Goal: Task Accomplishment & Management: Use online tool/utility

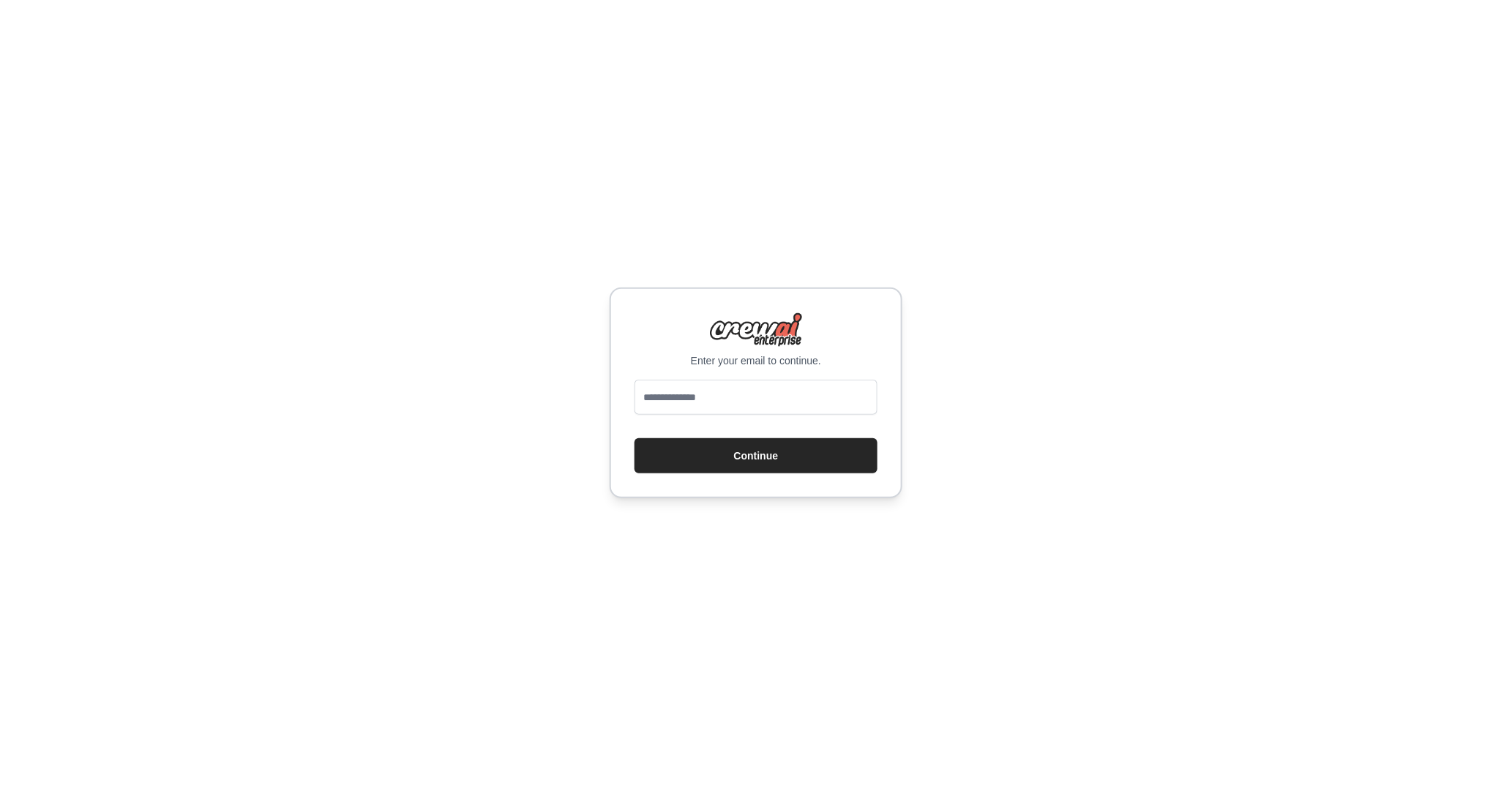
click at [725, 397] on input "email" at bounding box center [756, 397] width 243 height 35
type input "**********"
click at [755, 446] on button "Continue" at bounding box center [756, 455] width 243 height 35
click at [749, 456] on button "Continue" at bounding box center [756, 455] width 243 height 35
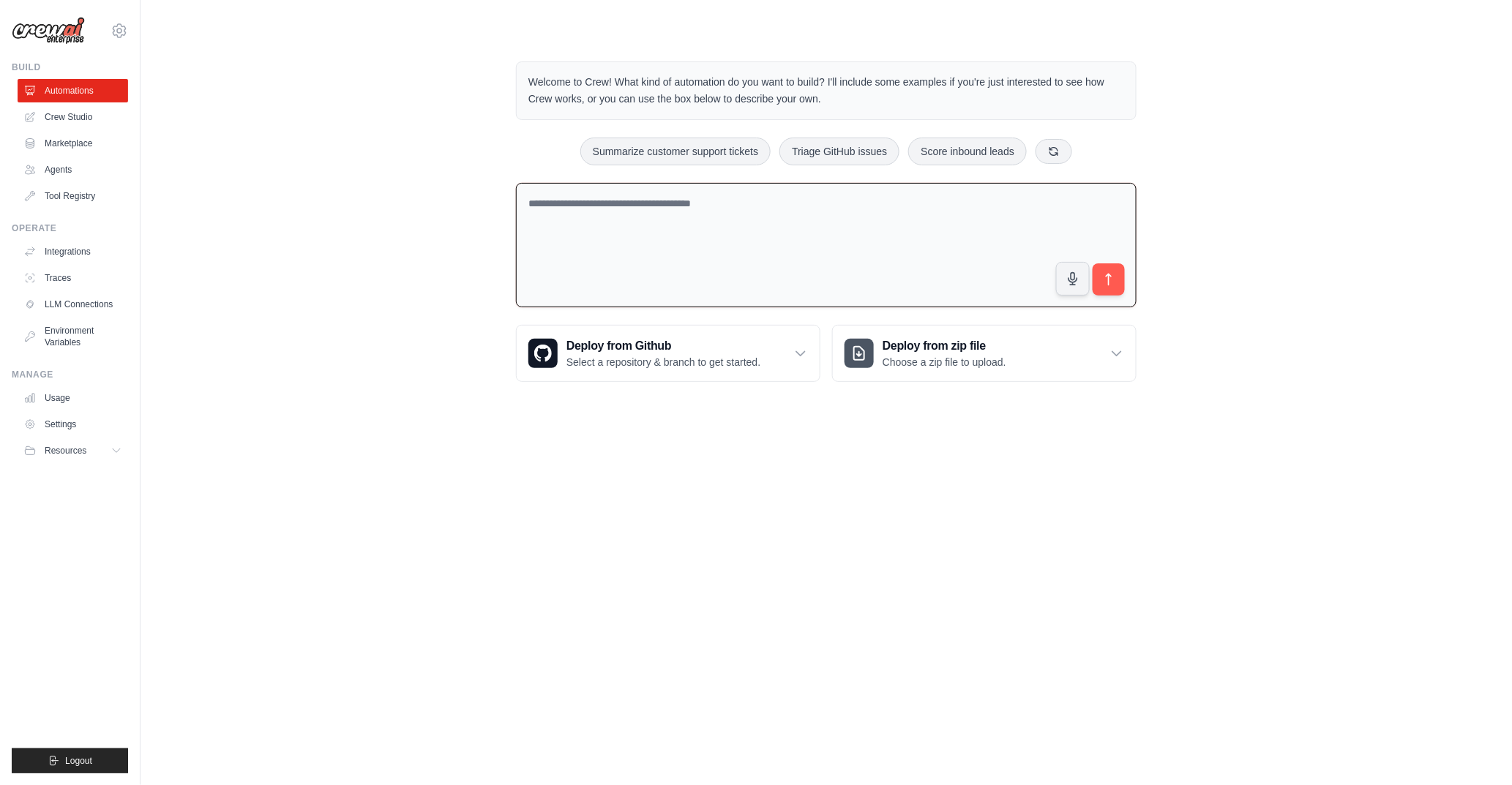
drag, startPoint x: 518, startPoint y: 246, endPoint x: 508, endPoint y: 279, distance: 34.5
click at [508, 279] on div "Welcome to Crew! What kind of automation do you want to build? I'll include som…" at bounding box center [826, 222] width 656 height 367
click at [523, 246] on textarea at bounding box center [826, 245] width 620 height 125
click at [518, 246] on textarea at bounding box center [826, 245] width 620 height 125
click at [516, 246] on textarea at bounding box center [826, 245] width 620 height 125
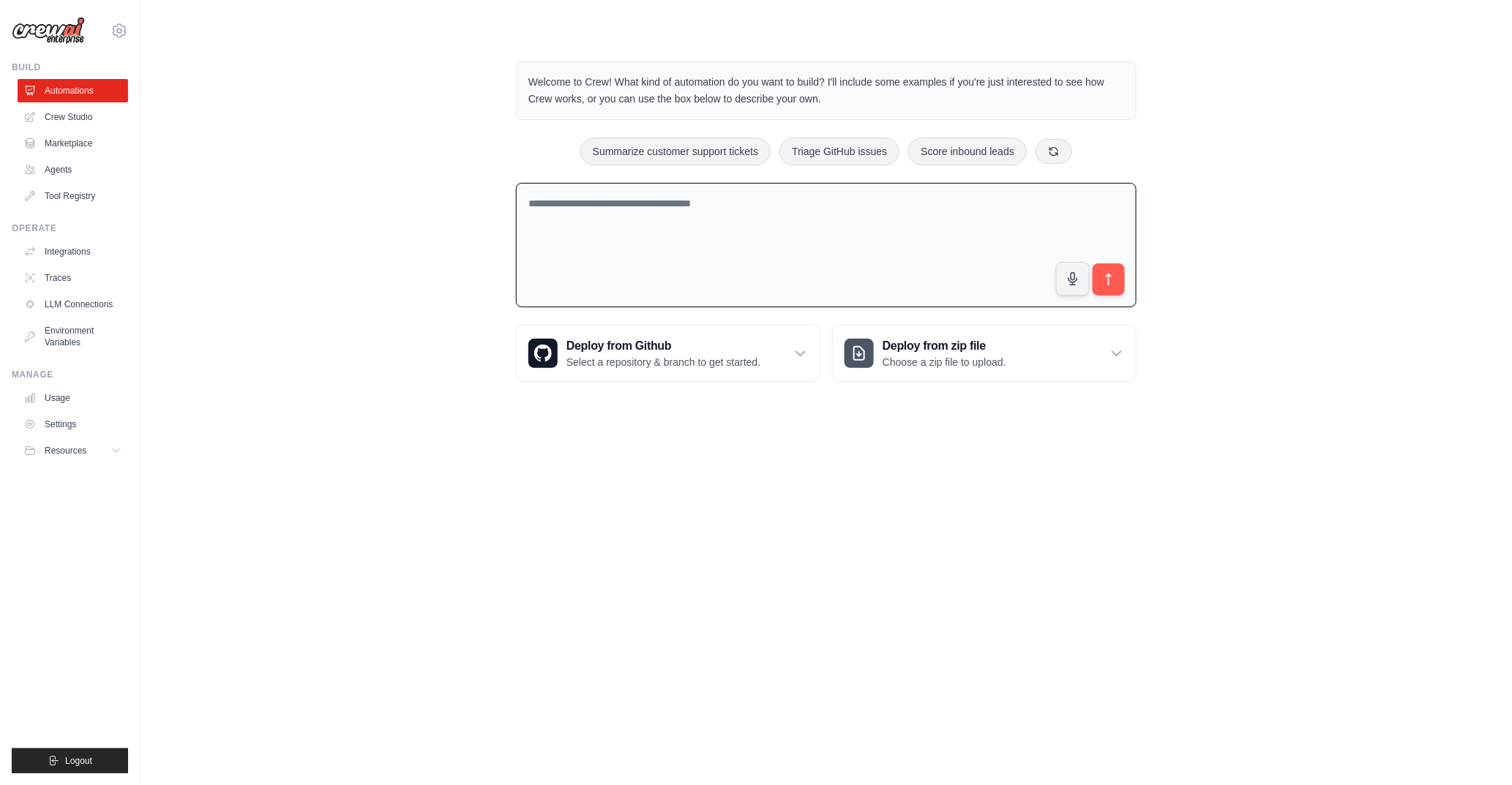
click at [575, 192] on textarea at bounding box center [826, 245] width 620 height 125
click at [467, 147] on div "Welcome to Crew! What kind of automation do you want to build? I'll include som…" at bounding box center [826, 222] width 1325 height 367
click at [55, 164] on link "Agents" at bounding box center [74, 169] width 111 height 23
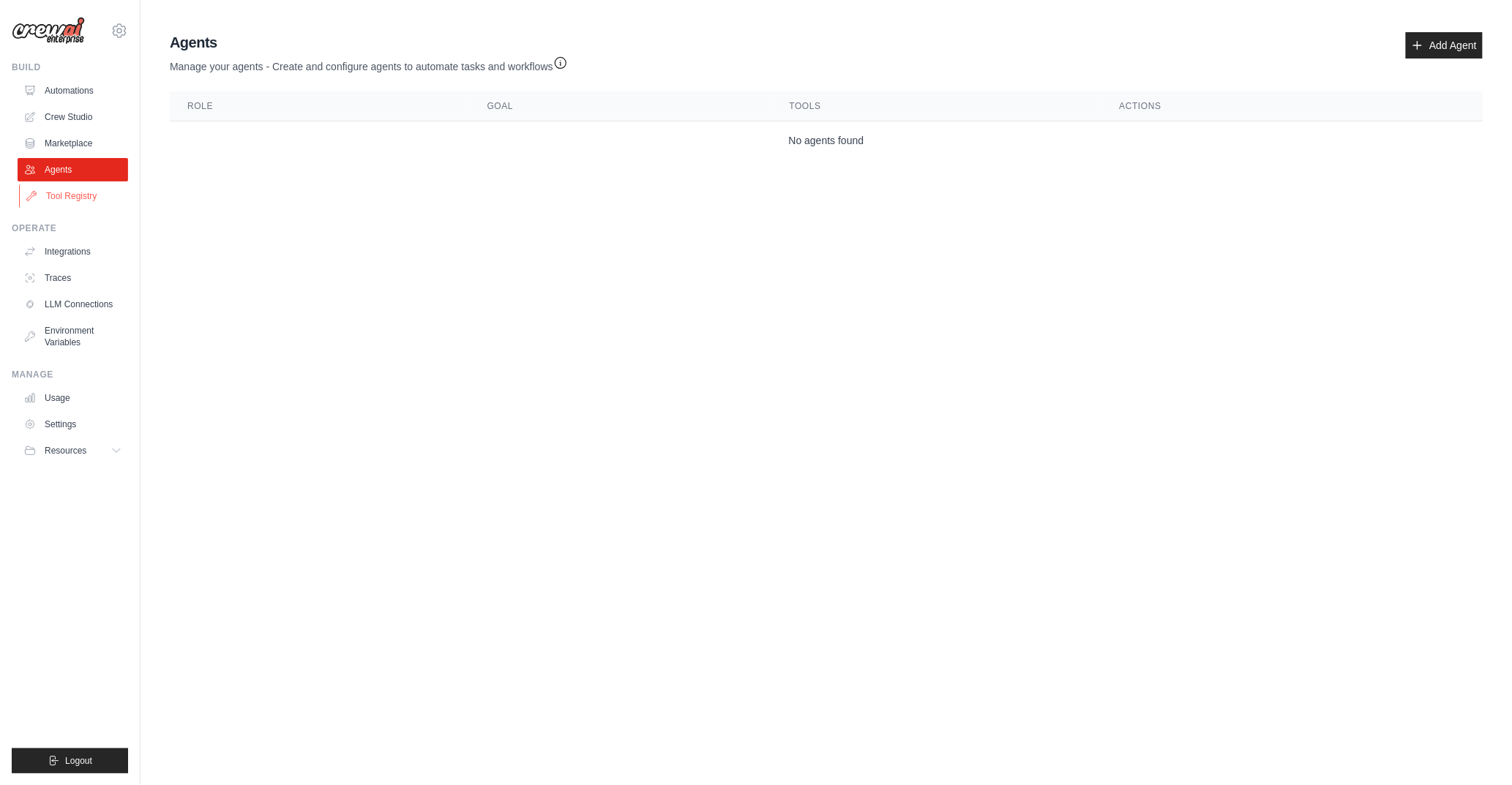
click at [90, 196] on link "Tool Registry" at bounding box center [74, 196] width 111 height 23
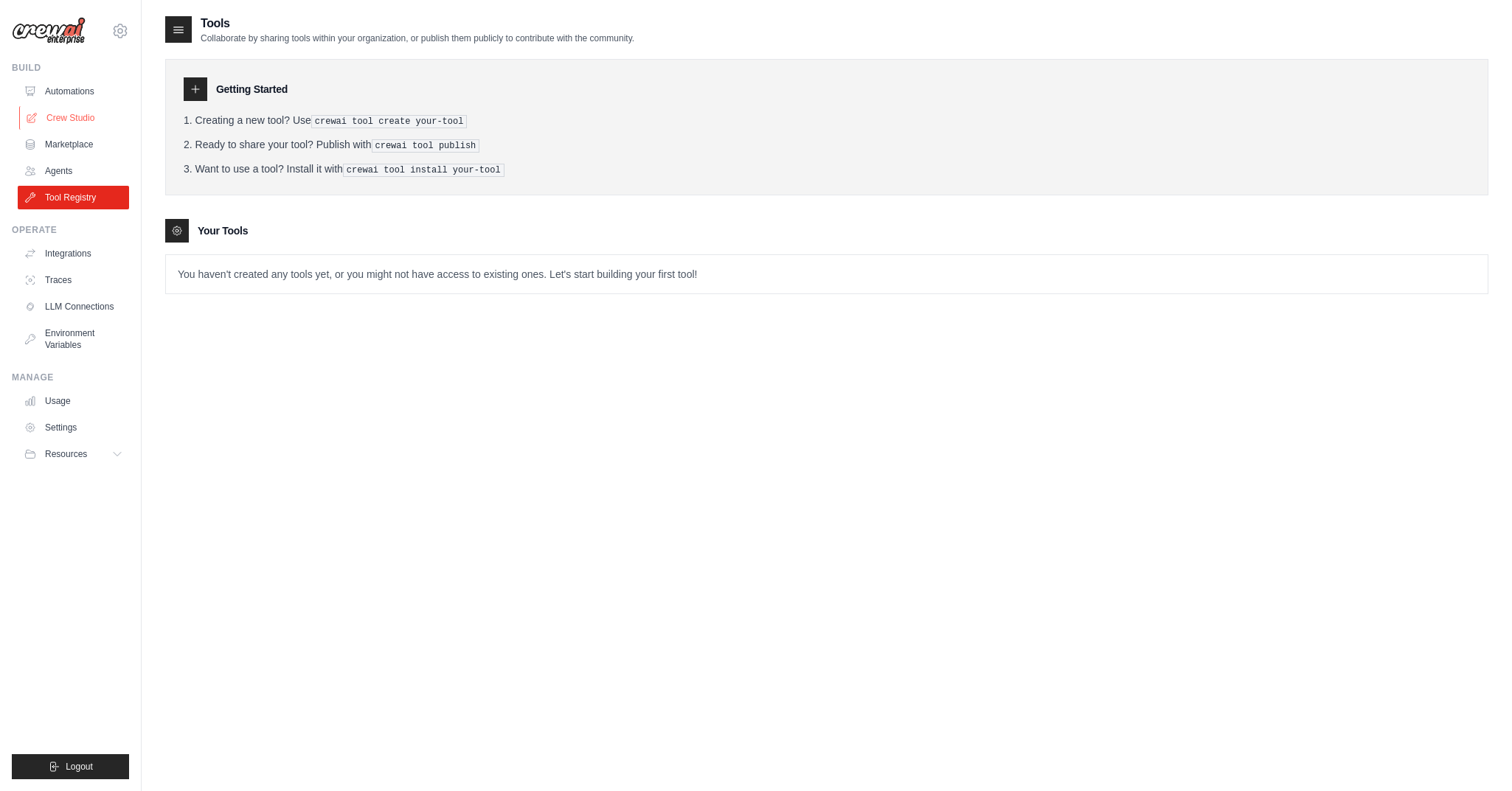
click at [75, 127] on link "Crew Studio" at bounding box center [75, 118] width 112 height 23
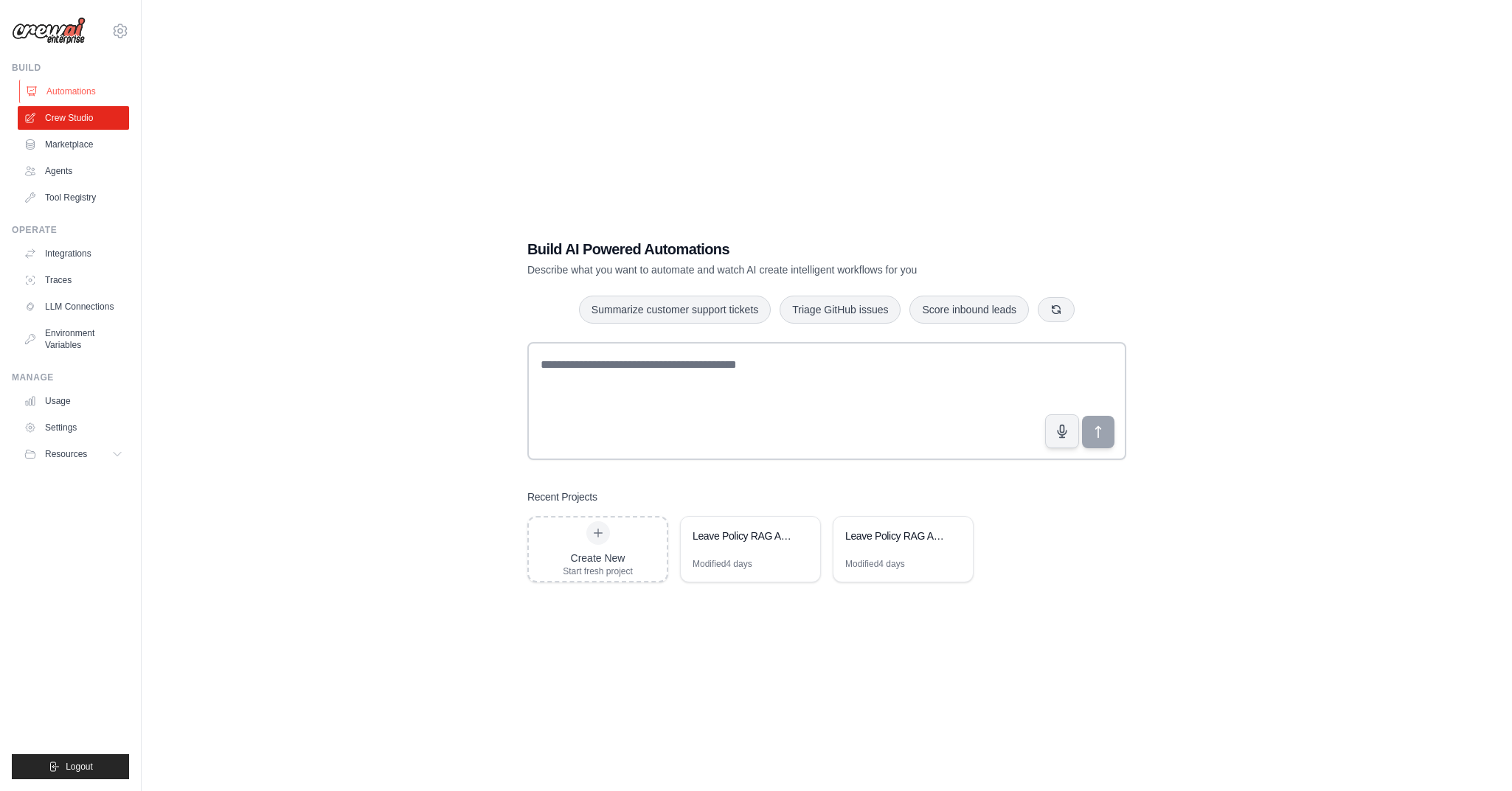
click at [79, 93] on link "Automations" at bounding box center [75, 91] width 112 height 23
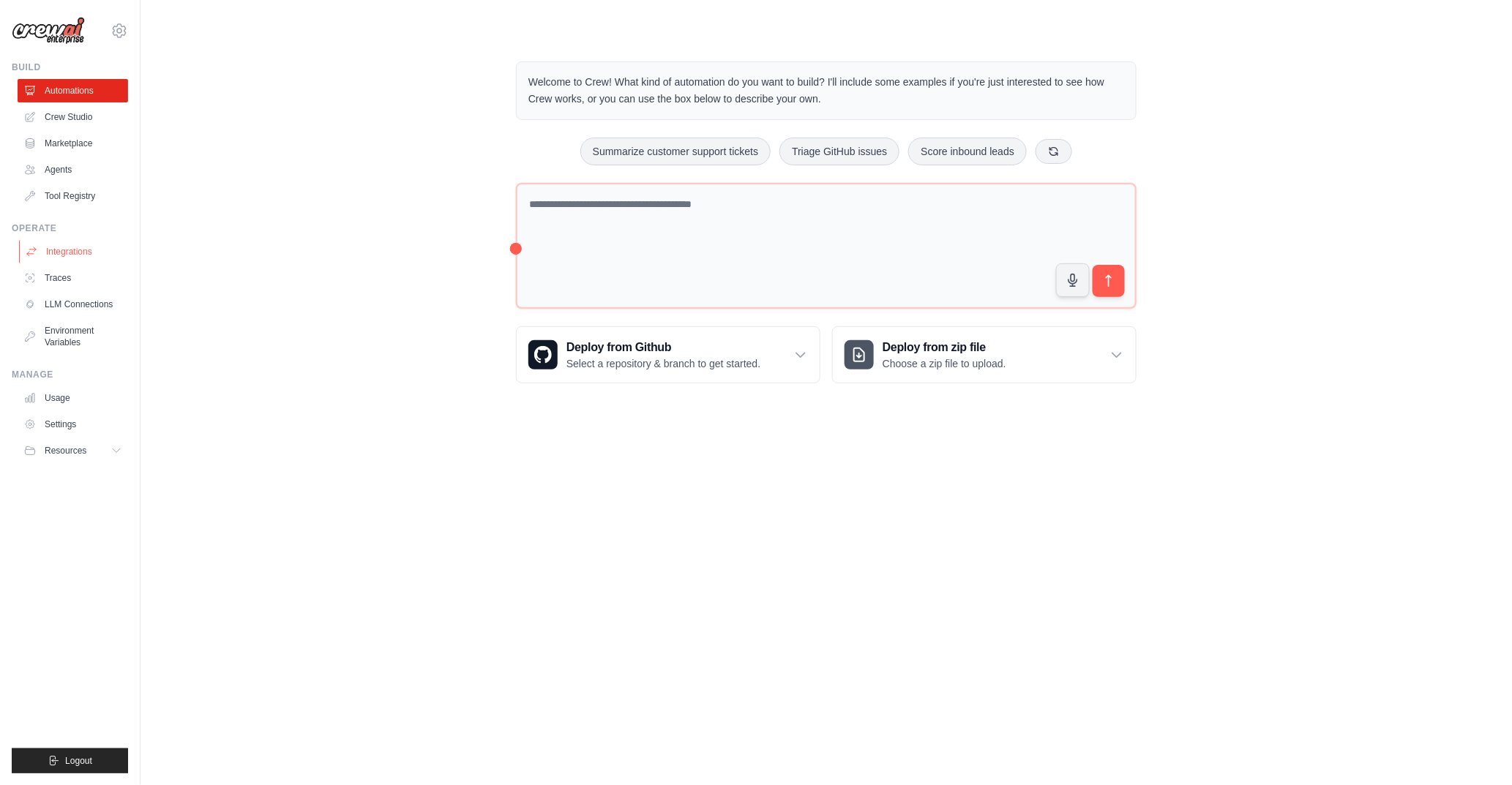
click at [53, 252] on link "Integrations" at bounding box center [74, 251] width 111 height 23
click at [81, 249] on link "Integrations" at bounding box center [74, 251] width 111 height 23
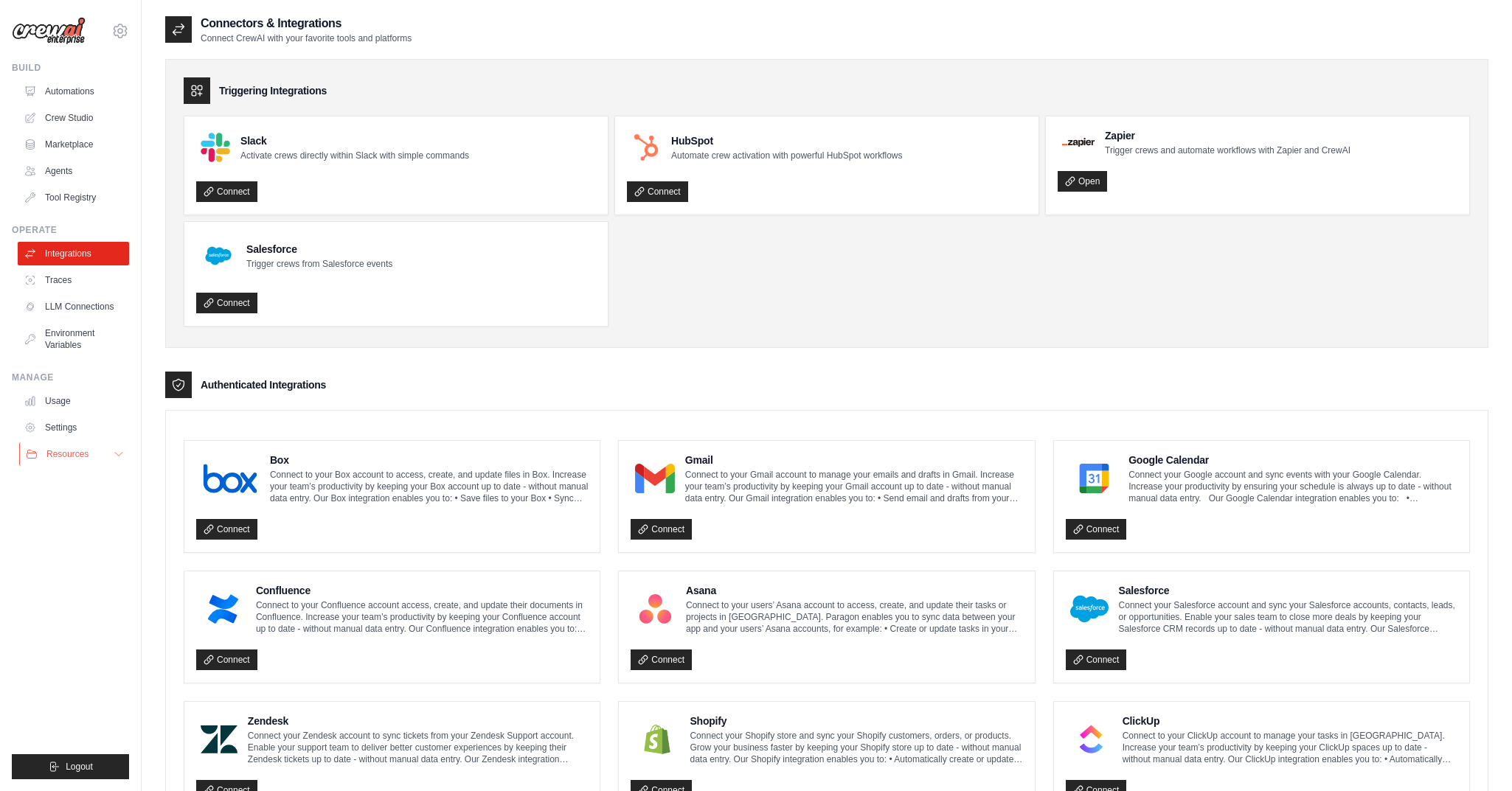
click at [123, 454] on icon at bounding box center [119, 454] width 12 height 12
click at [82, 531] on link "Blog" at bounding box center [79, 526] width 103 height 20
click at [91, 103] on ul "Automations Crew Studio Marketplace Agents Tool Registry" at bounding box center [73, 145] width 112 height 130
click at [85, 96] on link "Automations" at bounding box center [75, 91] width 112 height 23
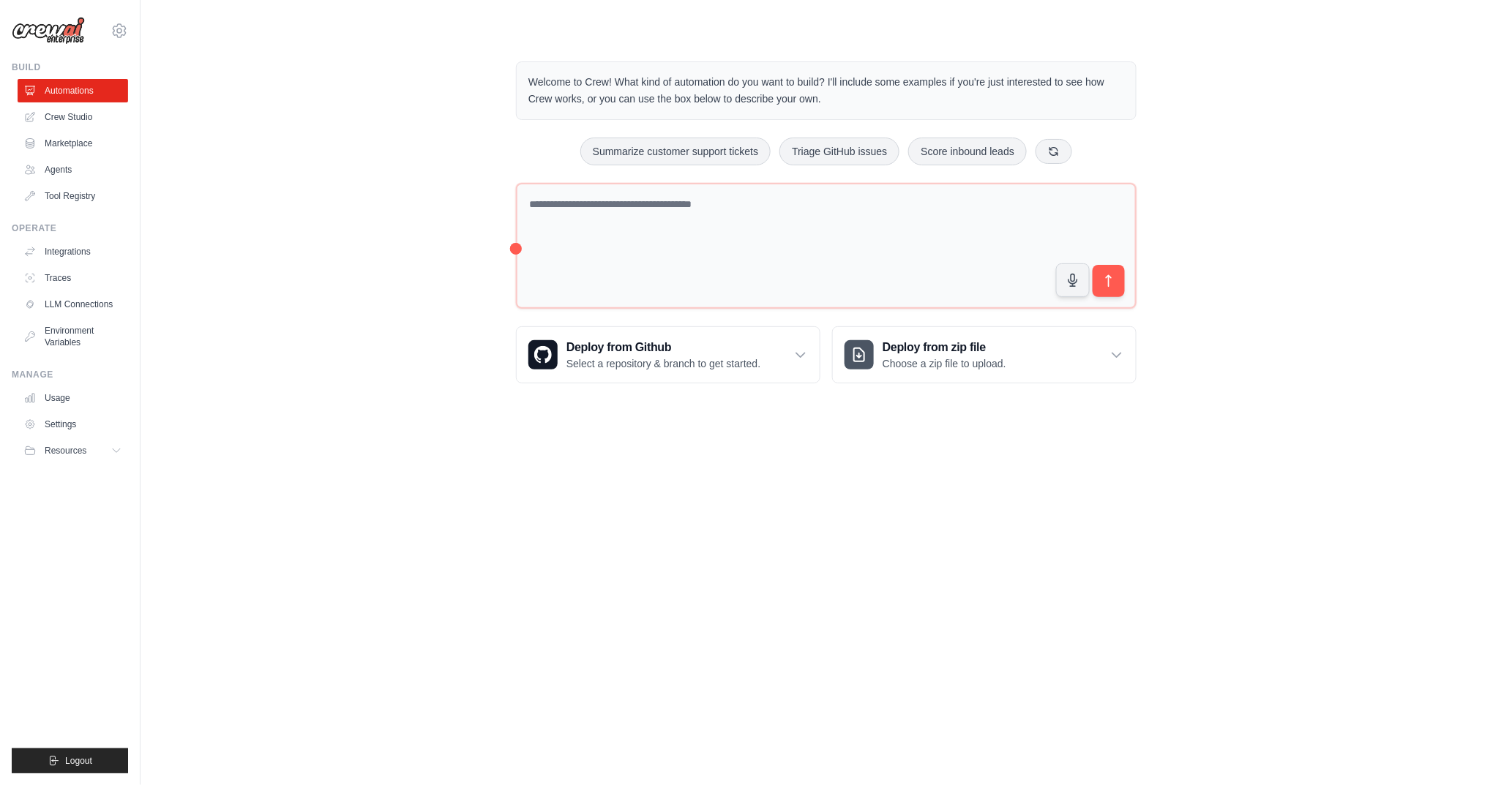
drag, startPoint x: 529, startPoint y: 81, endPoint x: 830, endPoint y: 105, distance: 302.0
click at [830, 105] on p "Welcome to Crew! What kind of automation do you want to build? I'll include som…" at bounding box center [826, 91] width 596 height 34
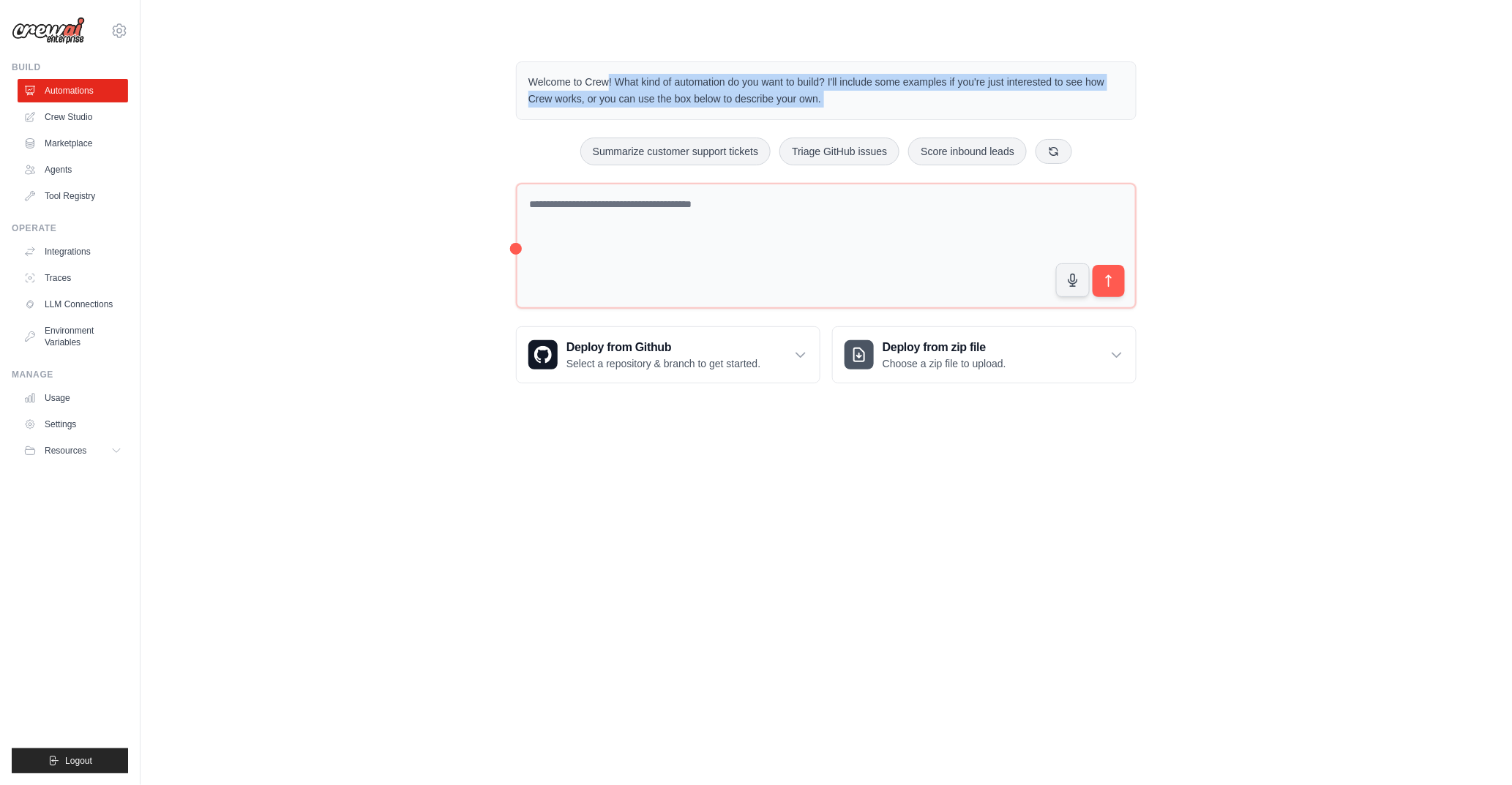
drag, startPoint x: 830, startPoint y: 105, endPoint x: 535, endPoint y: 86, distance: 295.6
click at [535, 86] on p "Welcome to Crew! What kind of automation do you want to build? I'll include som…" at bounding box center [826, 91] width 596 height 34
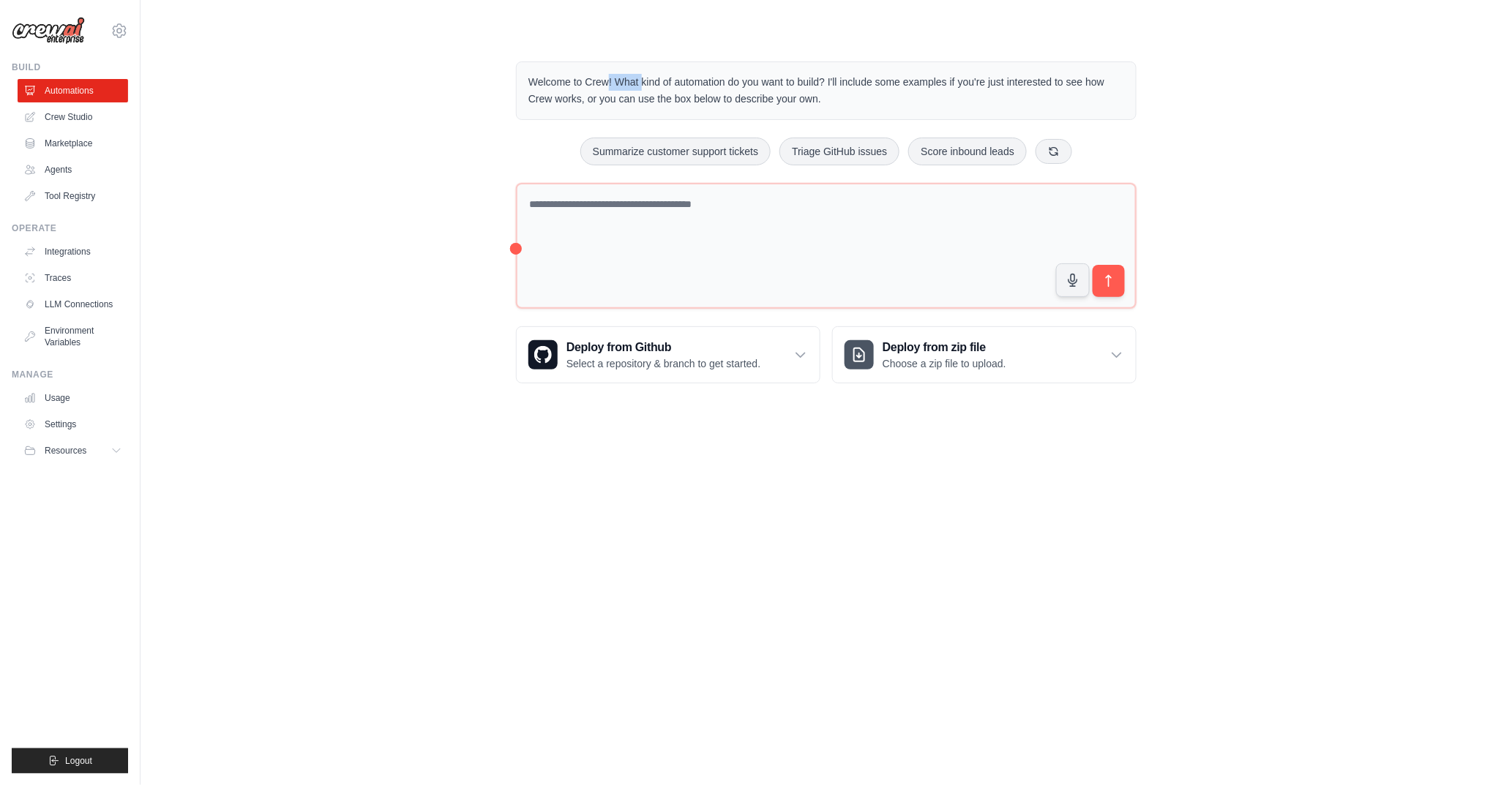
click at [535, 86] on p "Welcome to Crew! What kind of automation do you want to build? I'll include som…" at bounding box center [826, 91] width 596 height 34
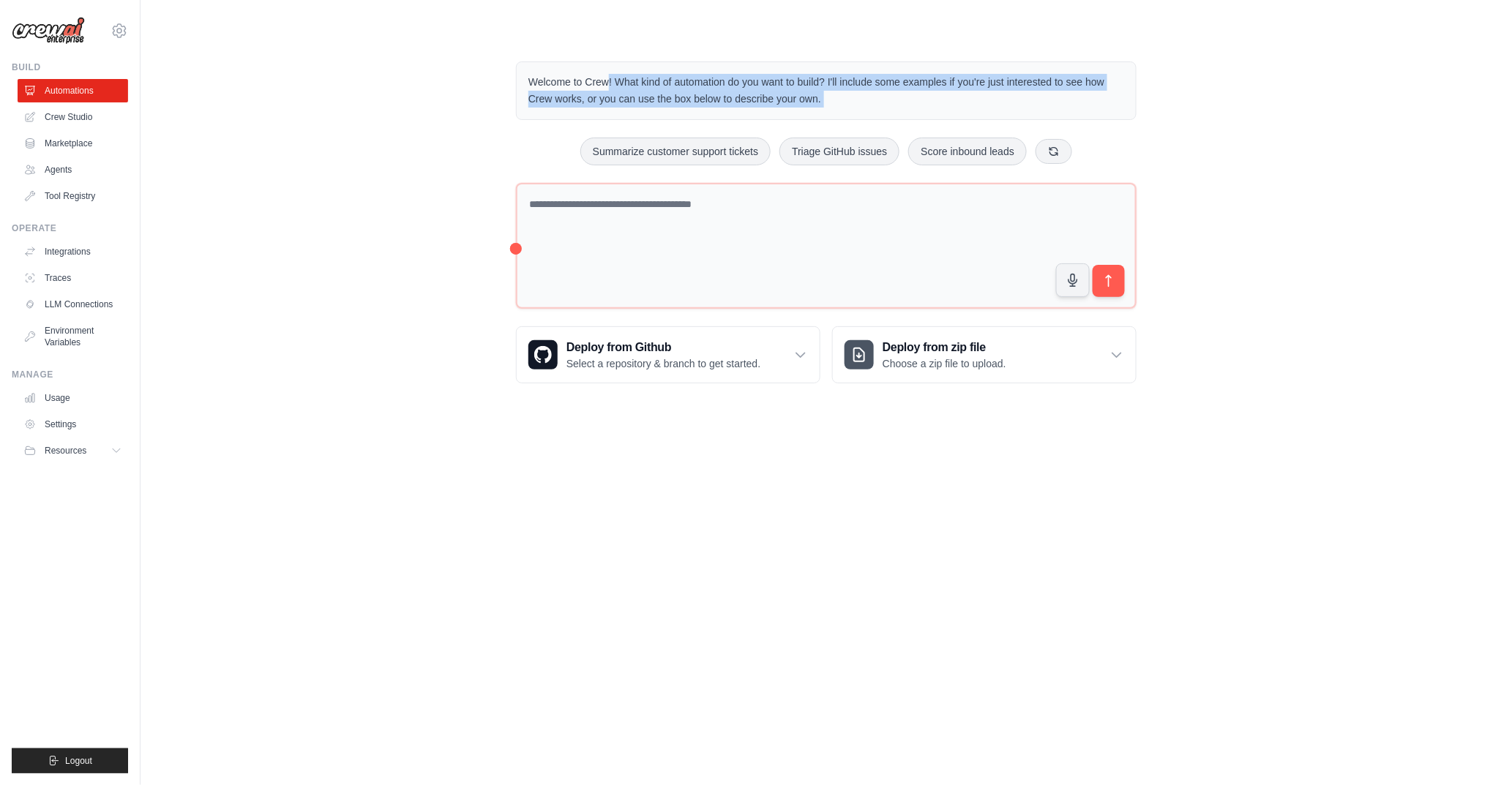
click at [535, 86] on p "Welcome to Crew! What kind of automation do you want to build? I'll include som…" at bounding box center [826, 91] width 596 height 34
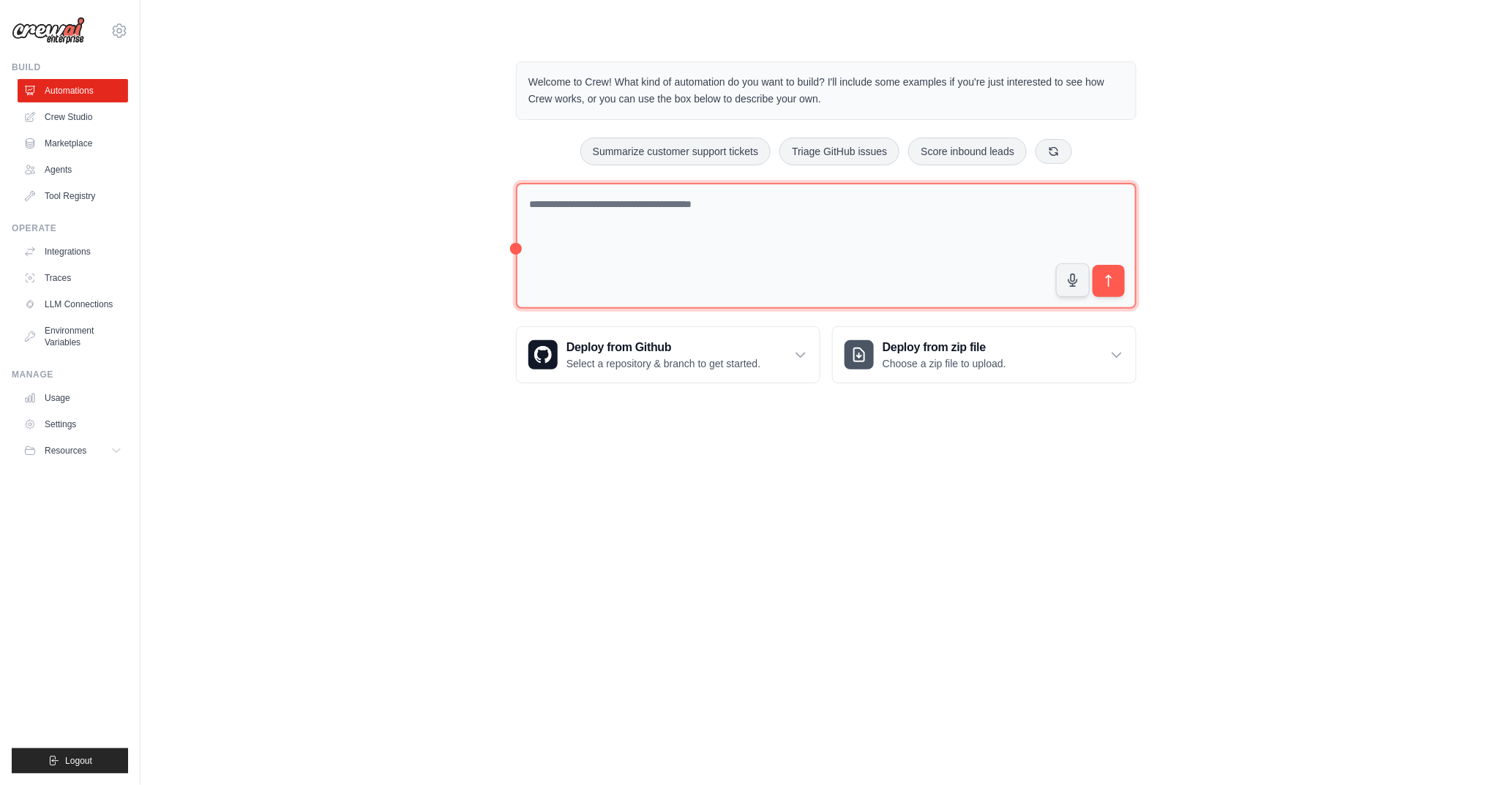
click at [691, 245] on textarea at bounding box center [826, 246] width 620 height 127
paste textarea "**********"
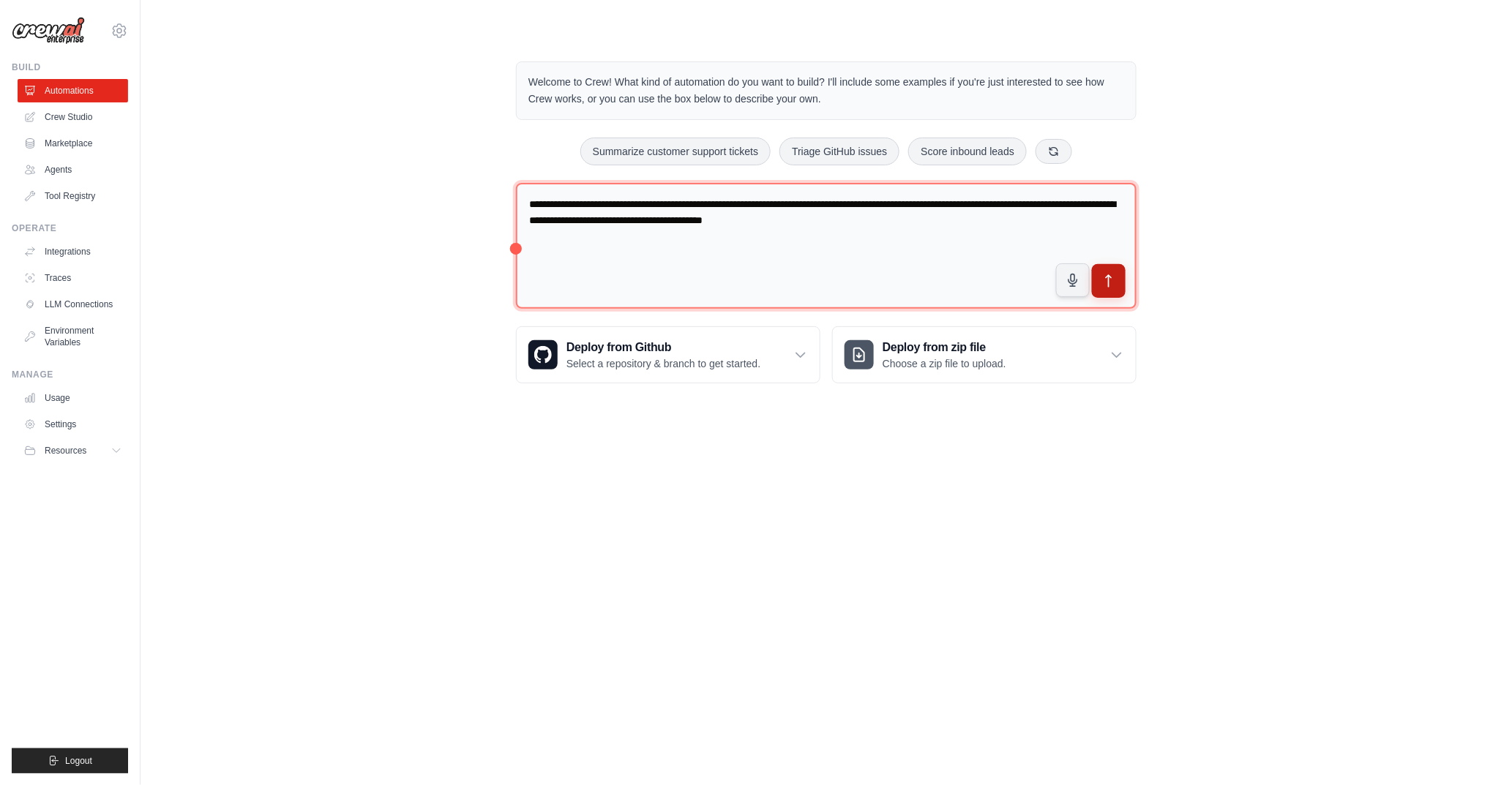
type textarea "**********"
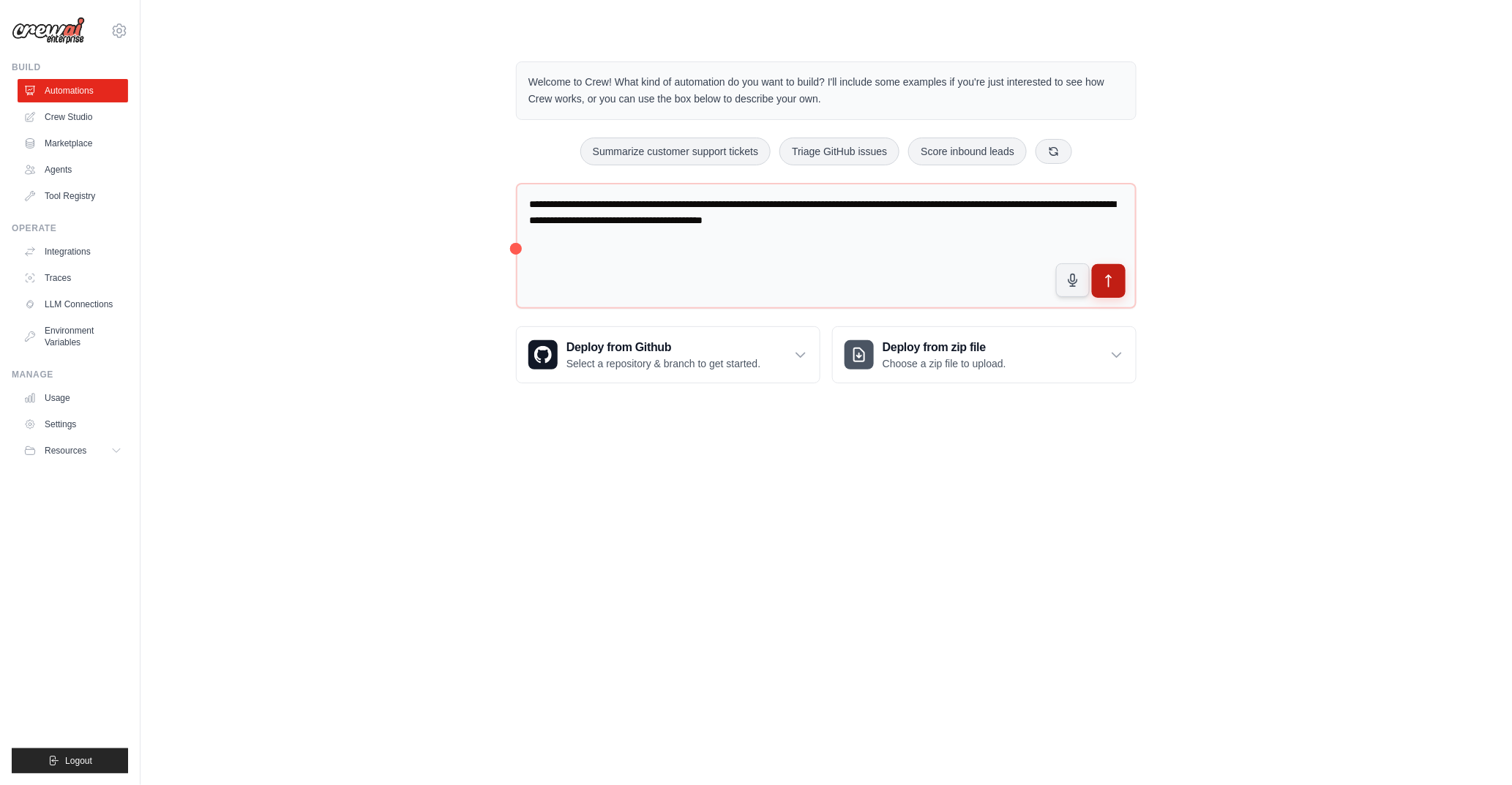
click at [1121, 280] on button "submit" at bounding box center [1109, 281] width 34 height 34
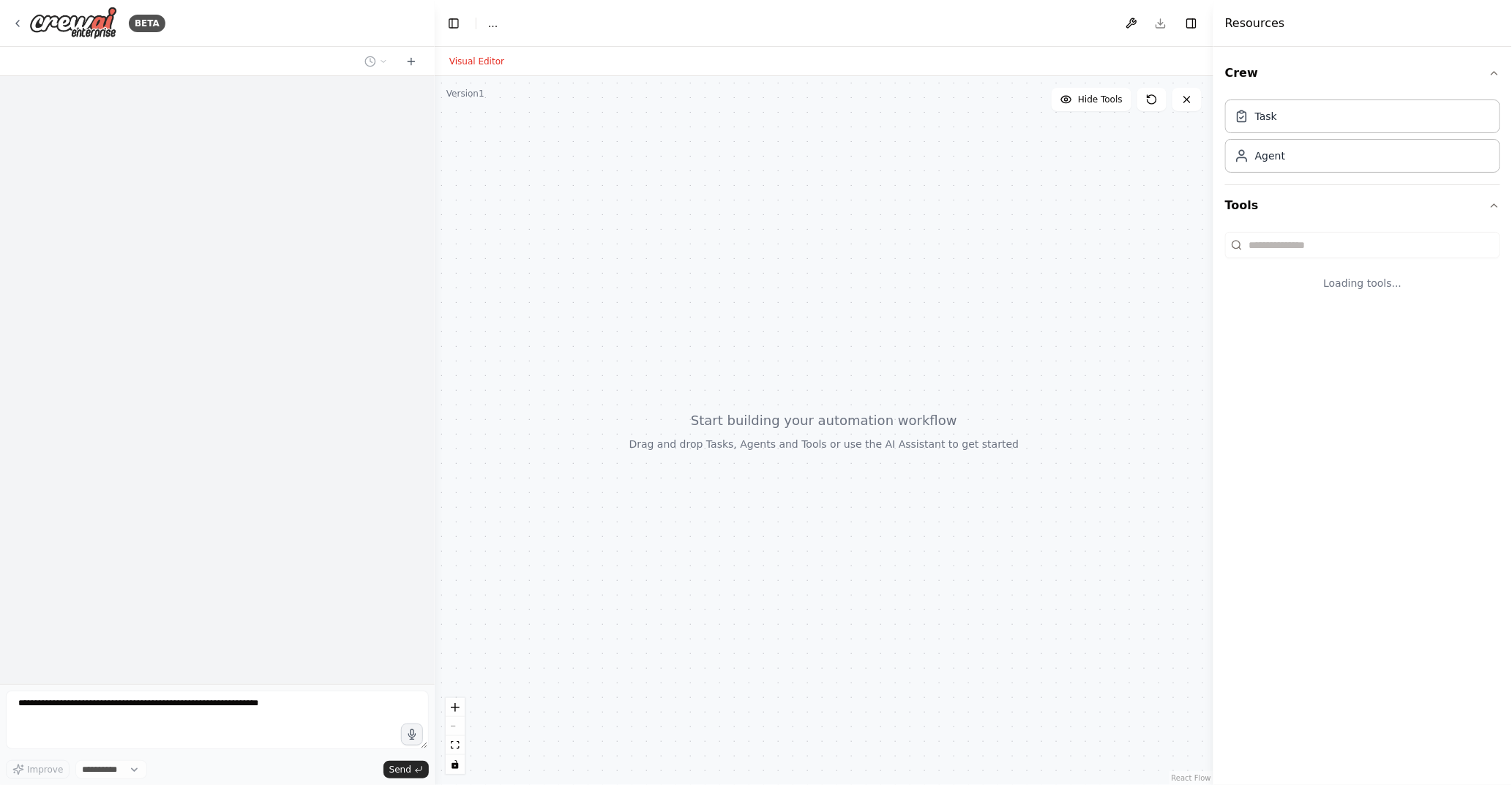
select select "****"
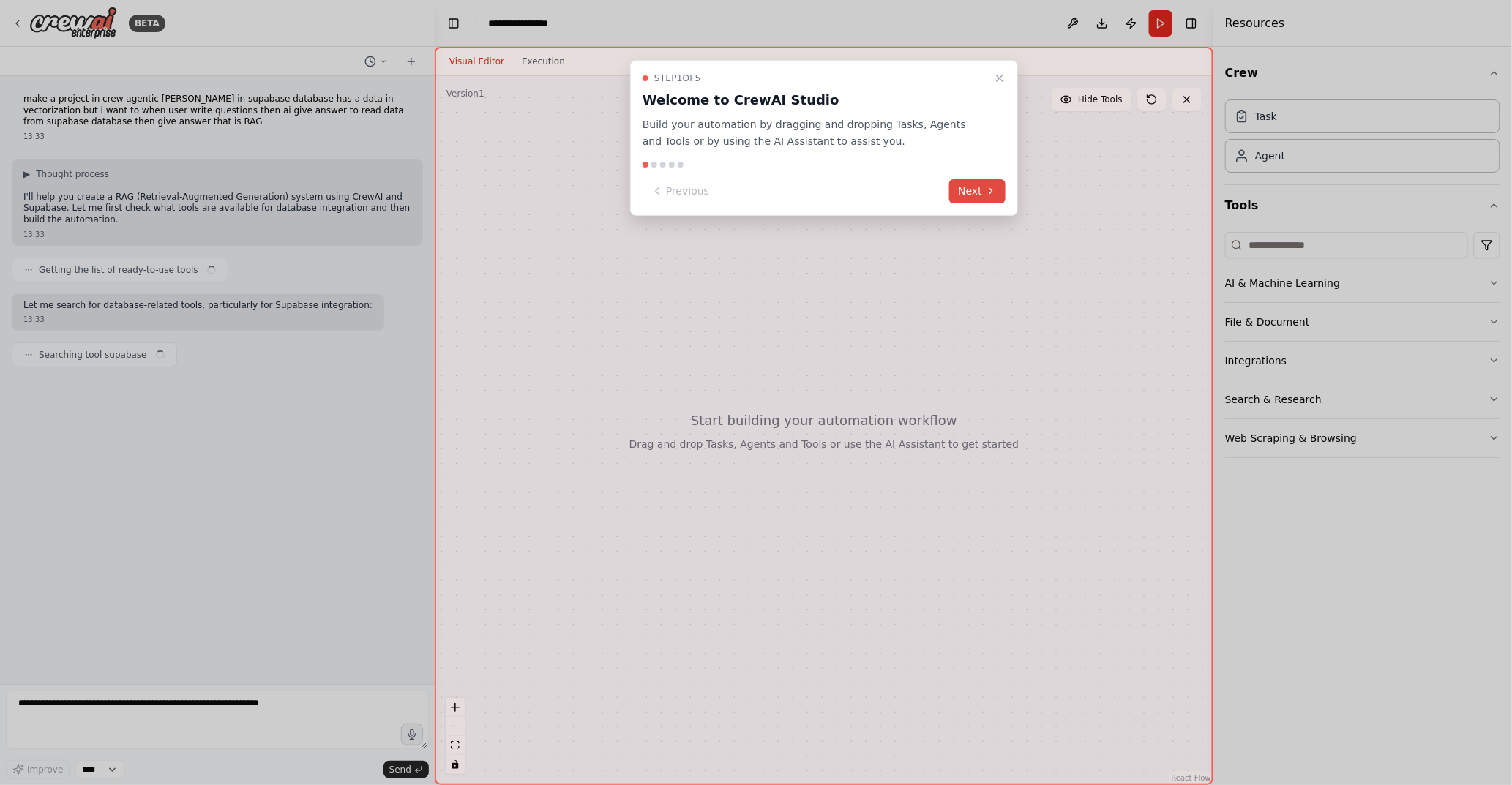
click at [965, 190] on button "Next" at bounding box center [977, 191] width 56 height 24
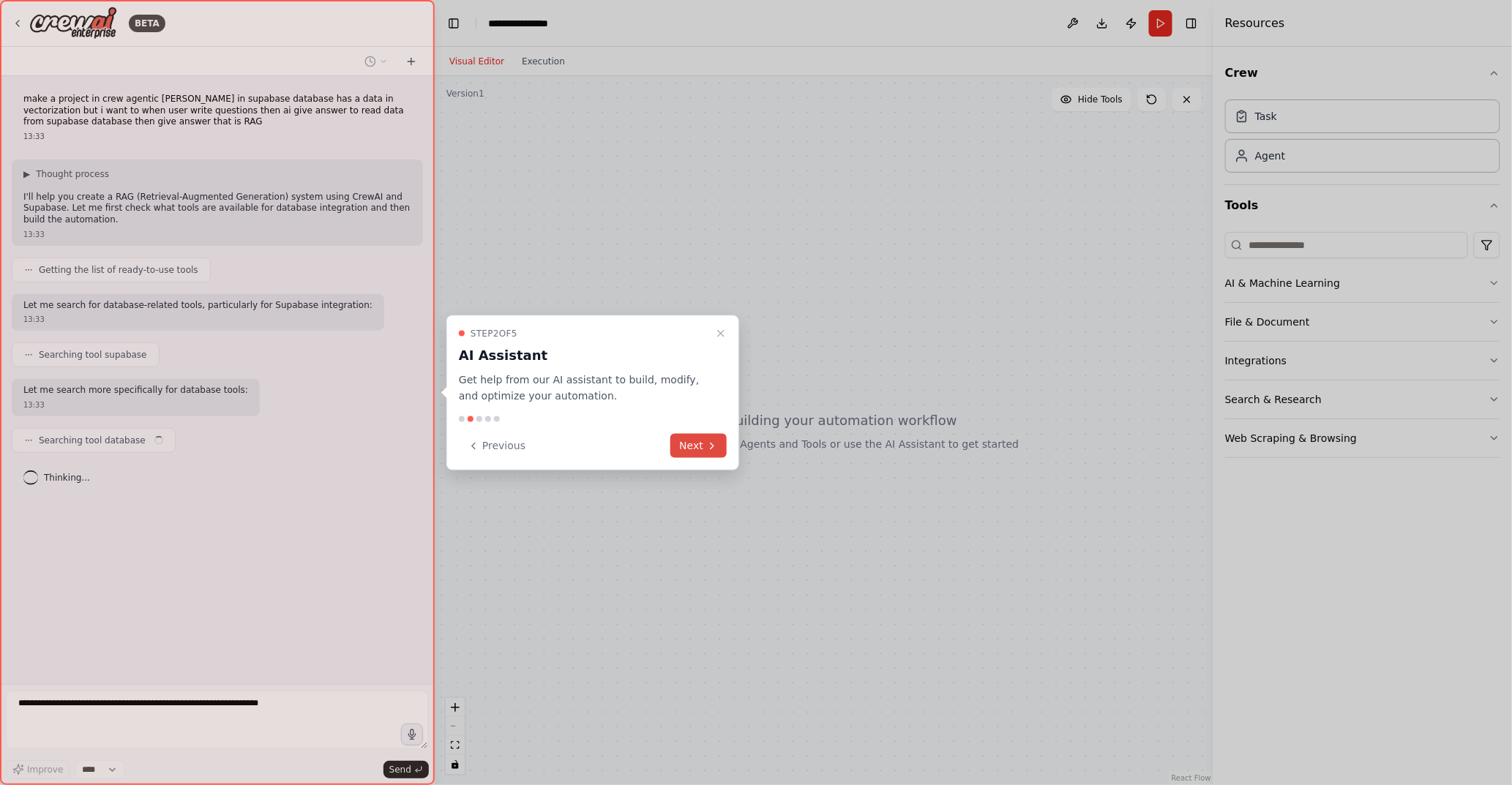
click at [709, 439] on button "Next" at bounding box center [698, 446] width 56 height 24
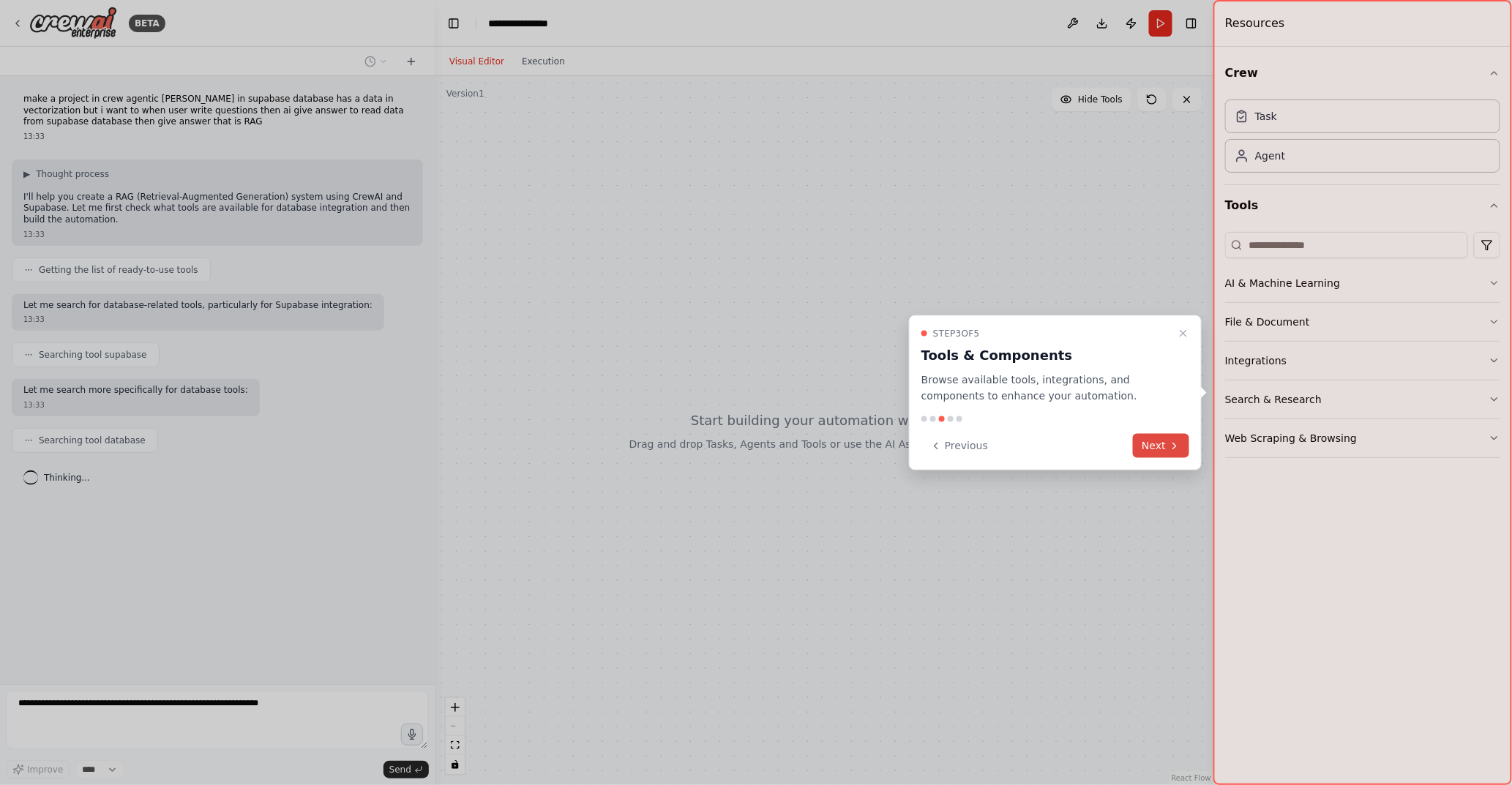
click at [1165, 443] on button "Next" at bounding box center [1161, 446] width 56 height 24
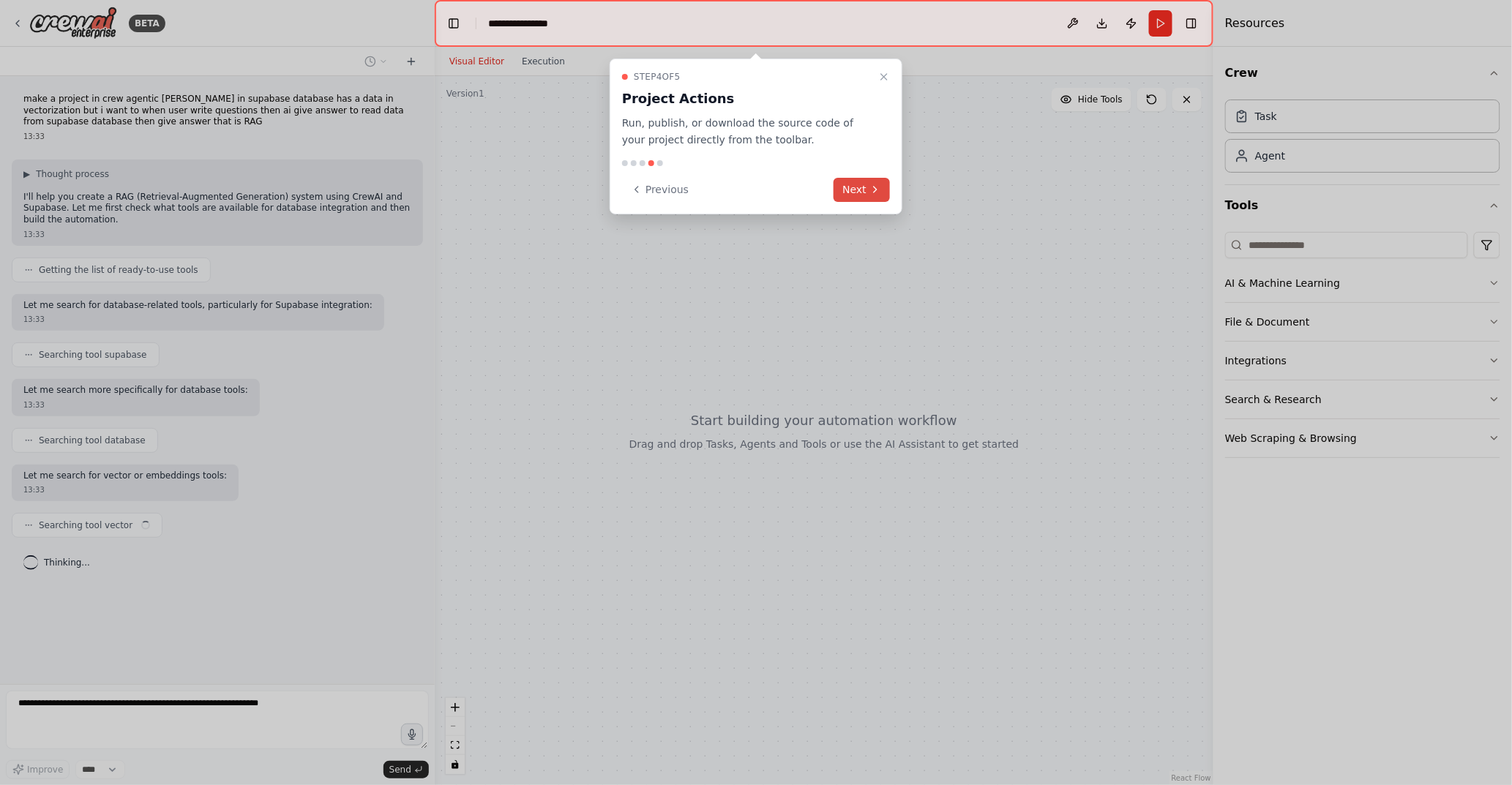
click at [857, 193] on button "Next" at bounding box center [862, 190] width 56 height 24
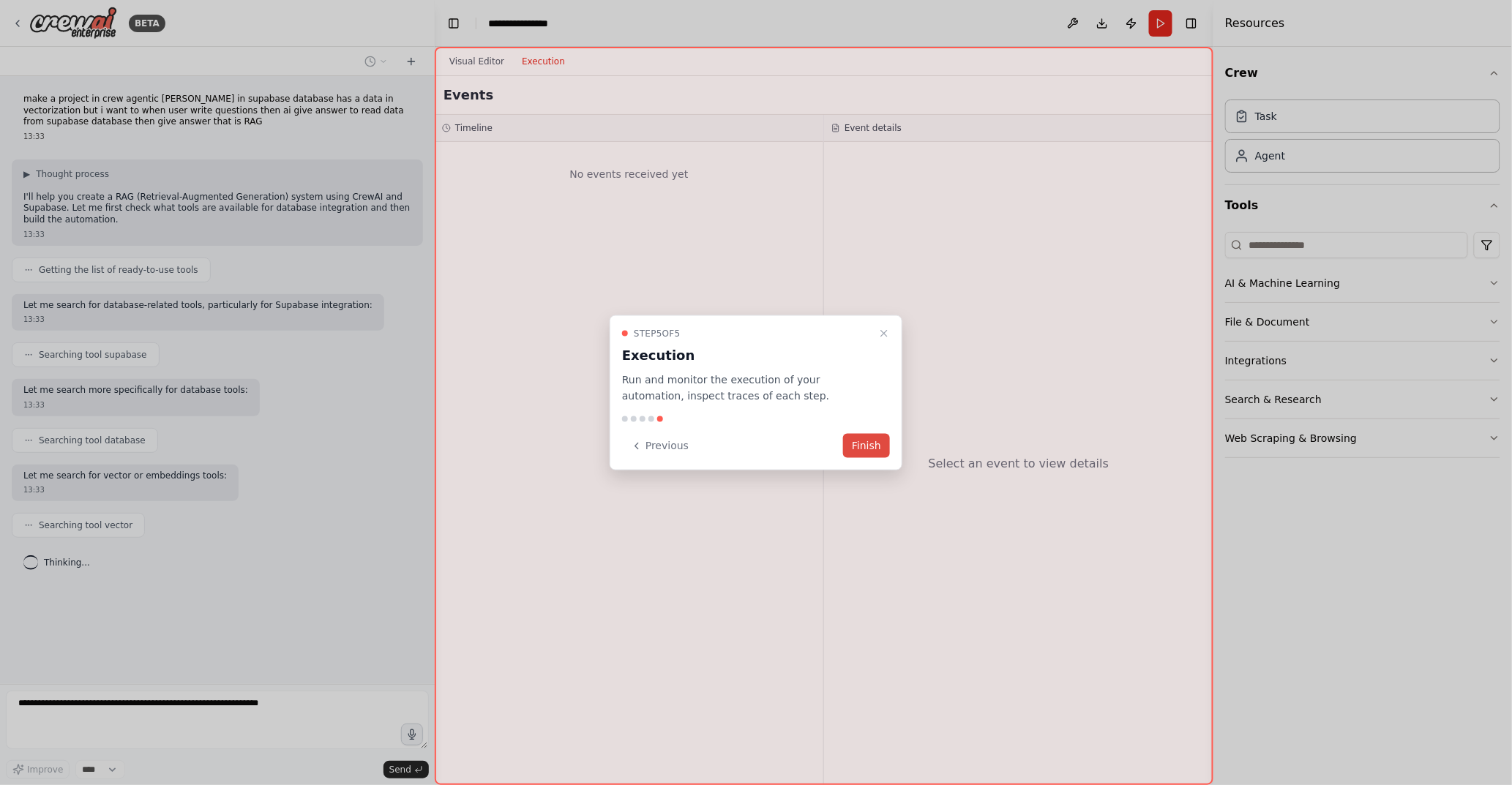
click at [868, 446] on button "Finish" at bounding box center [866, 446] width 47 height 24
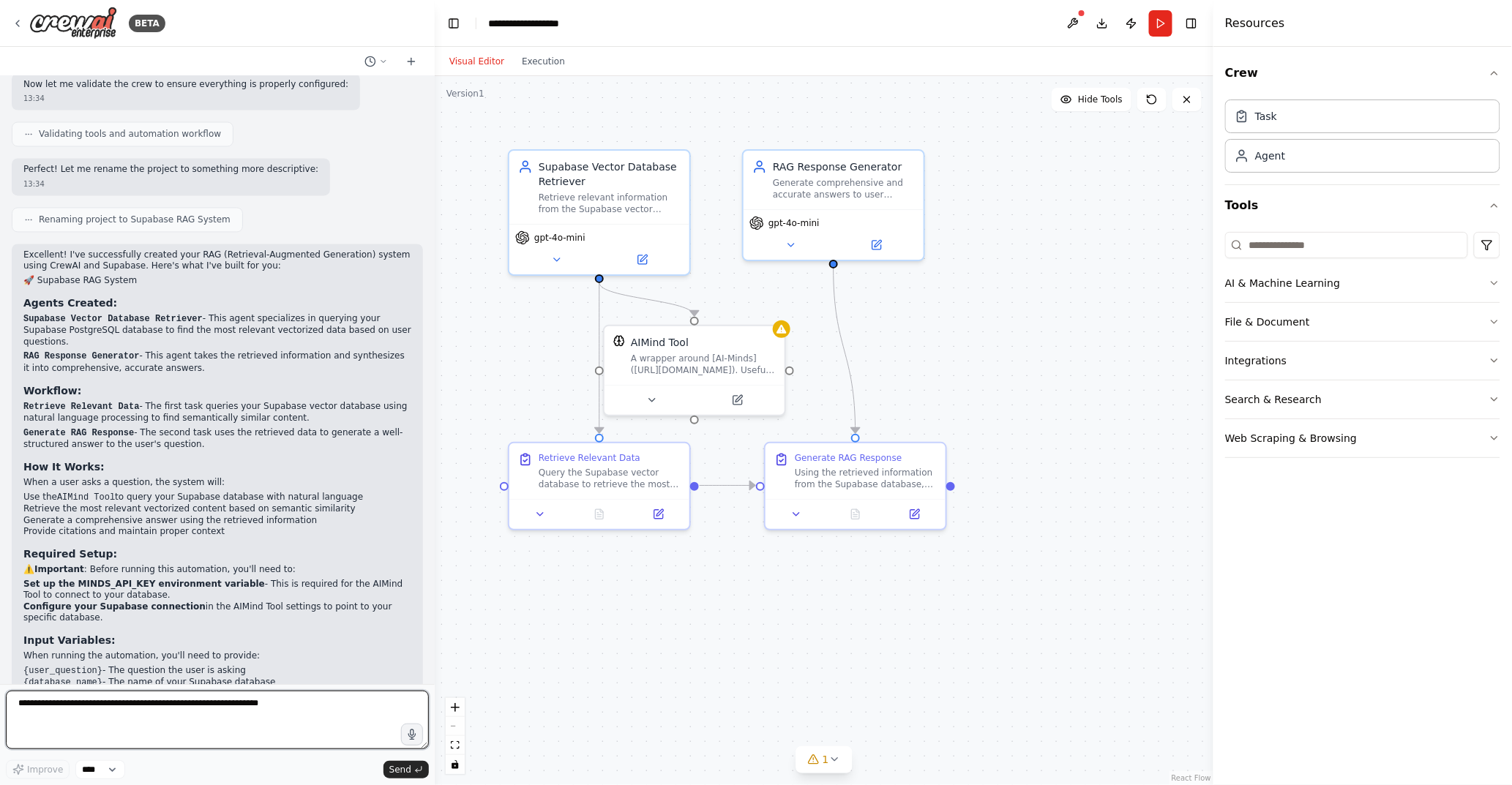
scroll to position [1145, 0]
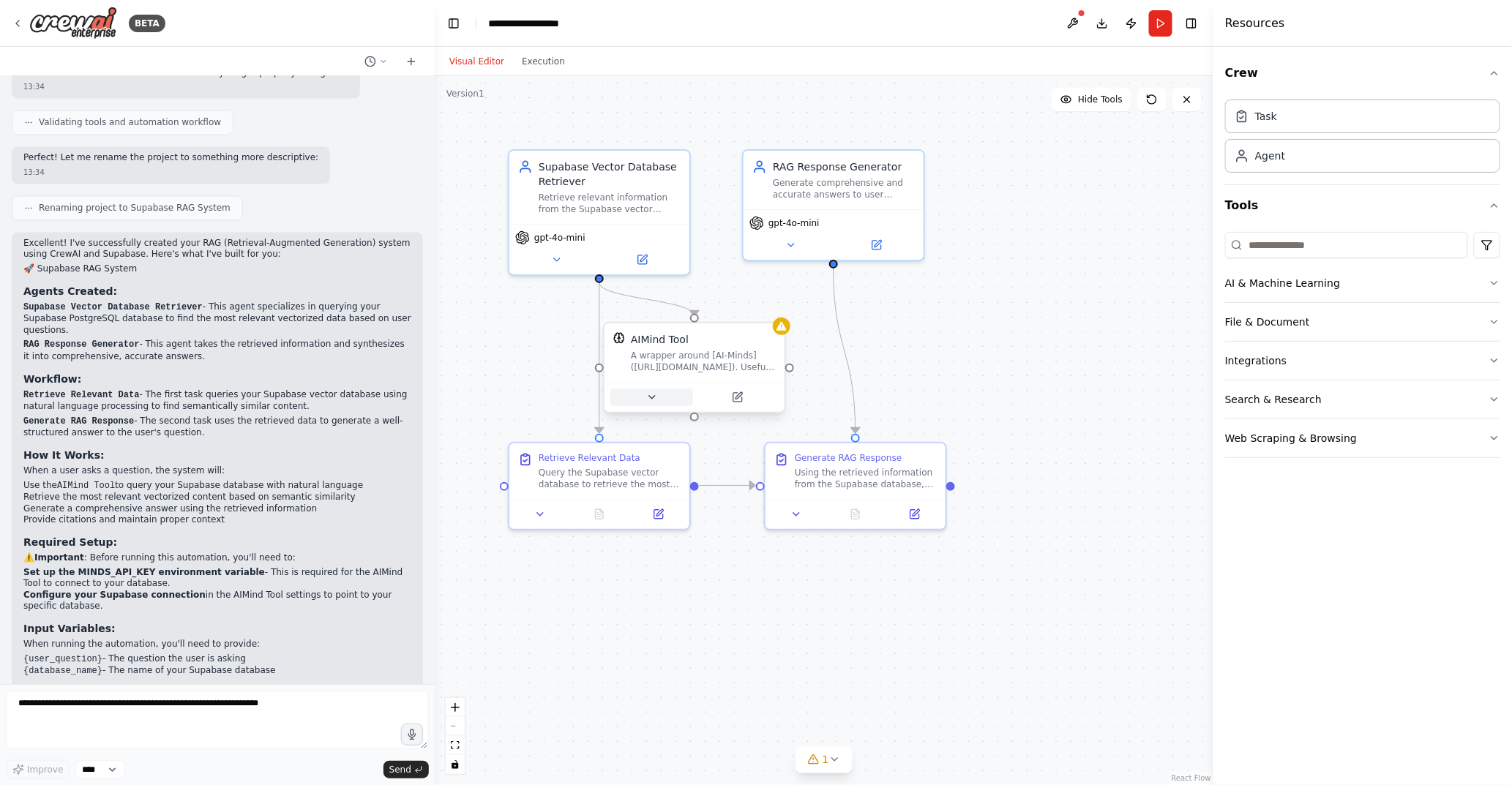
click at [653, 403] on button at bounding box center [652, 397] width 82 height 17
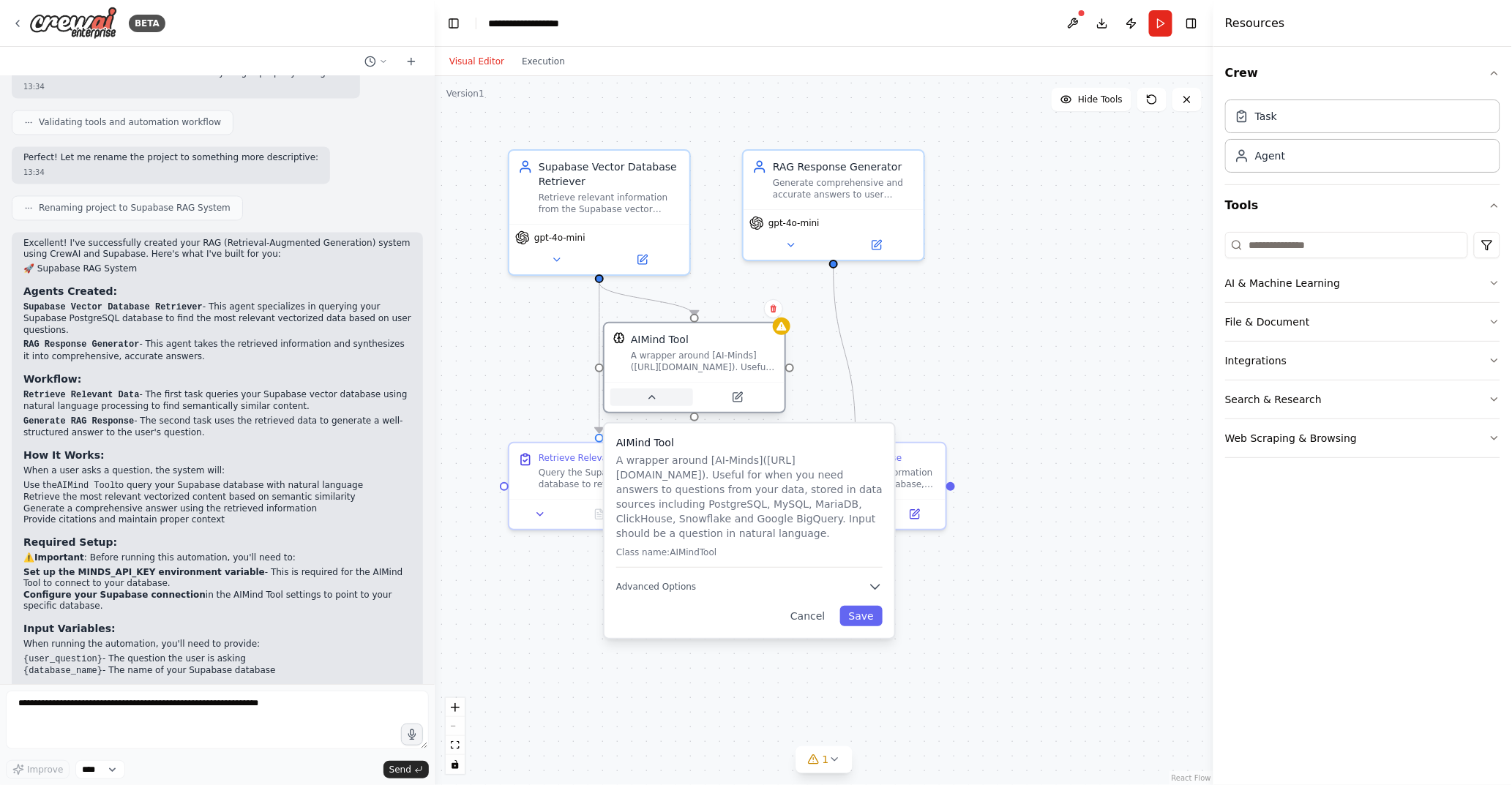
click at [653, 403] on button at bounding box center [652, 397] width 82 height 17
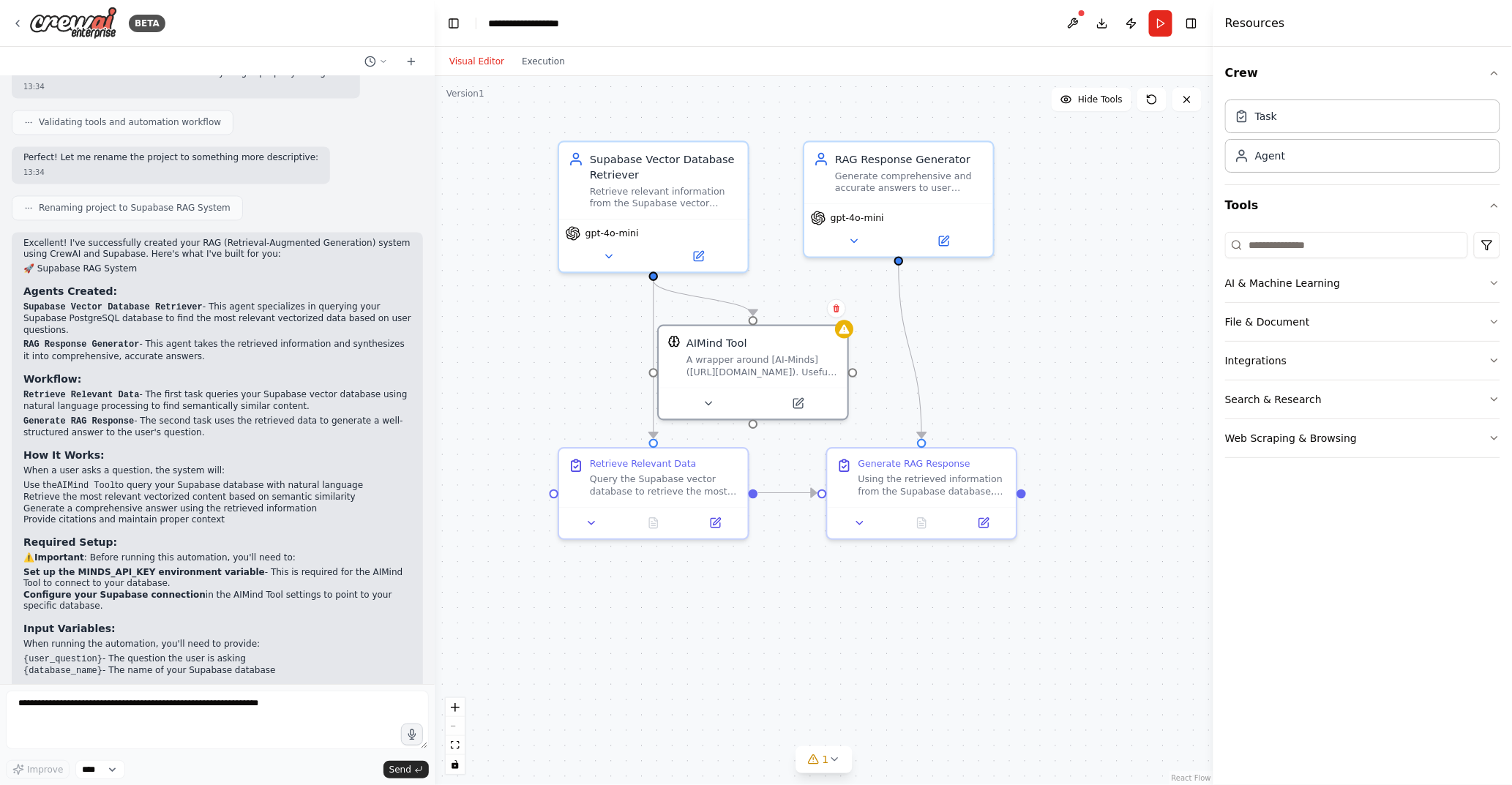
drag, startPoint x: 858, startPoint y: 220, endPoint x: 934, endPoint y: 333, distance: 136.2
click at [934, 333] on div ".deletable-edge-delete-btn { width: 20px; height: 20px; border: 0px solid #ffff…" at bounding box center [823, 431] width 778 height 709
click at [232, 718] on textarea at bounding box center [217, 720] width 423 height 58
type textarea "**********"
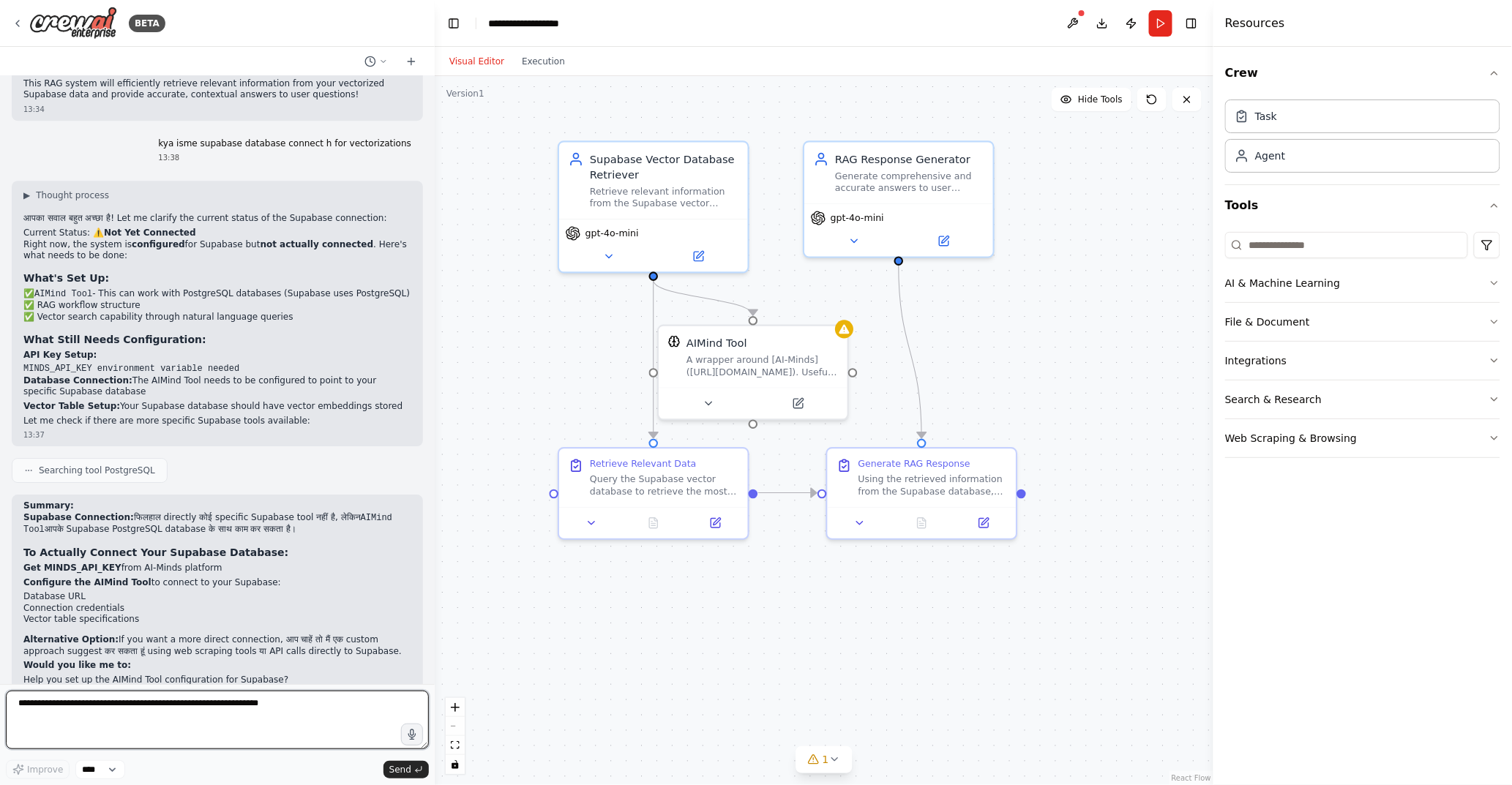
scroll to position [1772, 0]
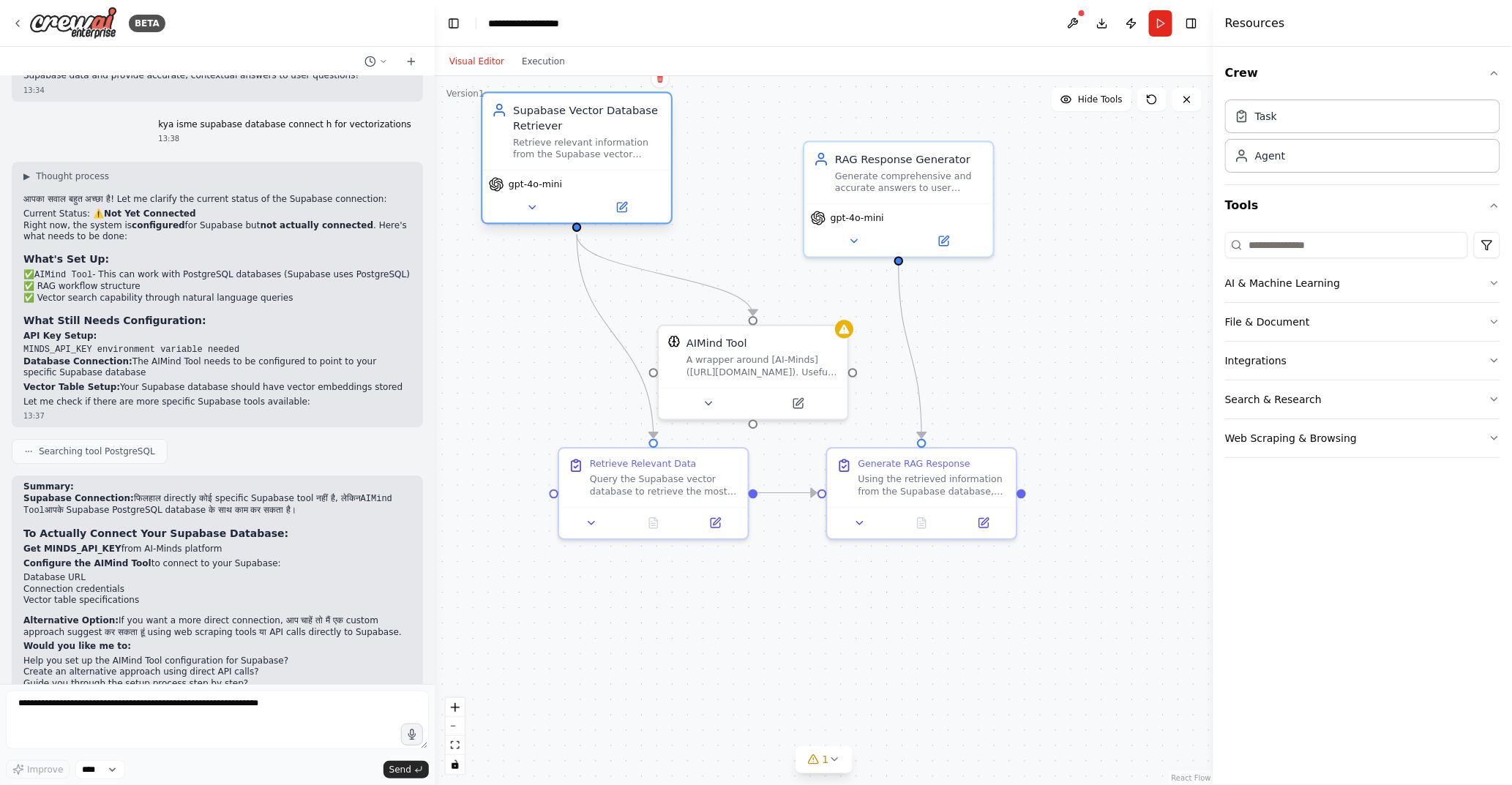
drag, startPoint x: 659, startPoint y: 155, endPoint x: 579, endPoint y: 113, distance: 90.4
click at [579, 113] on div "Supabase Vector Database Retriever" at bounding box center [587, 118] width 148 height 31
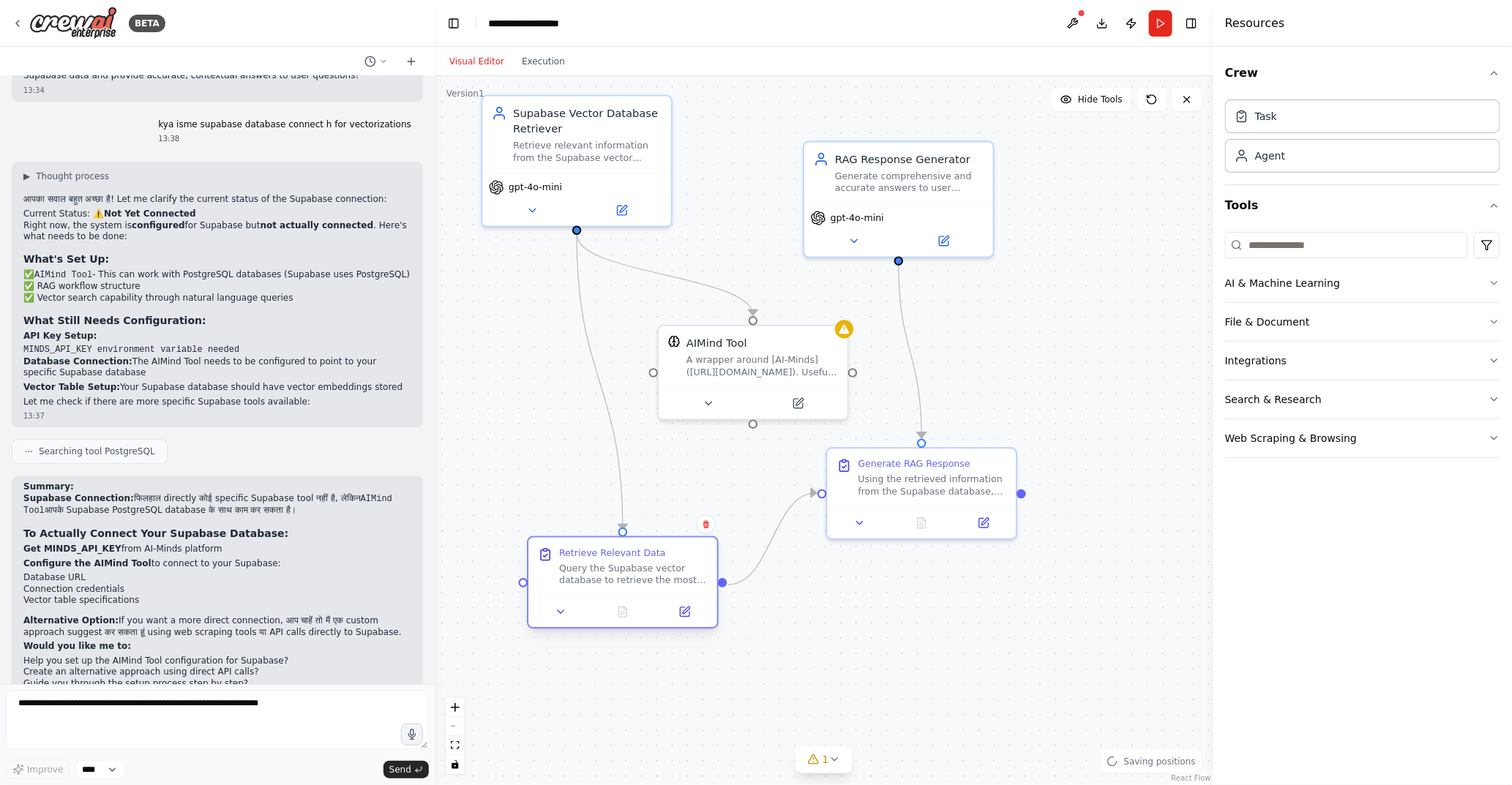
drag, startPoint x: 697, startPoint y: 464, endPoint x: 659, endPoint y: 562, distance: 105.1
click at [659, 562] on div "Retrieve Relevant Data Query the Supabase vector database to retrieve the most …" at bounding box center [633, 566] width 148 height 40
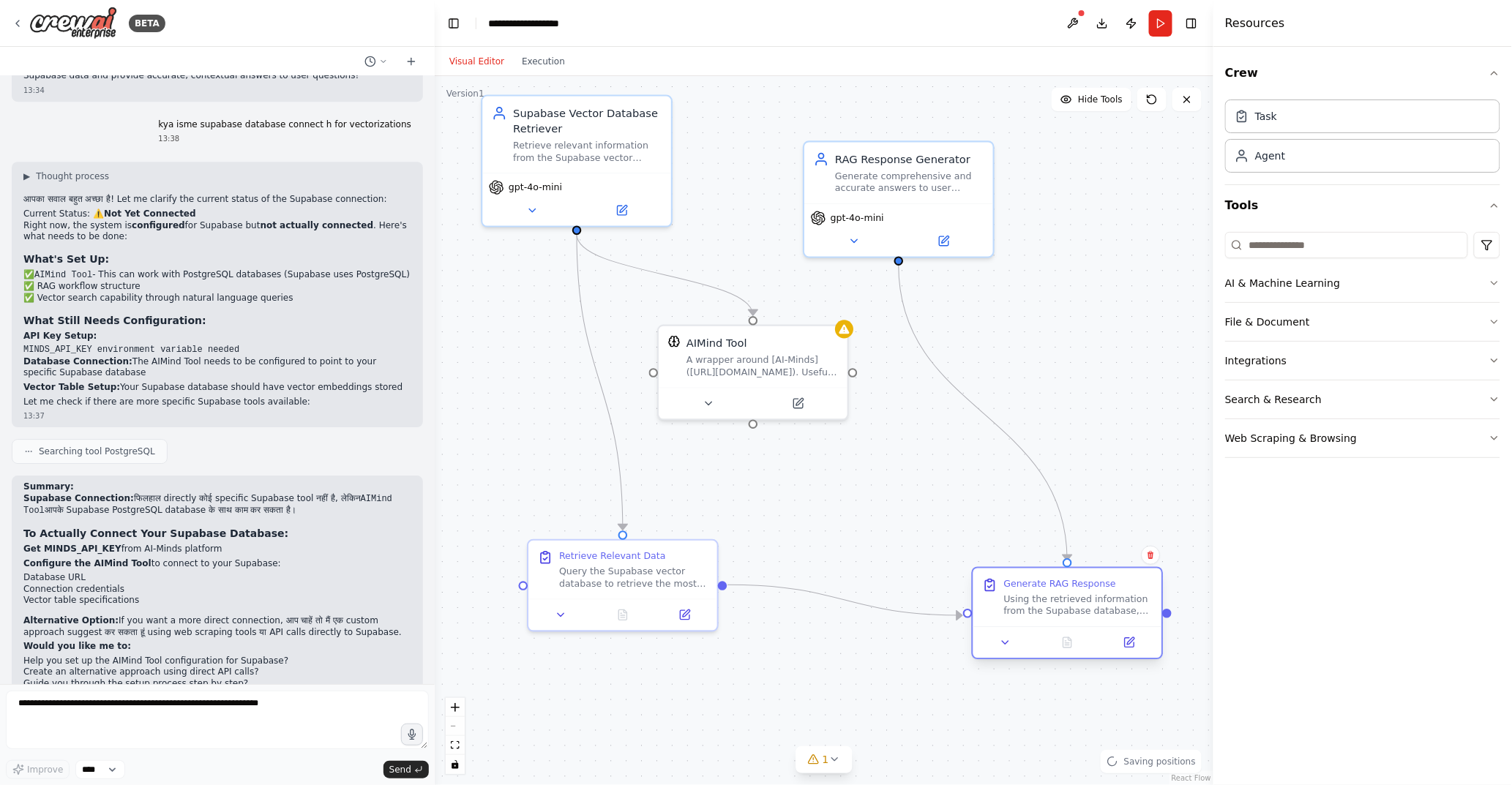
drag, startPoint x: 973, startPoint y: 463, endPoint x: 1119, endPoint y: 592, distance: 194.8
click at [1119, 592] on div "Generate RAG Response Using the retrieved information from the Supabase databas…" at bounding box center [1078, 597] width 148 height 40
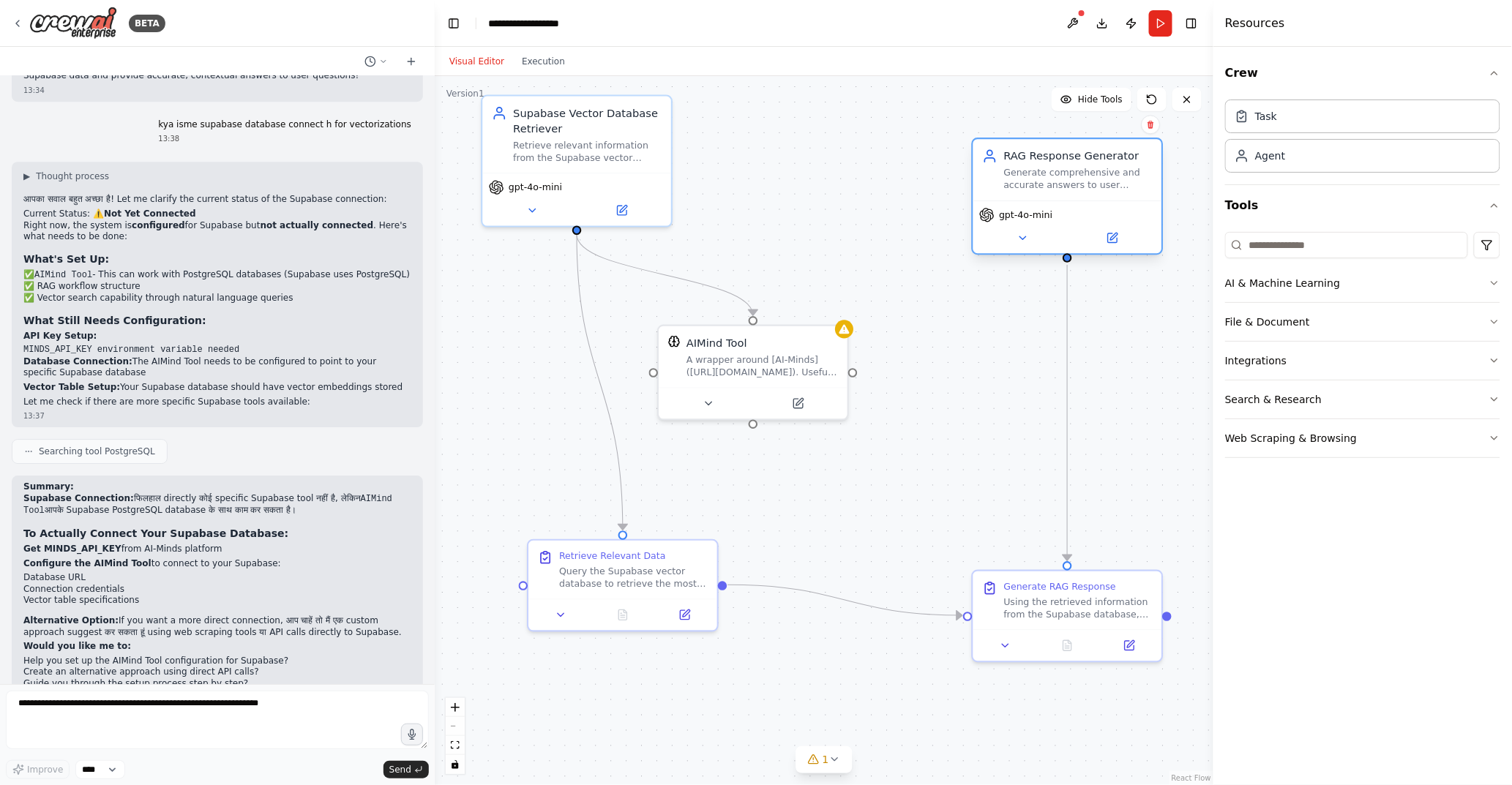
drag, startPoint x: 903, startPoint y: 155, endPoint x: 1077, endPoint y: 154, distance: 174.0
click at [1077, 154] on div "RAG Response Generator" at bounding box center [1078, 156] width 148 height 16
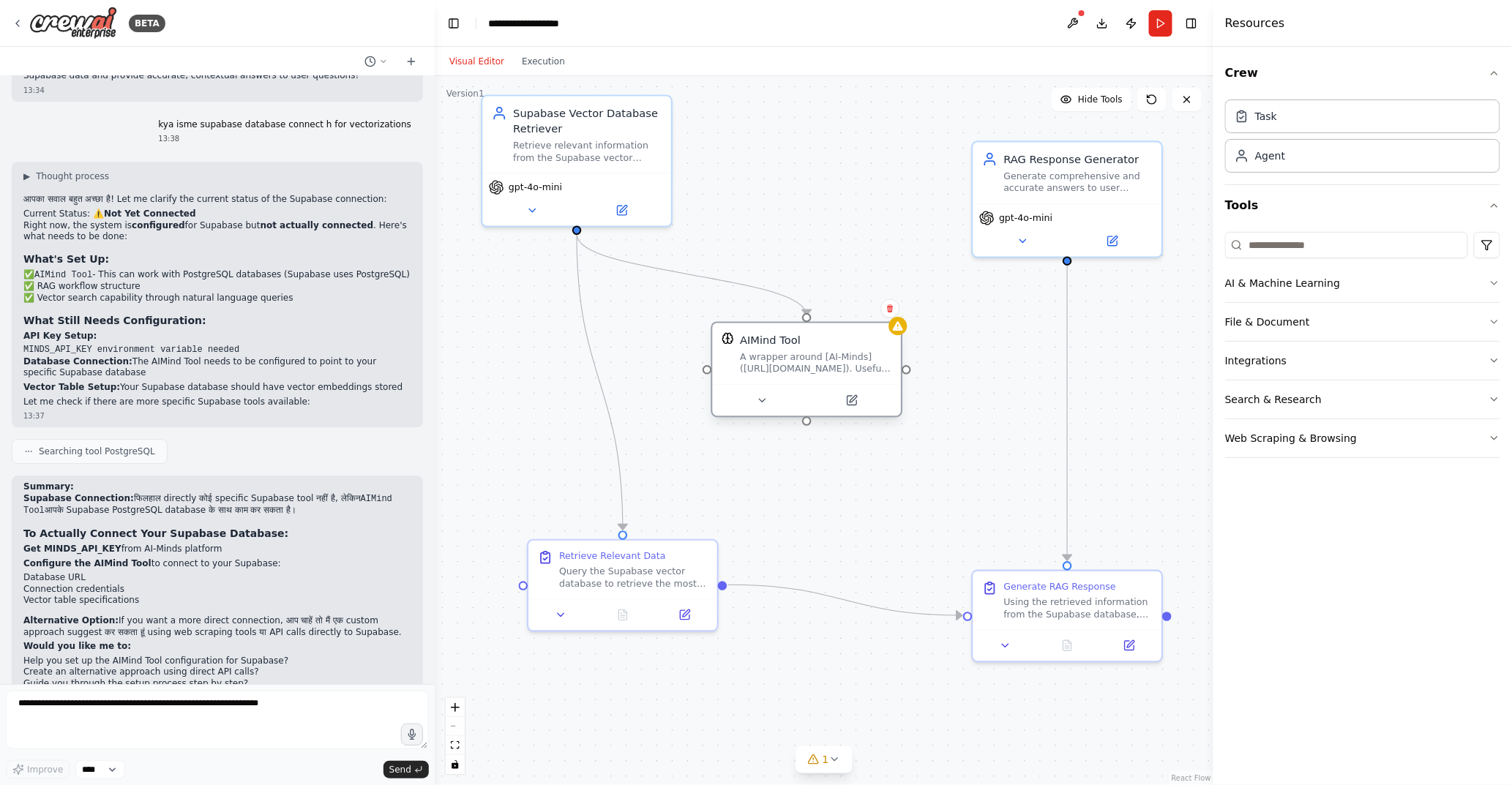
drag, startPoint x: 781, startPoint y: 335, endPoint x: 829, endPoint y: 337, distance: 48.0
click at [829, 337] on div "AIMind Tool" at bounding box center [816, 340] width 151 height 16
drag, startPoint x: 674, startPoint y: 551, endPoint x: 640, endPoint y: 587, distance: 49.5
click at [640, 587] on div "Retrieve Relevant Data" at bounding box center [602, 584] width 148 height 13
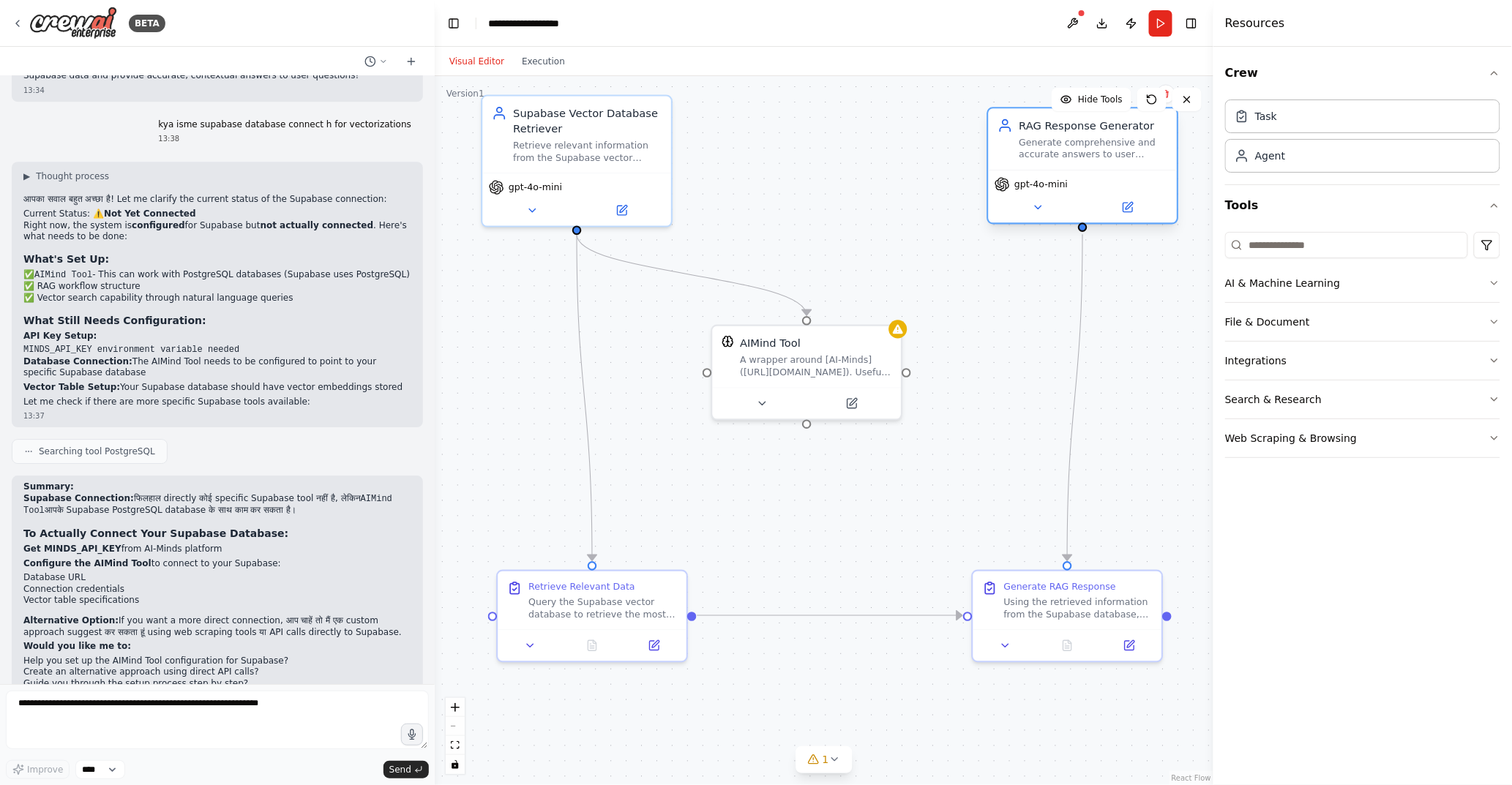
drag, startPoint x: 1042, startPoint y: 159, endPoint x: 1052, endPoint y: 128, distance: 32.6
click at [1052, 128] on div "RAG Response Generator" at bounding box center [1094, 125] width 148 height 16
click at [817, 155] on div ".deletable-edge-delete-btn { width: 20px; height: 20px; border: 0px solid #ffff…" at bounding box center [823, 431] width 778 height 709
click at [740, 127] on div ".deletable-edge-delete-btn { width: 20px; height: 20px; border: 0px solid #ffff…" at bounding box center [823, 431] width 778 height 709
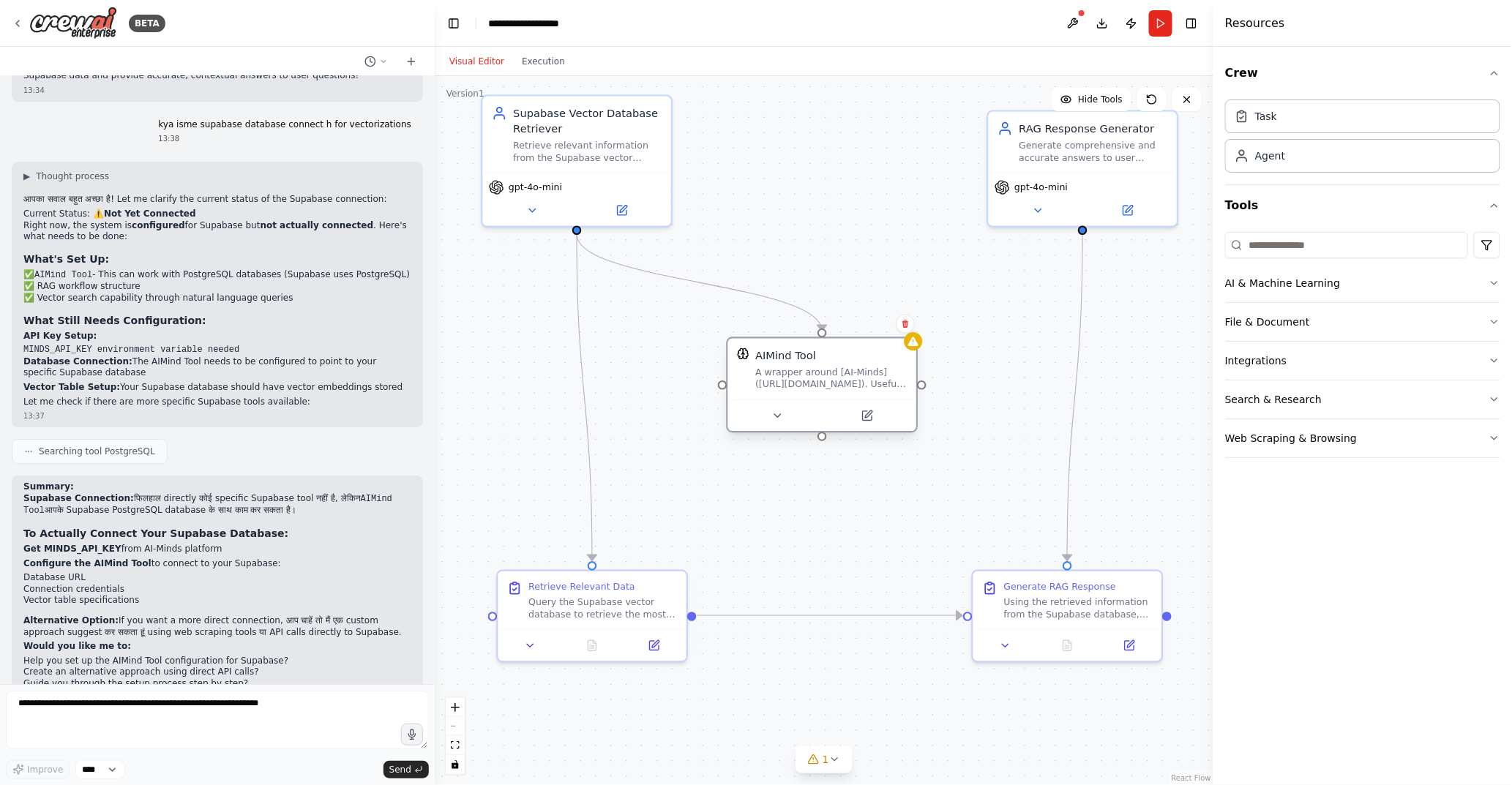
drag, startPoint x: 810, startPoint y: 333, endPoint x: 823, endPoint y: 353, distance: 23.9
click at [823, 353] on div "AIMind Tool" at bounding box center [831, 355] width 151 height 16
drag, startPoint x: 720, startPoint y: 384, endPoint x: 668, endPoint y: 360, distance: 57.3
click at [669, 362] on div ".deletable-edge-delete-btn { width: 20px; height: 20px; border: 0px solid #ffff…" at bounding box center [823, 431] width 778 height 709
drag, startPoint x: 827, startPoint y: 334, endPoint x: 1020, endPoint y: 193, distance: 239.0
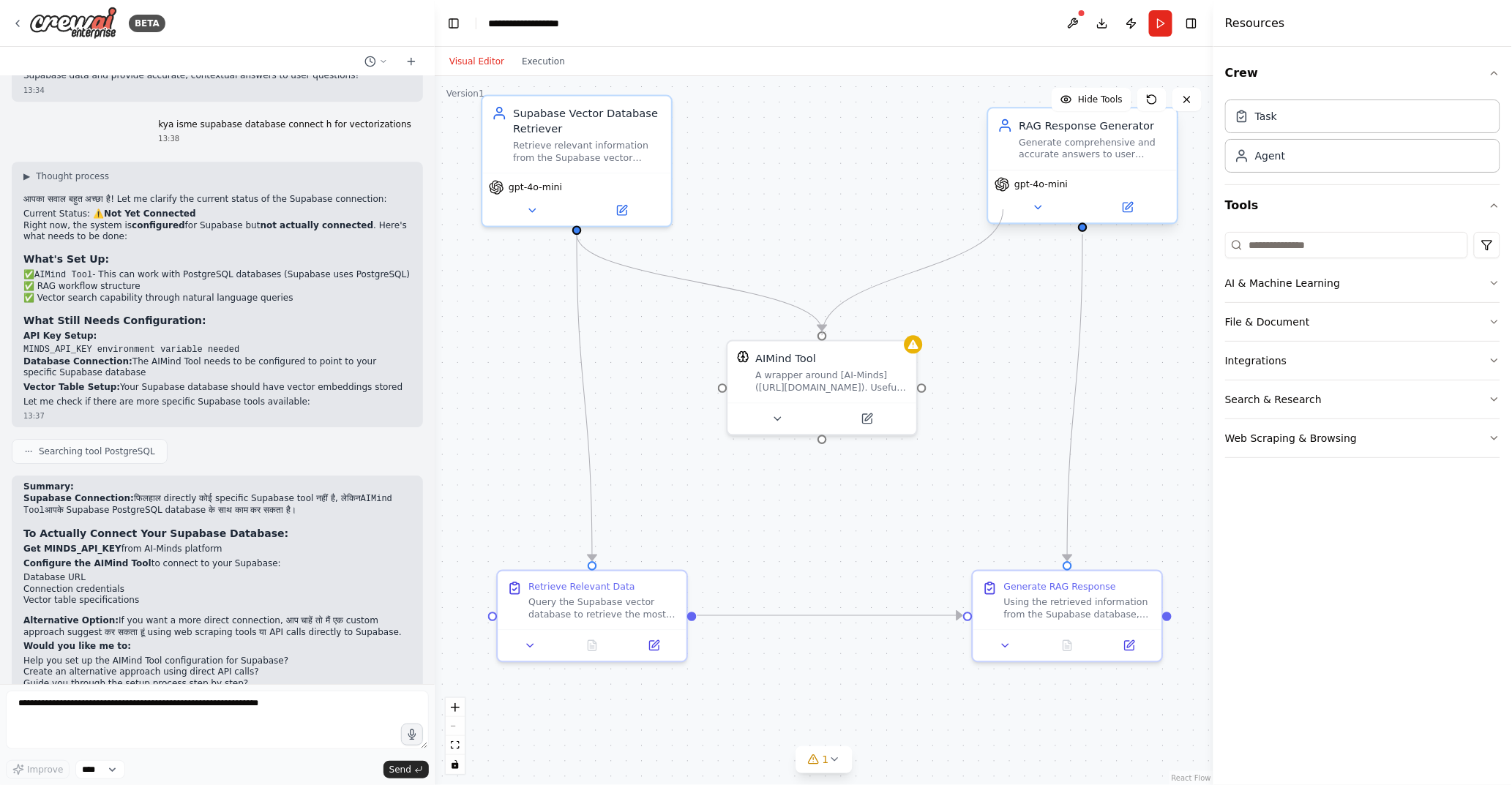
click at [1020, 193] on div "Supabase Vector Database Retriever Retrieve relevant information from the Supab…" at bounding box center [889, 436] width 815 height 743
drag, startPoint x: 923, startPoint y: 387, endPoint x: 1117, endPoint y: 606, distance: 292.6
click at [1117, 606] on div "Supabase Vector Database Retriever Retrieve relevant information from the Supab…" at bounding box center [889, 436] width 815 height 743
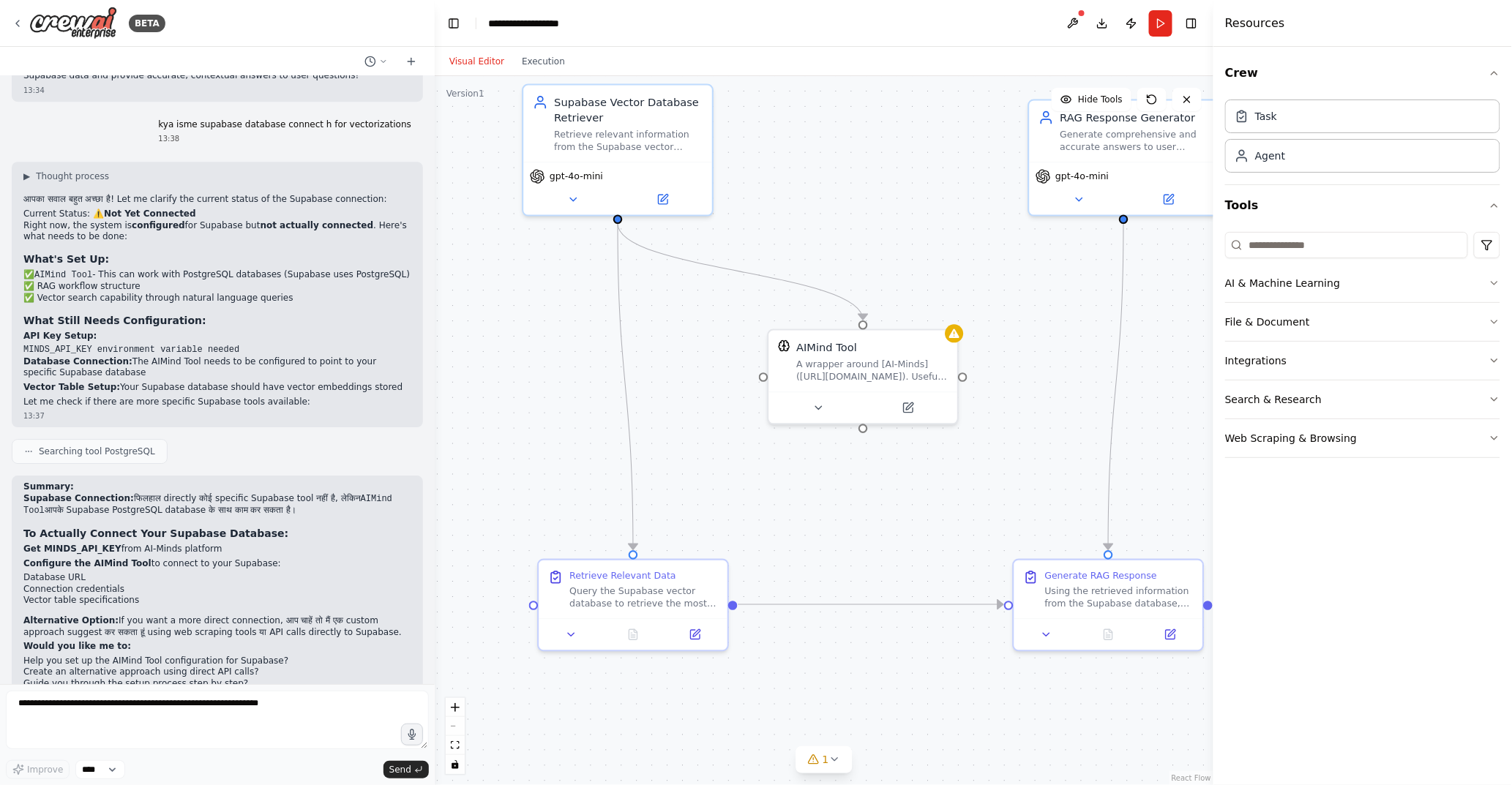
drag, startPoint x: 705, startPoint y: 386, endPoint x: 755, endPoint y: 360, distance: 56.4
click at [755, 360] on div ".deletable-edge-delete-btn { width: 20px; height: 20px; border: 0px solid #ffff…" at bounding box center [823, 431] width 778 height 709
click at [1303, 318] on button "File & Document" at bounding box center [1362, 321] width 275 height 38
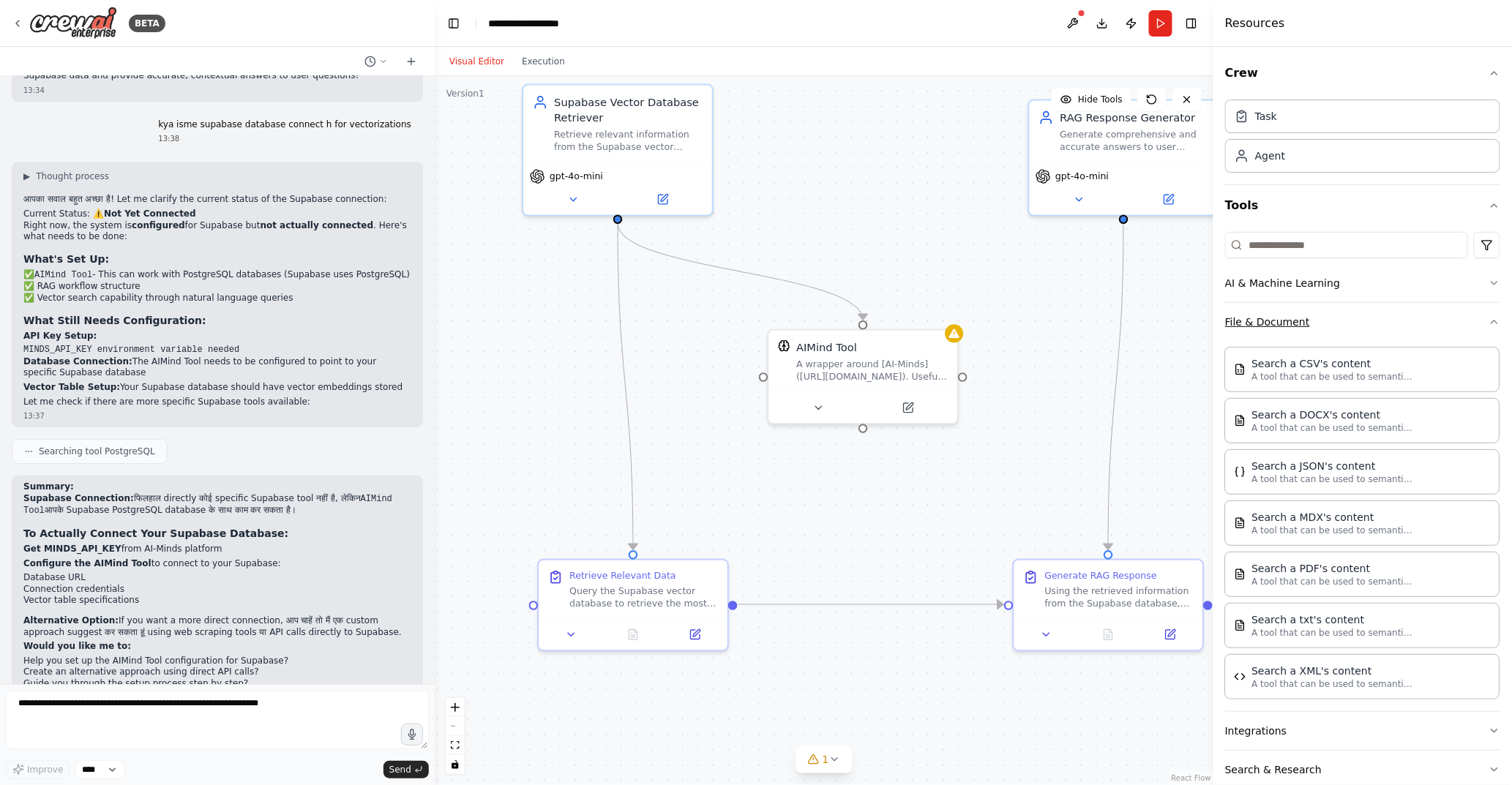
click at [1333, 318] on button "File & Document" at bounding box center [1362, 321] width 275 height 38
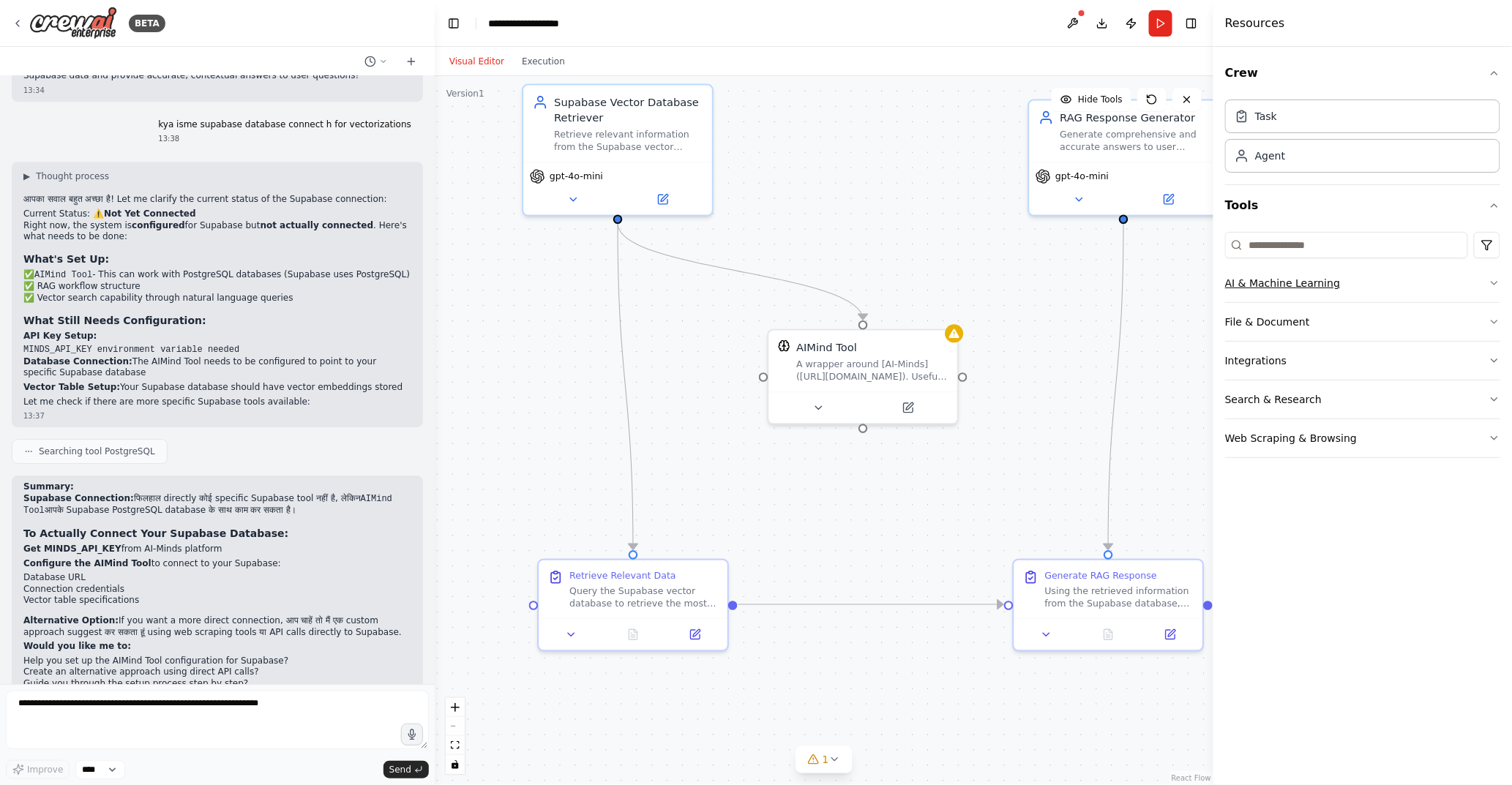
click at [1328, 294] on button "AI & Machine Learning" at bounding box center [1362, 283] width 275 height 38
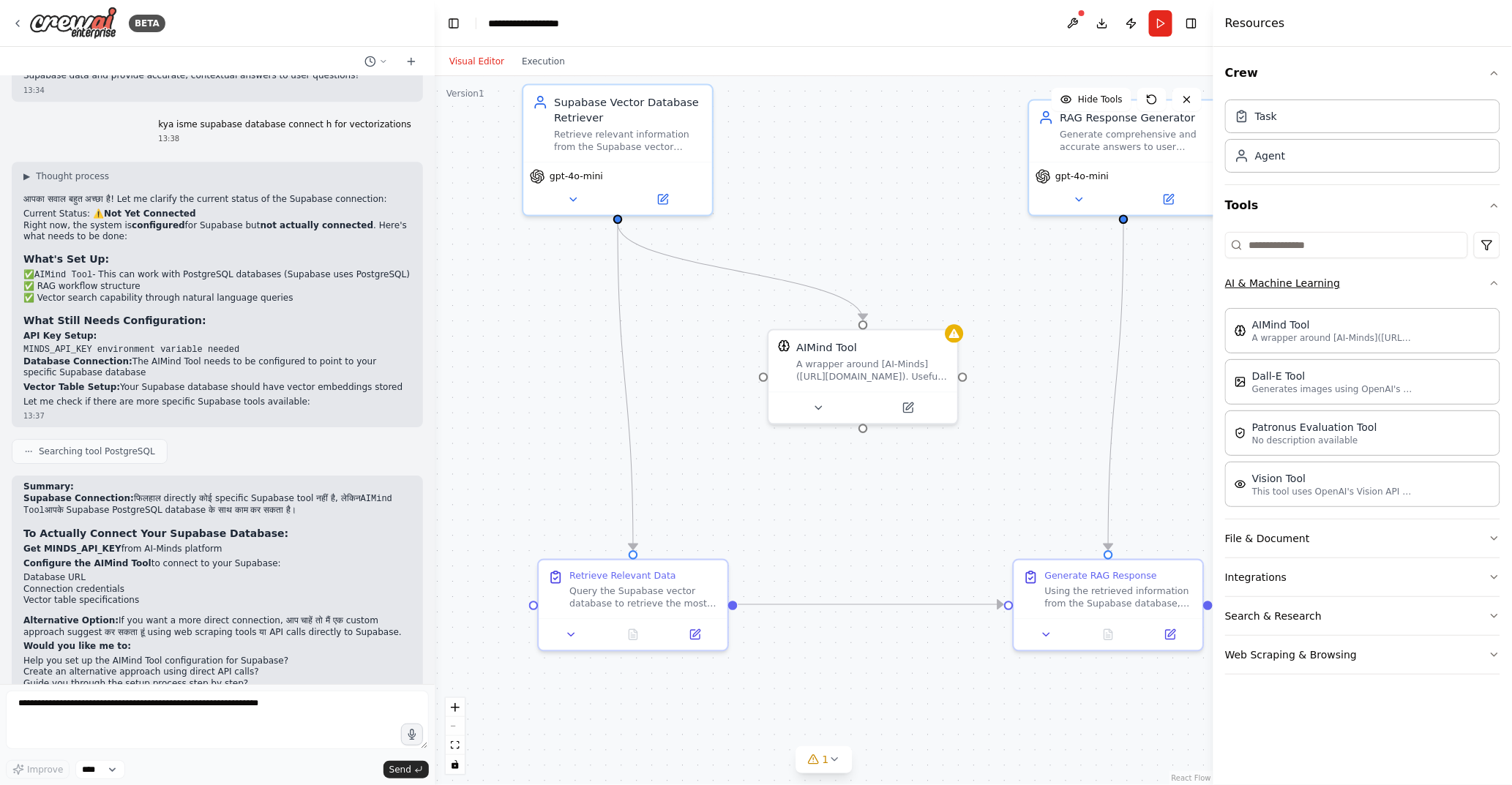
click at [1328, 294] on button "AI & Machine Learning" at bounding box center [1362, 283] width 275 height 38
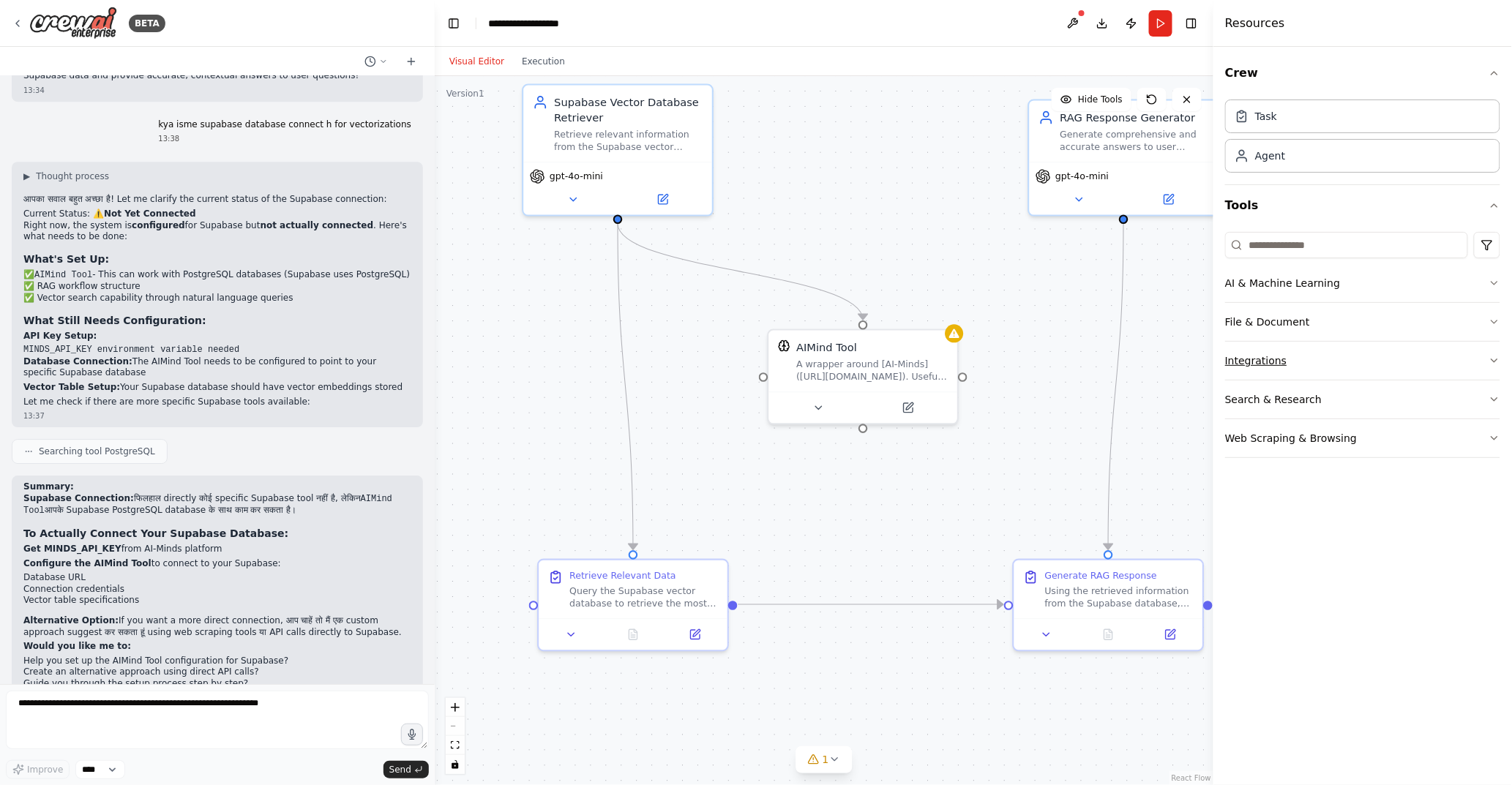
click at [1286, 364] on button "Integrations" at bounding box center [1362, 360] width 275 height 38
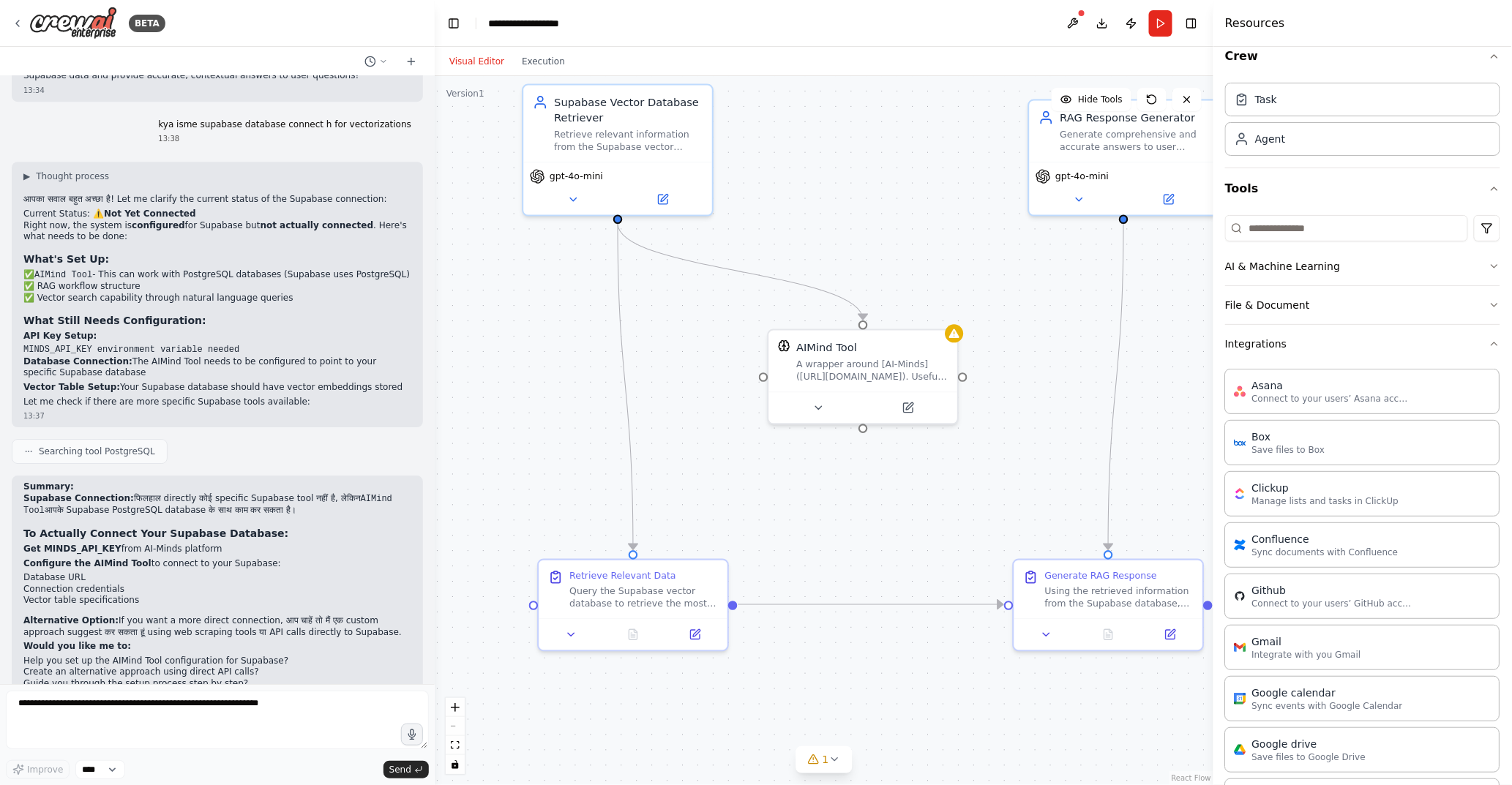
scroll to position [1, 0]
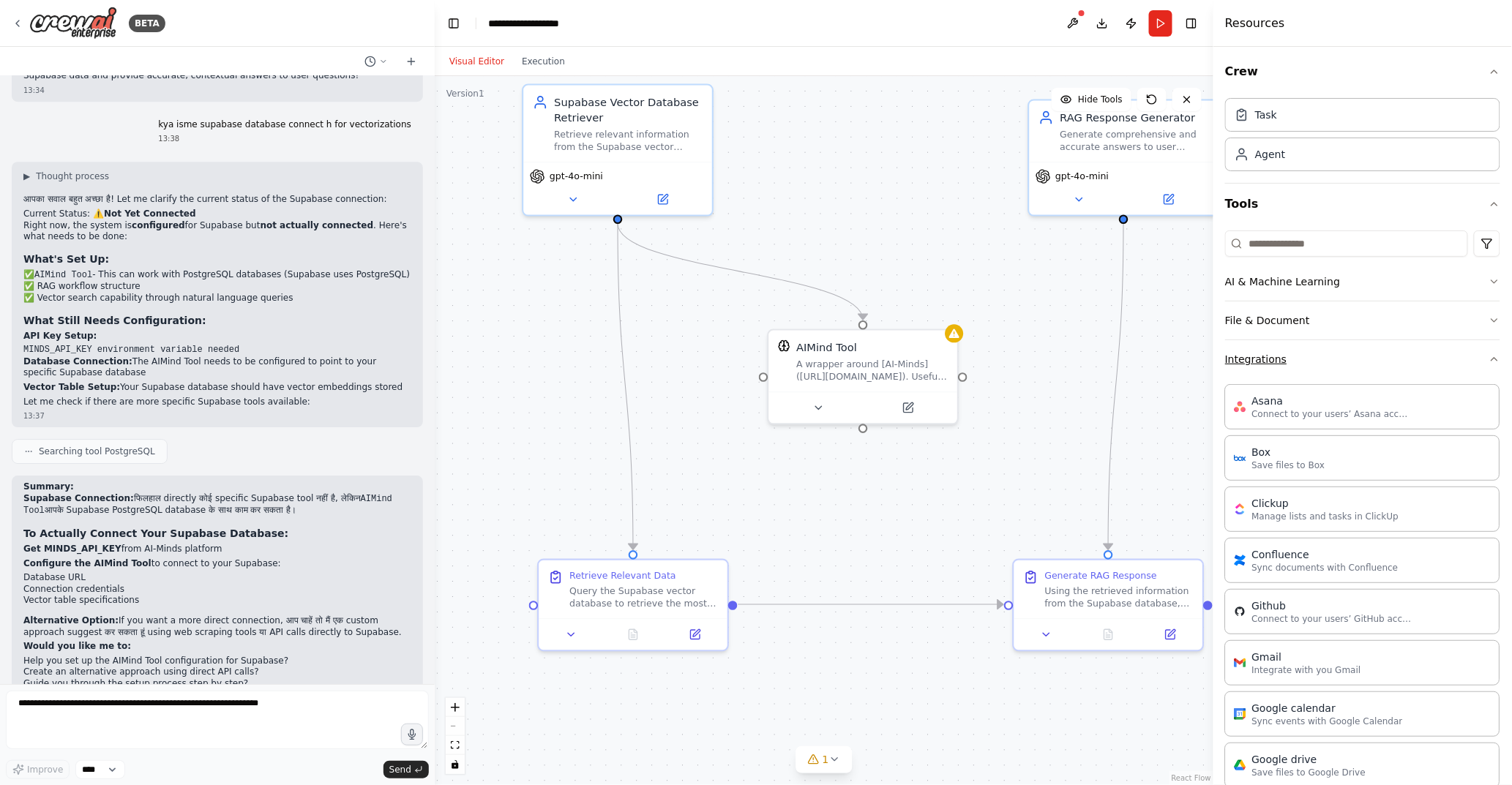
click at [1308, 361] on button "Integrations" at bounding box center [1362, 359] width 275 height 38
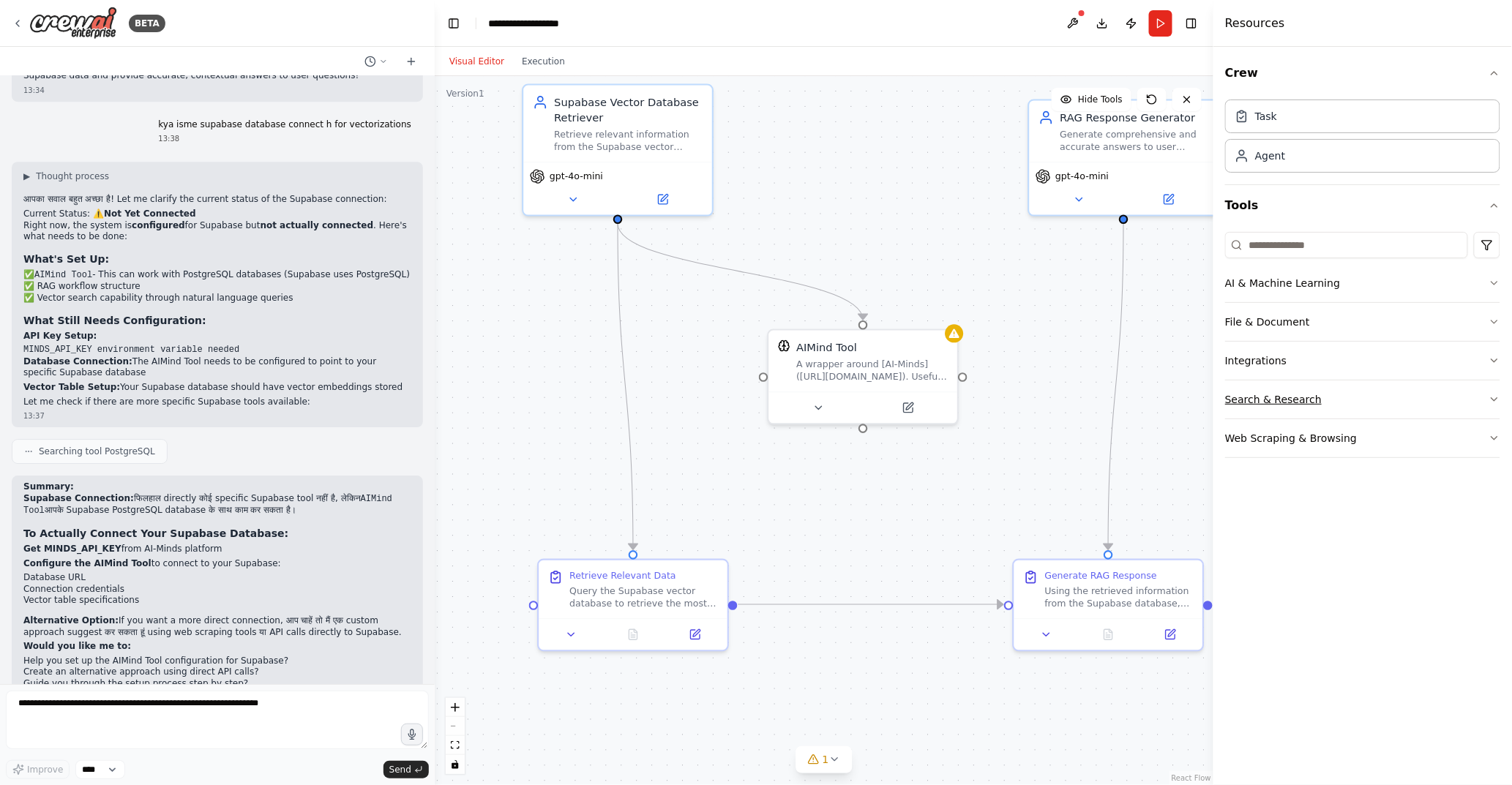
click at [1289, 397] on button "Search & Research" at bounding box center [1362, 399] width 275 height 38
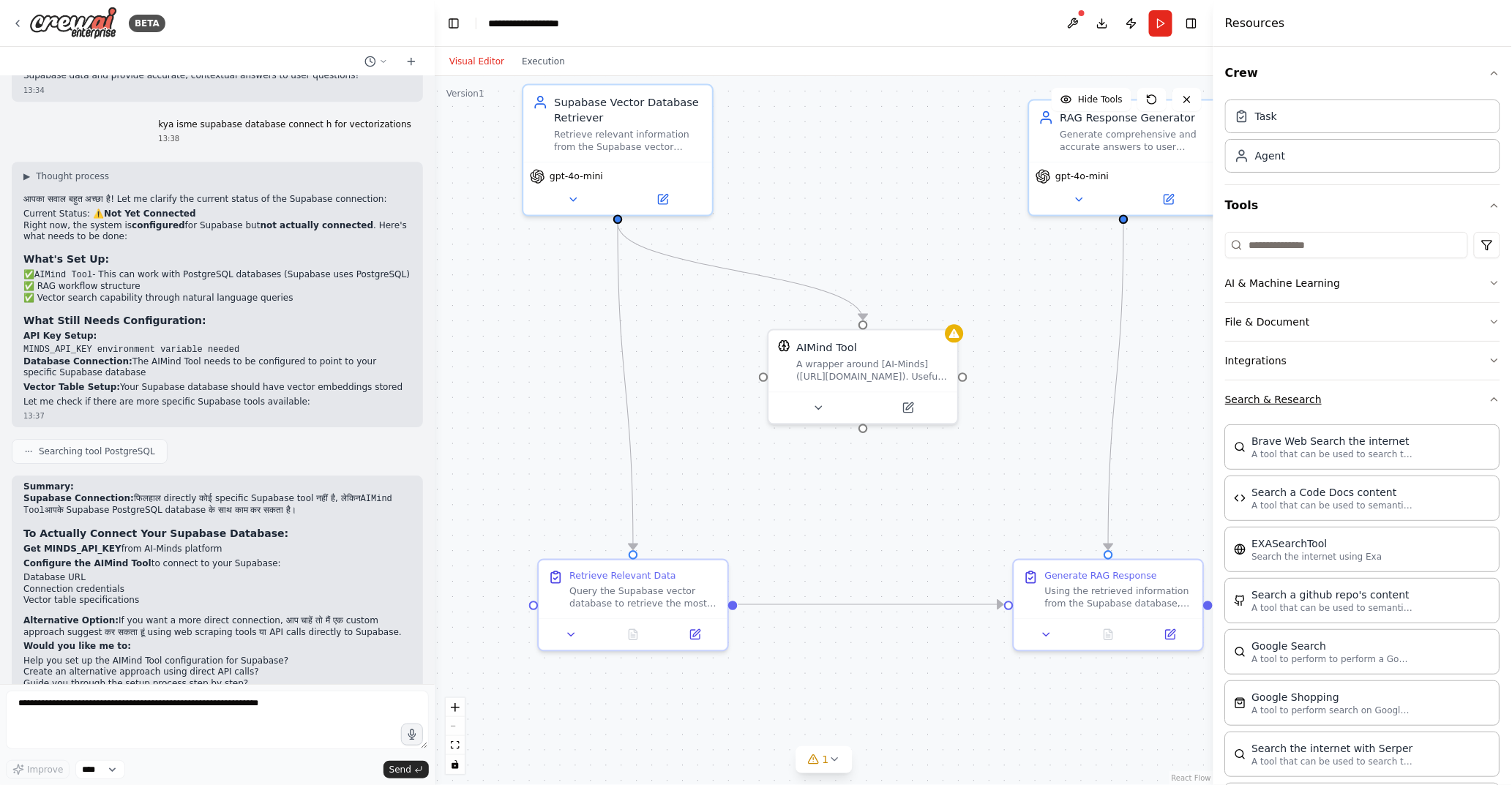
click at [1347, 404] on button "Search & Research" at bounding box center [1362, 399] width 275 height 38
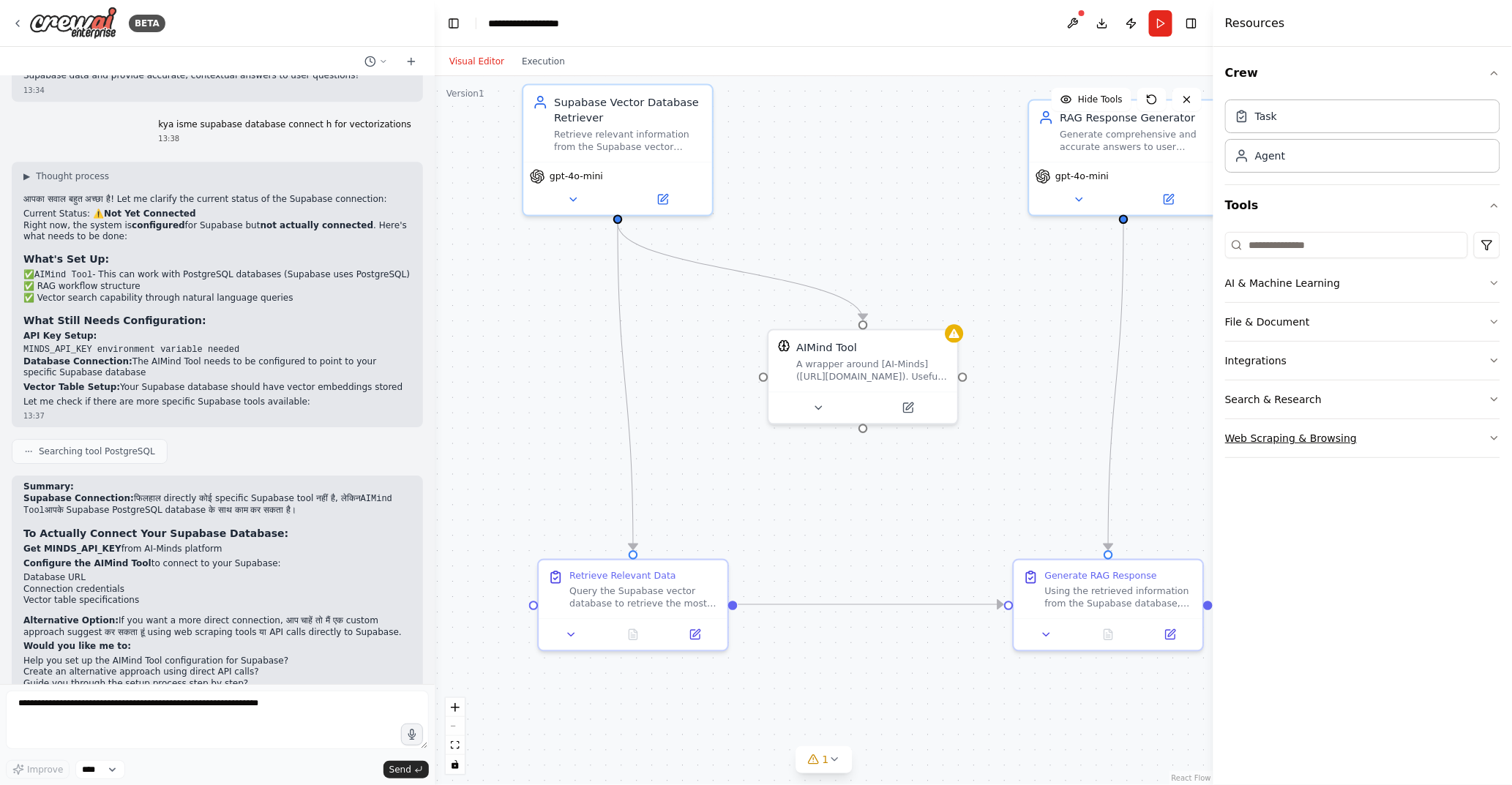
click at [1409, 435] on button "Web Scraping & Browsing" at bounding box center [1362, 438] width 275 height 38
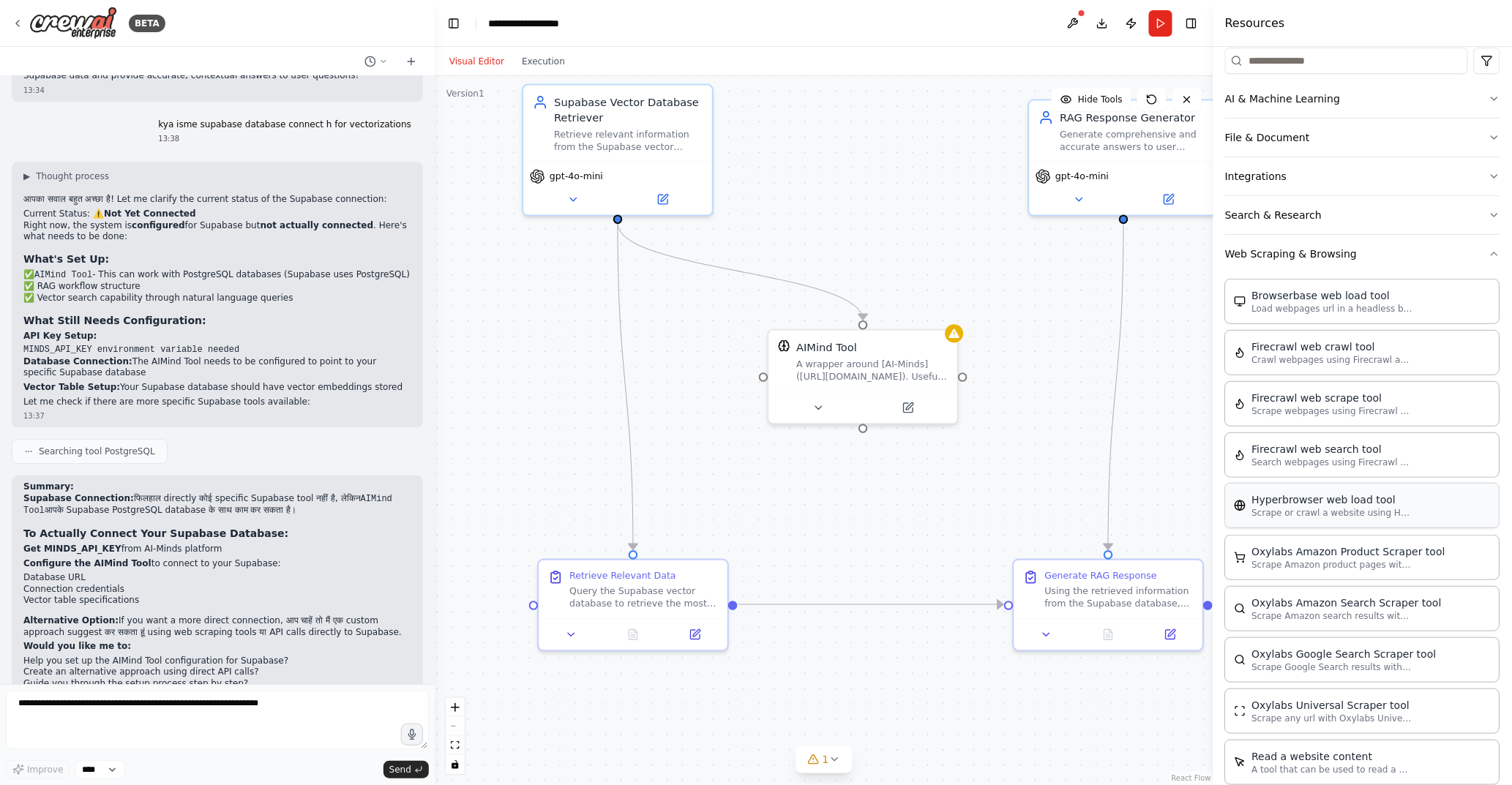
scroll to position [135, 0]
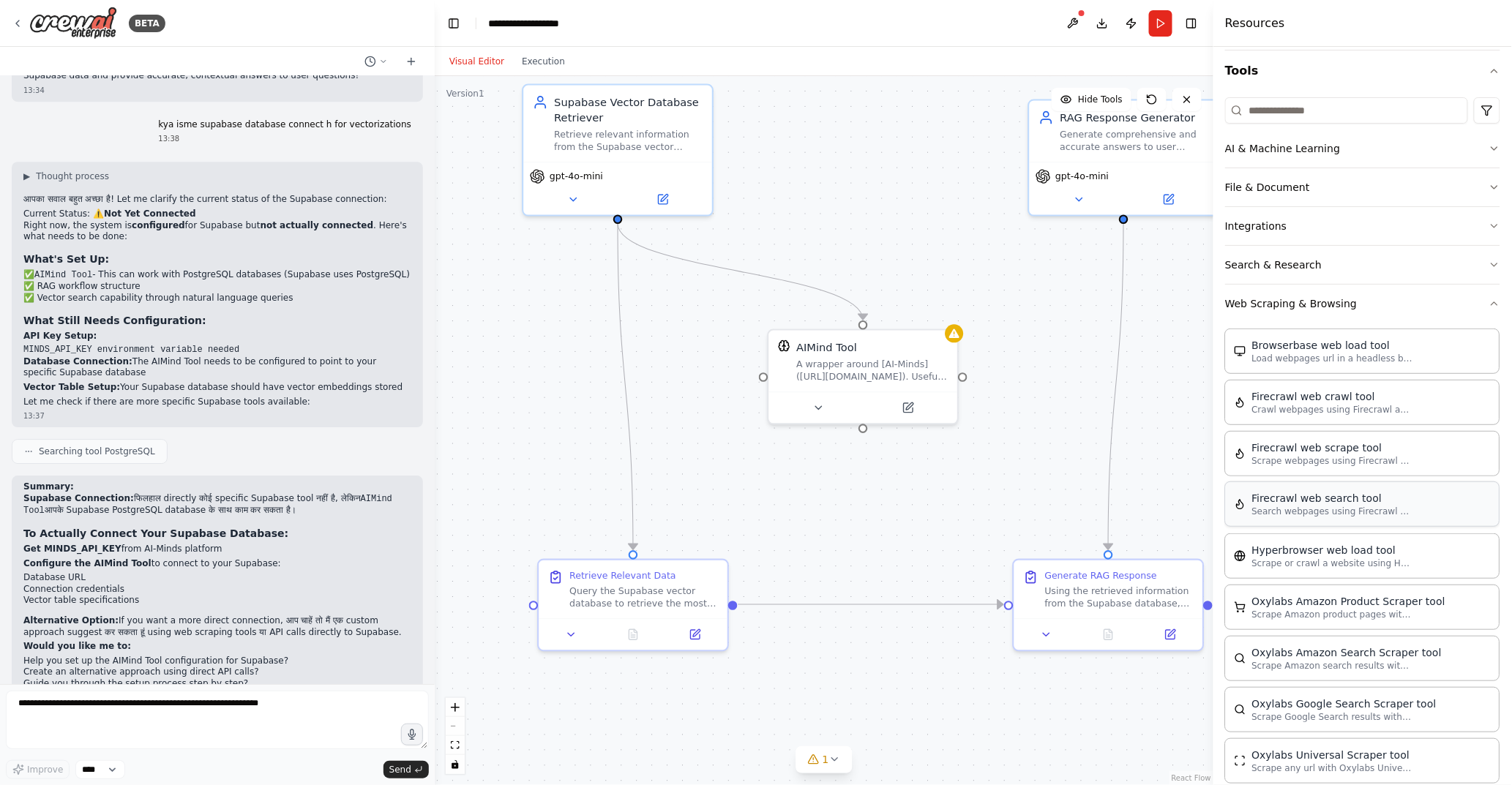
click at [1351, 505] on div "Firecrawl web search tool" at bounding box center [1333, 499] width 161 height 15
click at [1311, 506] on p "Search webpages using Firecrawl and return the results" at bounding box center [1333, 512] width 161 height 12
drag, startPoint x: 1311, startPoint y: 506, endPoint x: 948, endPoint y: 509, distance: 363.0
click at [948, 509] on div "BETA make a project in crew agentic Ai in supabase database has a data in vecto…" at bounding box center [756, 392] width 1512 height 785
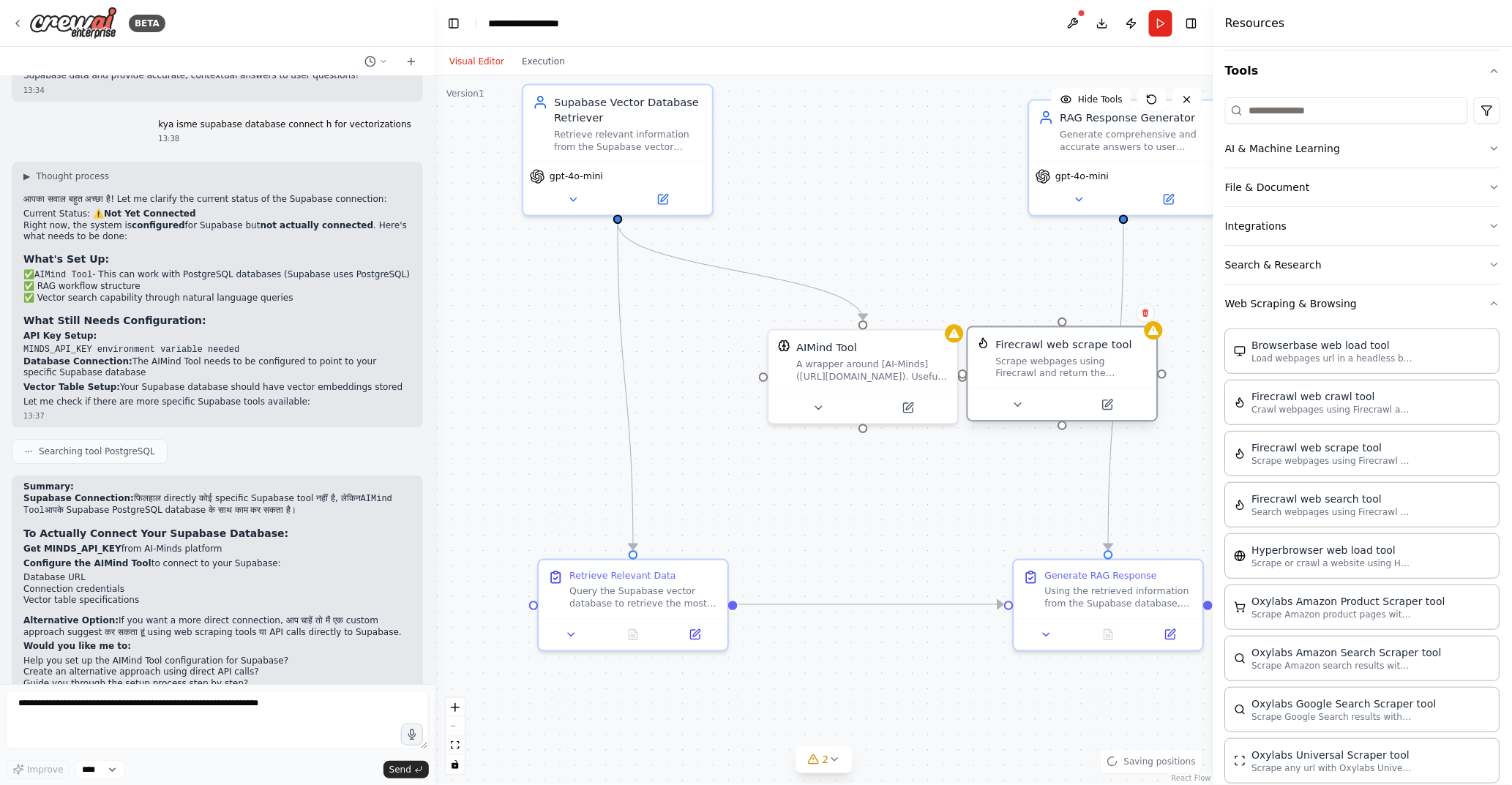
drag, startPoint x: 1058, startPoint y: 487, endPoint x: 1050, endPoint y: 318, distance: 169.2
click at [1050, 328] on div "Firecrawl web scrape tool Scrape webpages using Firecrawl and return the conten…" at bounding box center [1062, 359] width 189 height 61
click at [1019, 392] on icon at bounding box center [1017, 390] width 13 height 13
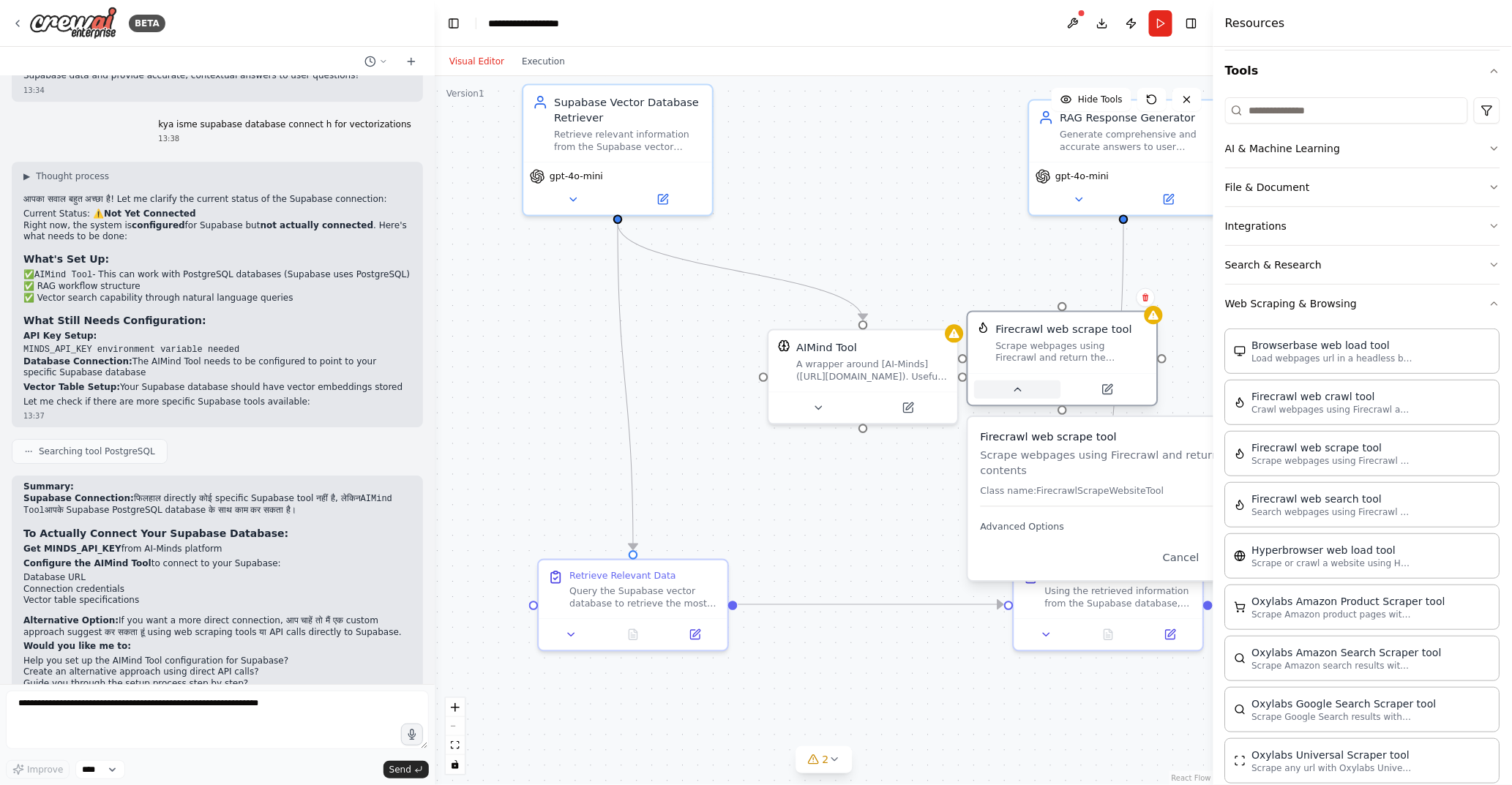
click at [1019, 392] on icon at bounding box center [1017, 390] width 13 height 13
click at [1008, 395] on button at bounding box center [1017, 390] width 86 height 18
click at [1184, 547] on button "Cancel" at bounding box center [1182, 557] width 55 height 21
click at [1142, 299] on icon at bounding box center [1146, 298] width 9 height 9
click at [1110, 300] on button "Confirm" at bounding box center [1104, 297] width 52 height 17
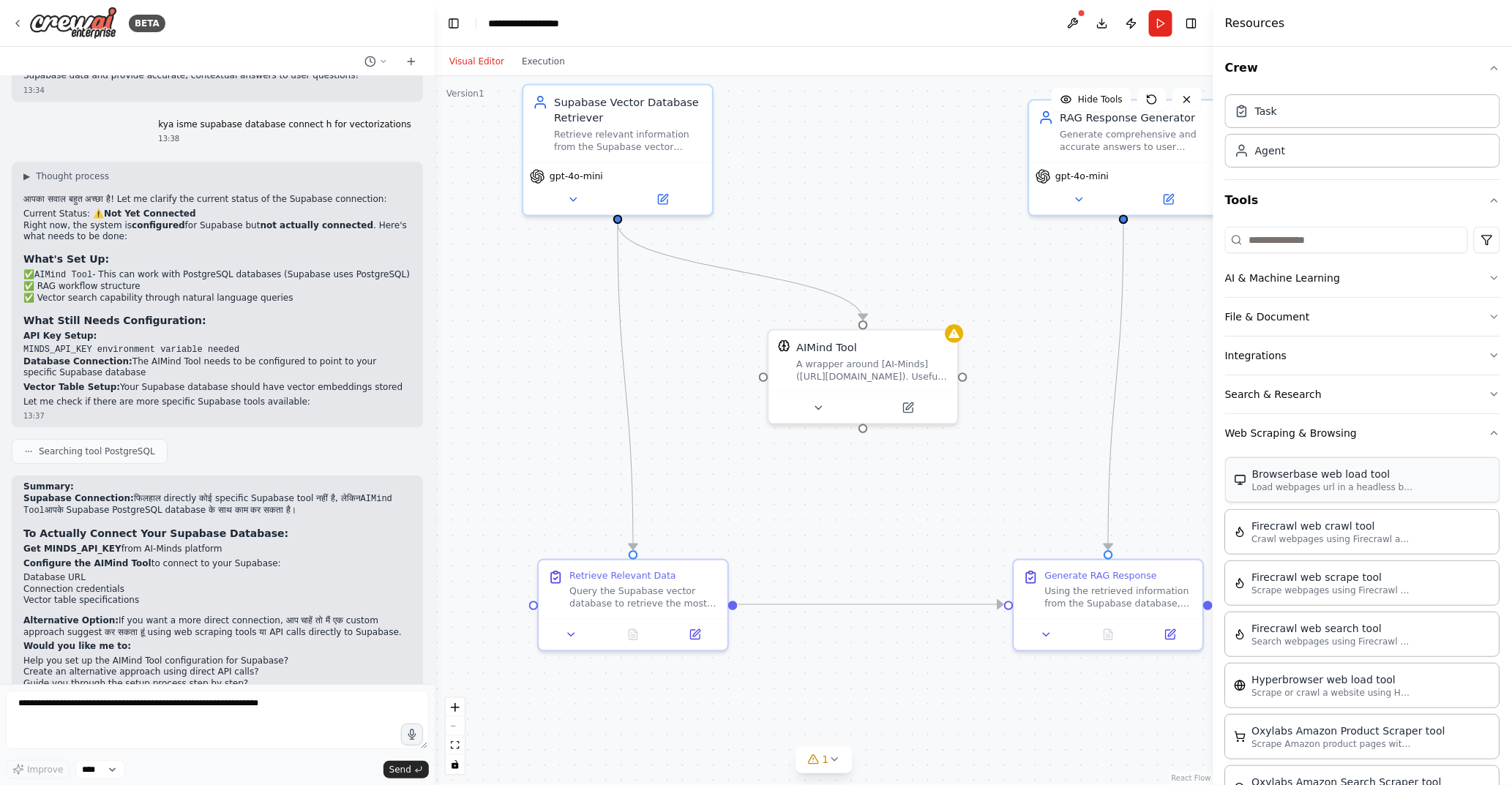
scroll to position [0, 0]
click at [1297, 394] on button "Search & Research" at bounding box center [1362, 399] width 275 height 38
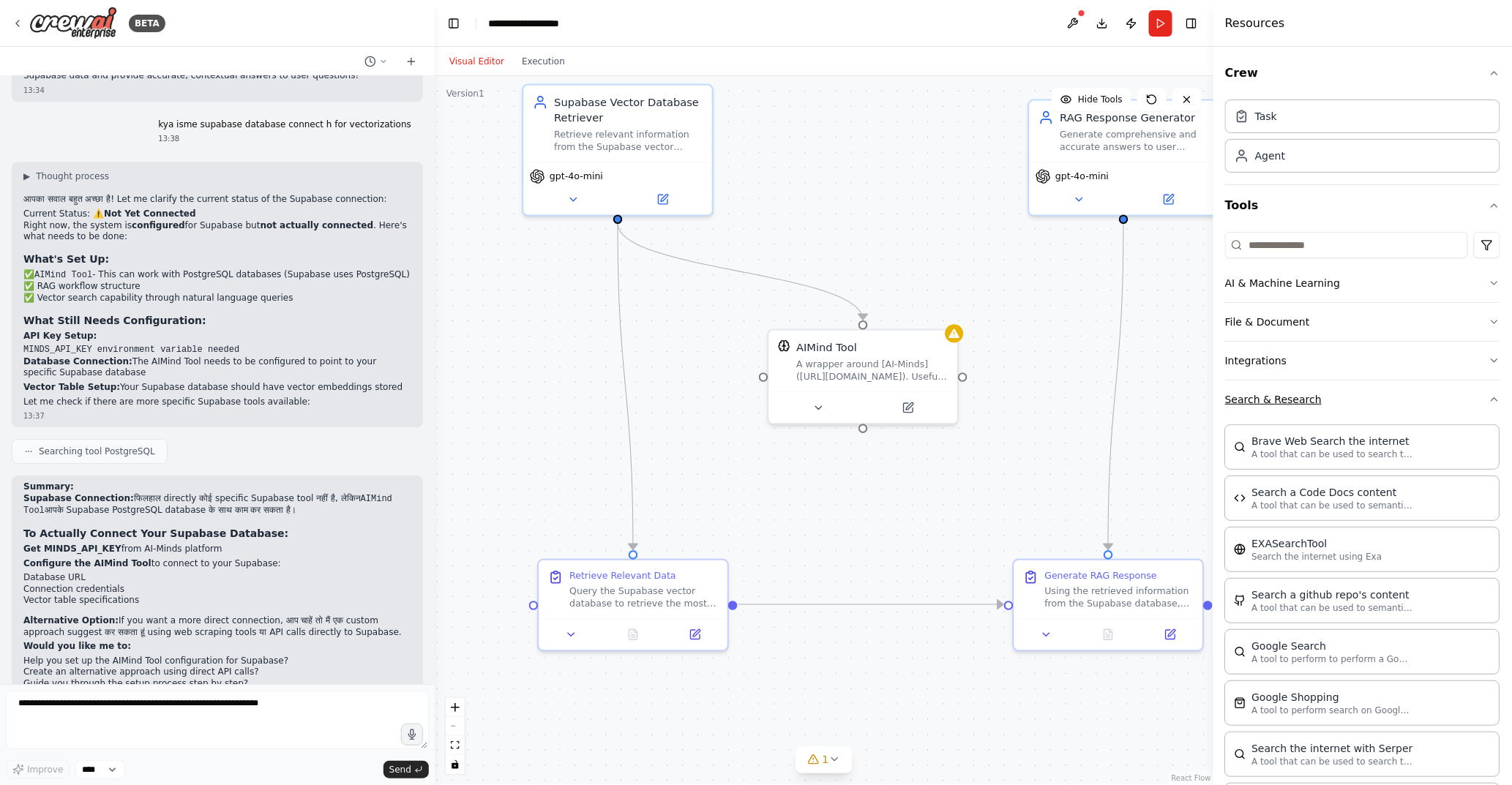
click at [1384, 398] on button "Search & Research" at bounding box center [1362, 399] width 275 height 38
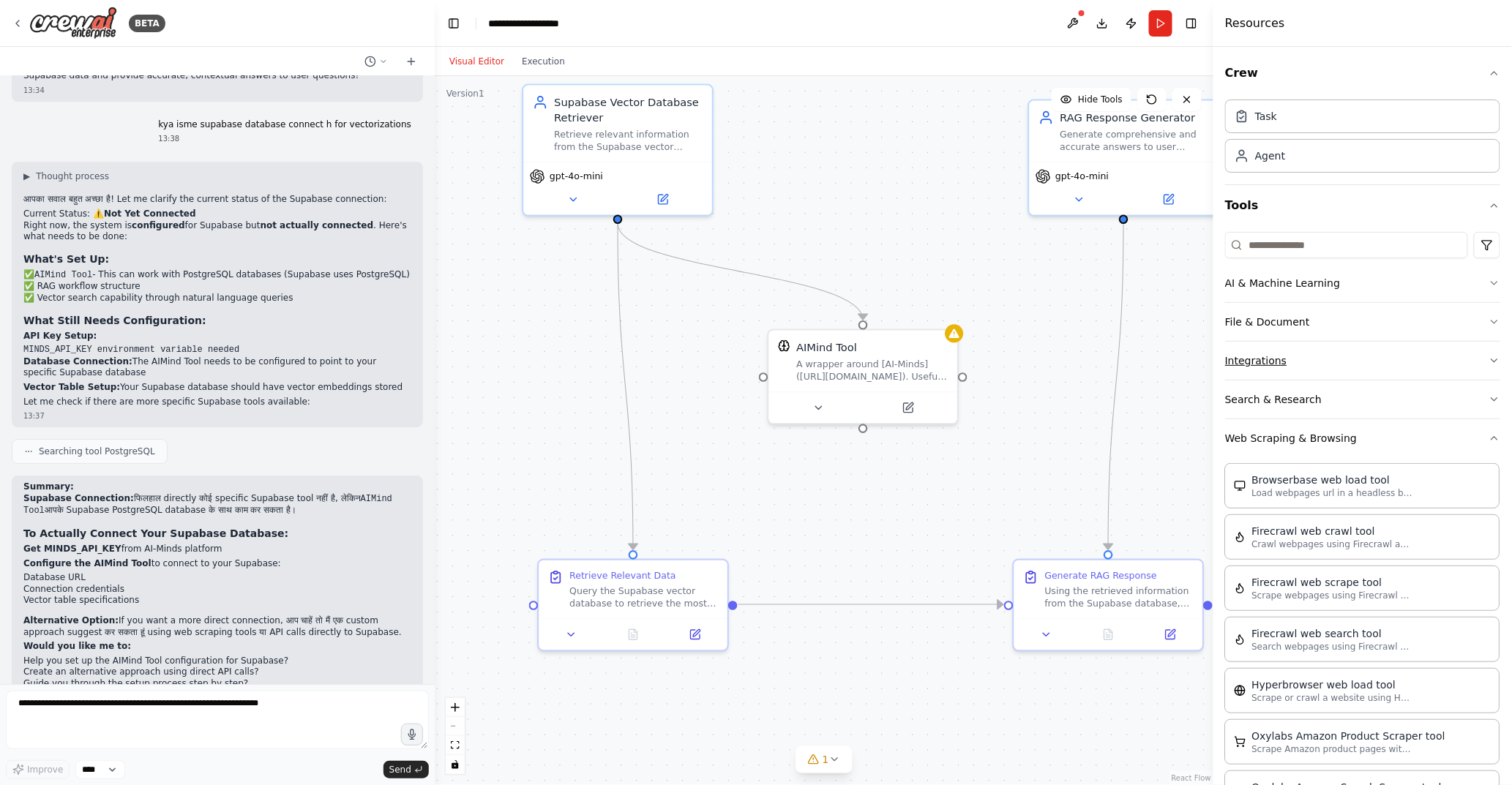
click at [1348, 363] on button "Integrations" at bounding box center [1362, 360] width 275 height 38
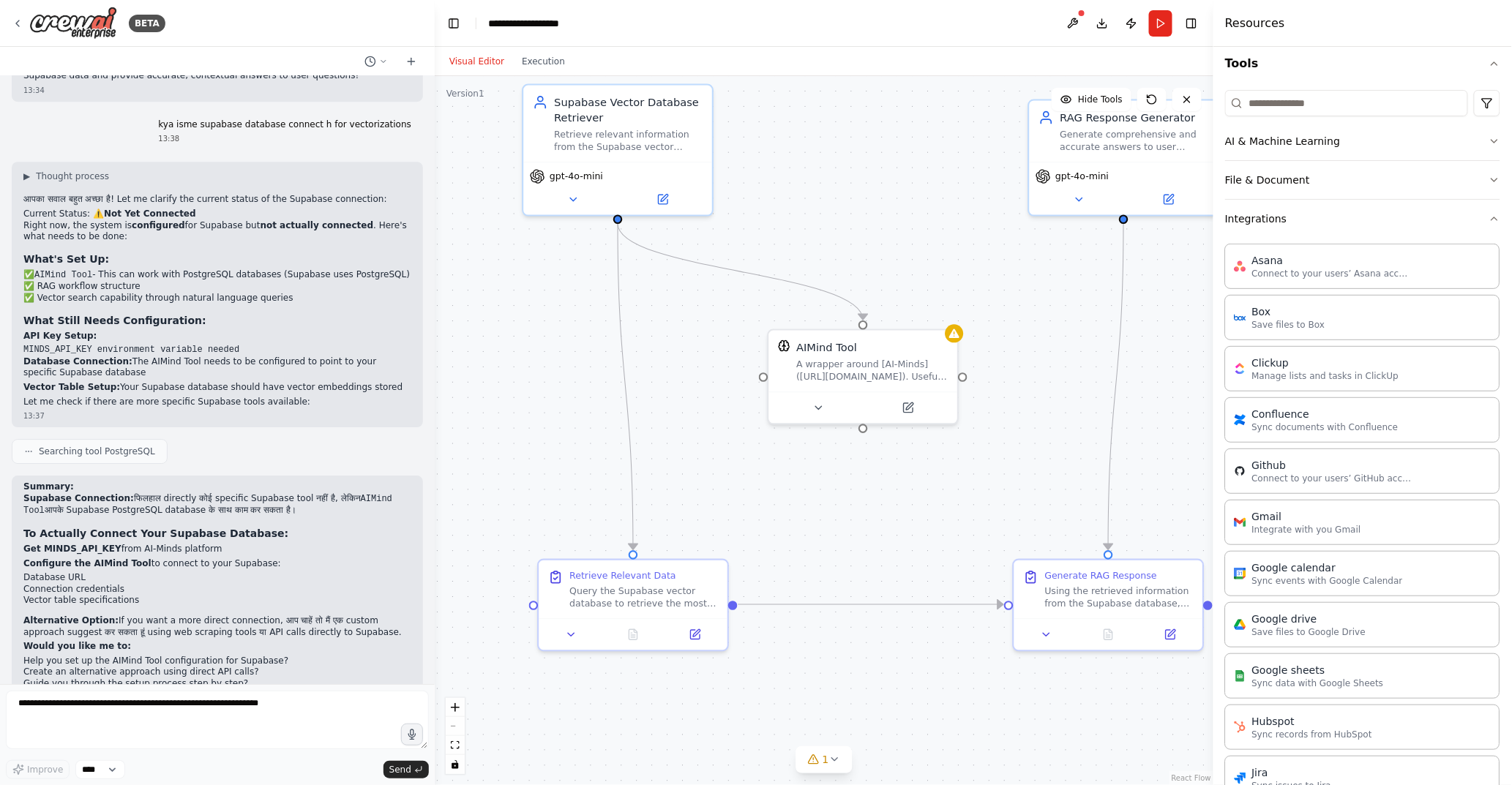
scroll to position [97, 0]
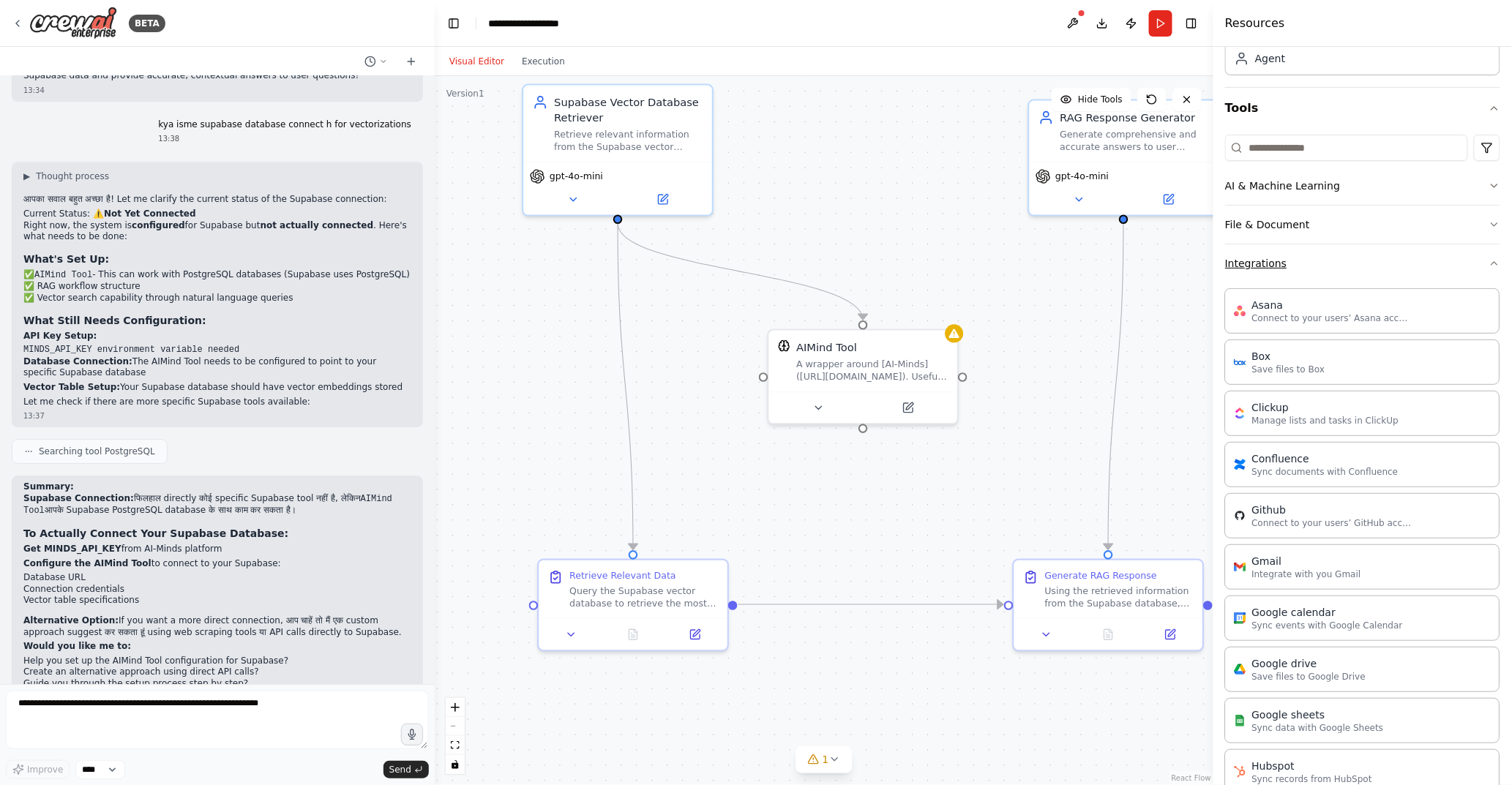
click at [1331, 266] on button "Integrations" at bounding box center [1362, 263] width 275 height 38
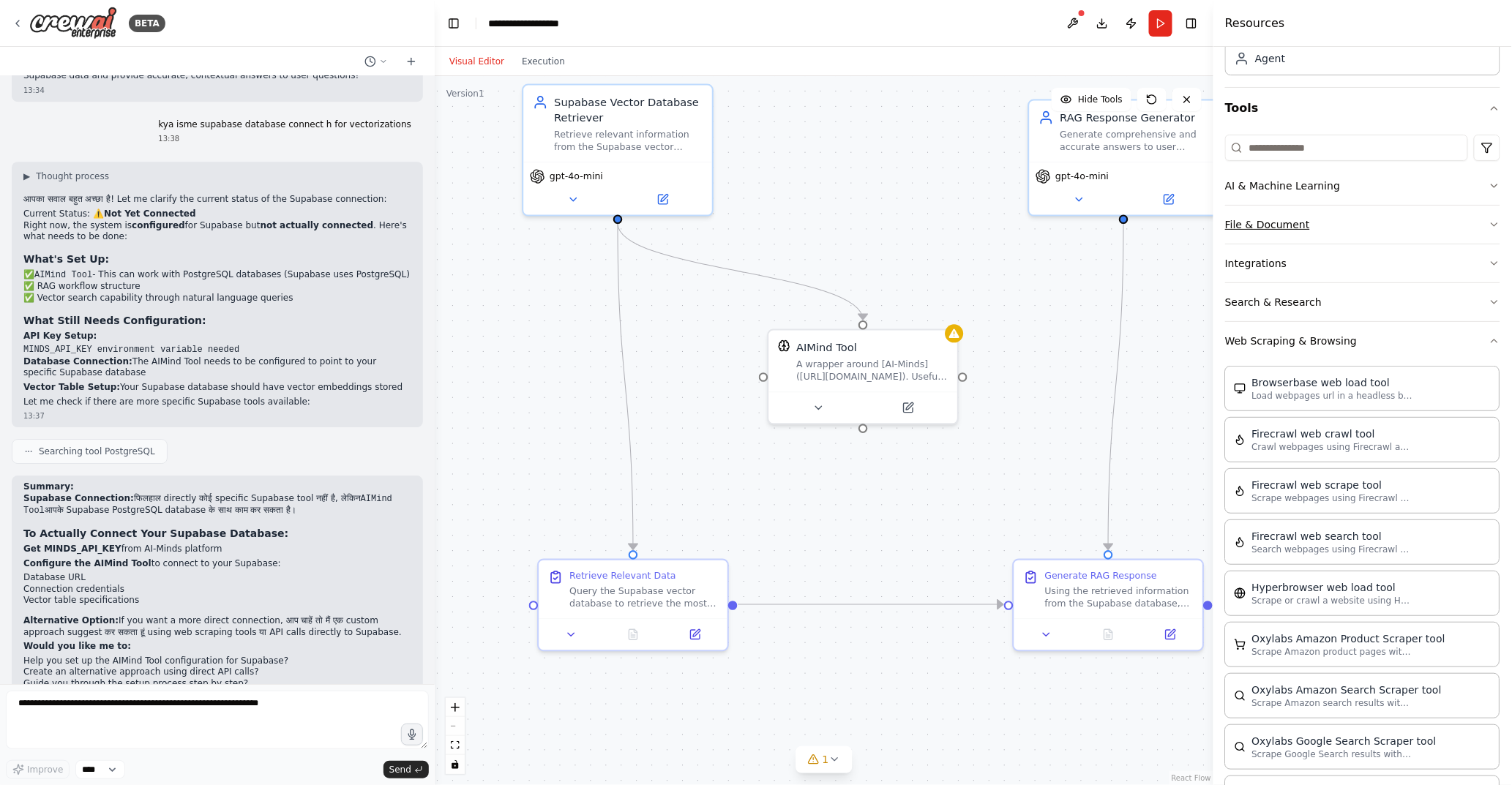
click at [1335, 219] on button "File & Document" at bounding box center [1362, 225] width 275 height 38
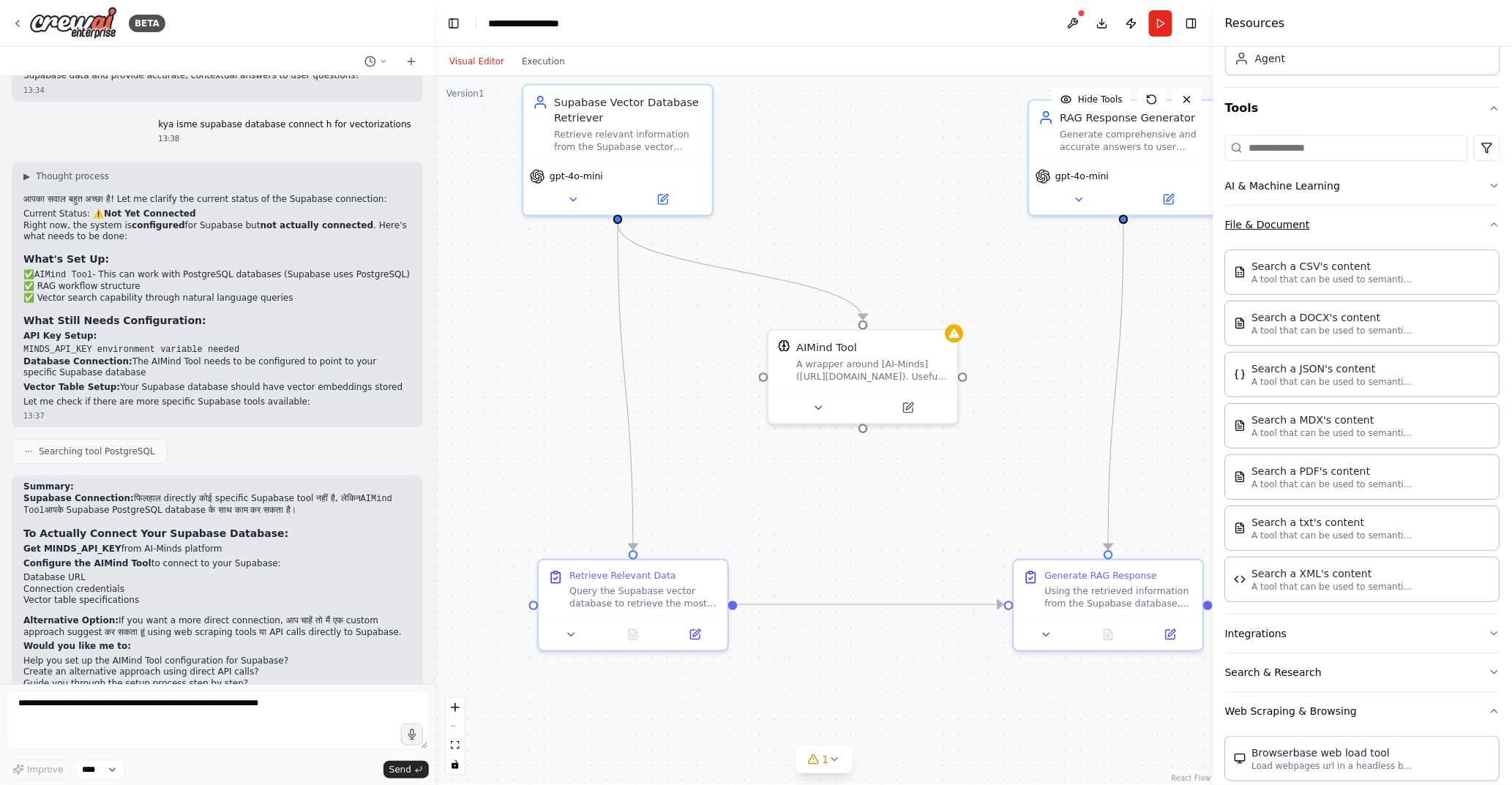
click at [1335, 219] on button "File & Document" at bounding box center [1362, 225] width 275 height 38
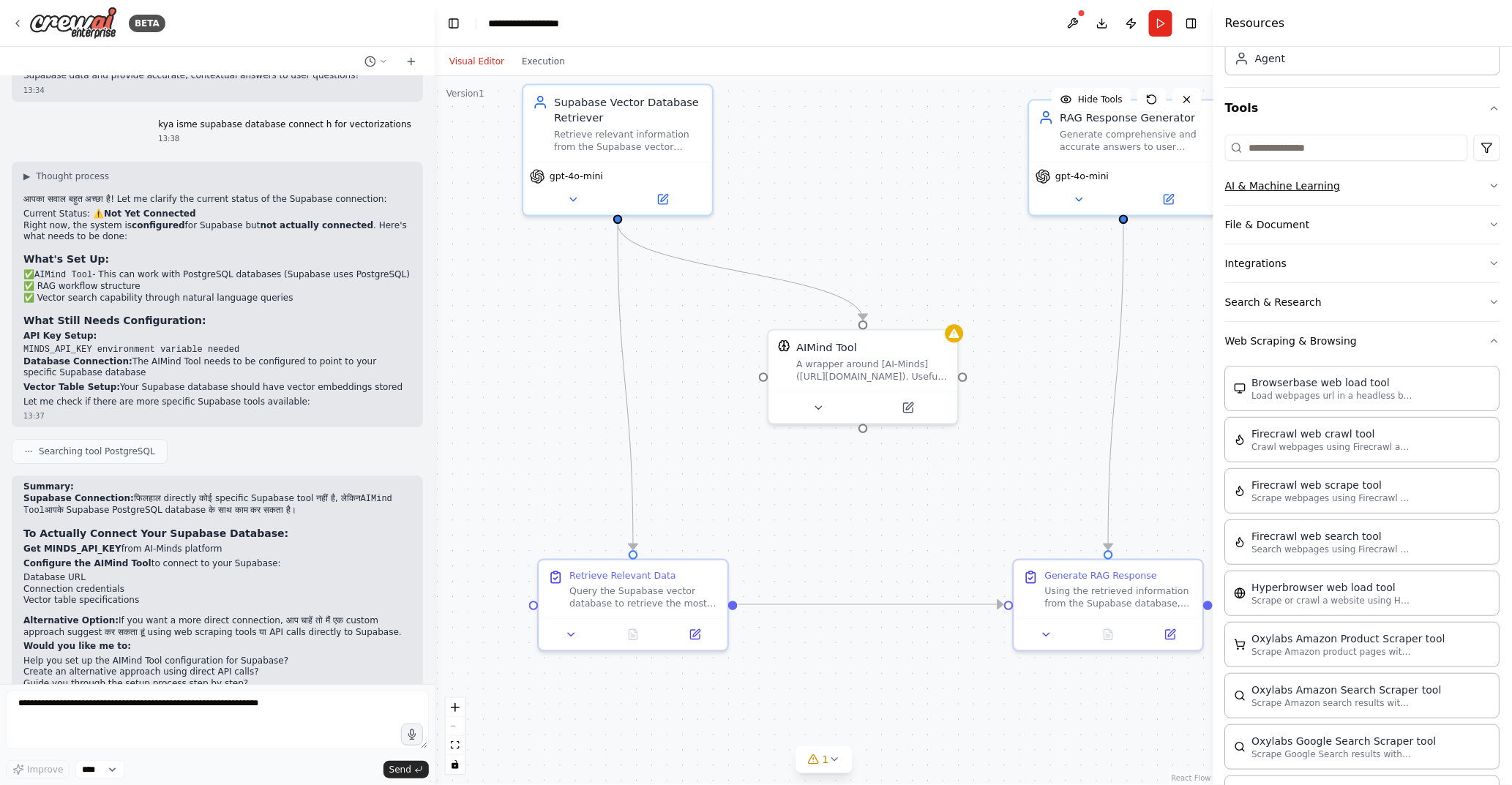
click at [1326, 187] on button "AI & Machine Learning" at bounding box center [1362, 186] width 275 height 38
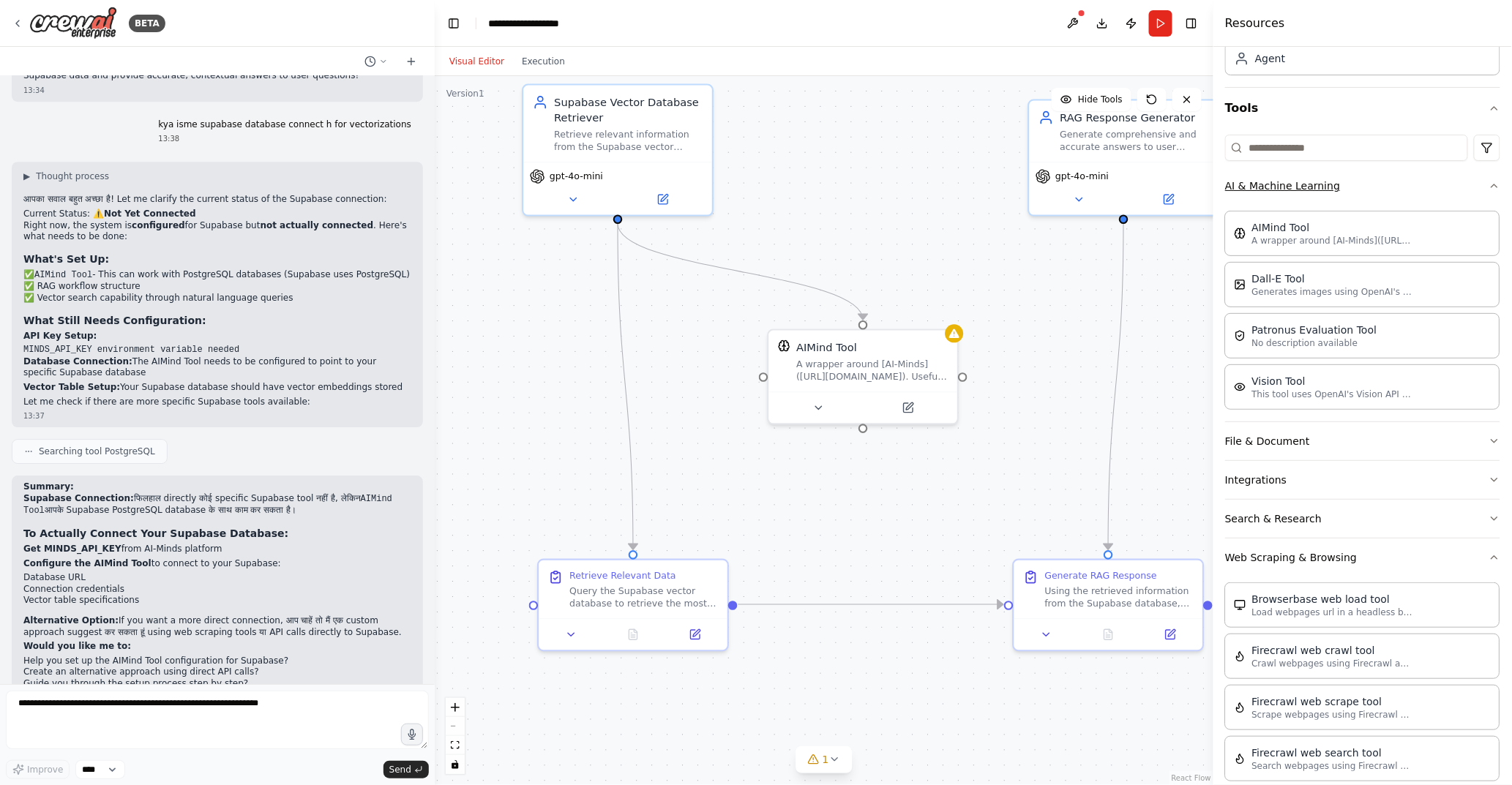
click at [1385, 193] on button "AI & Machine Learning" at bounding box center [1362, 186] width 275 height 38
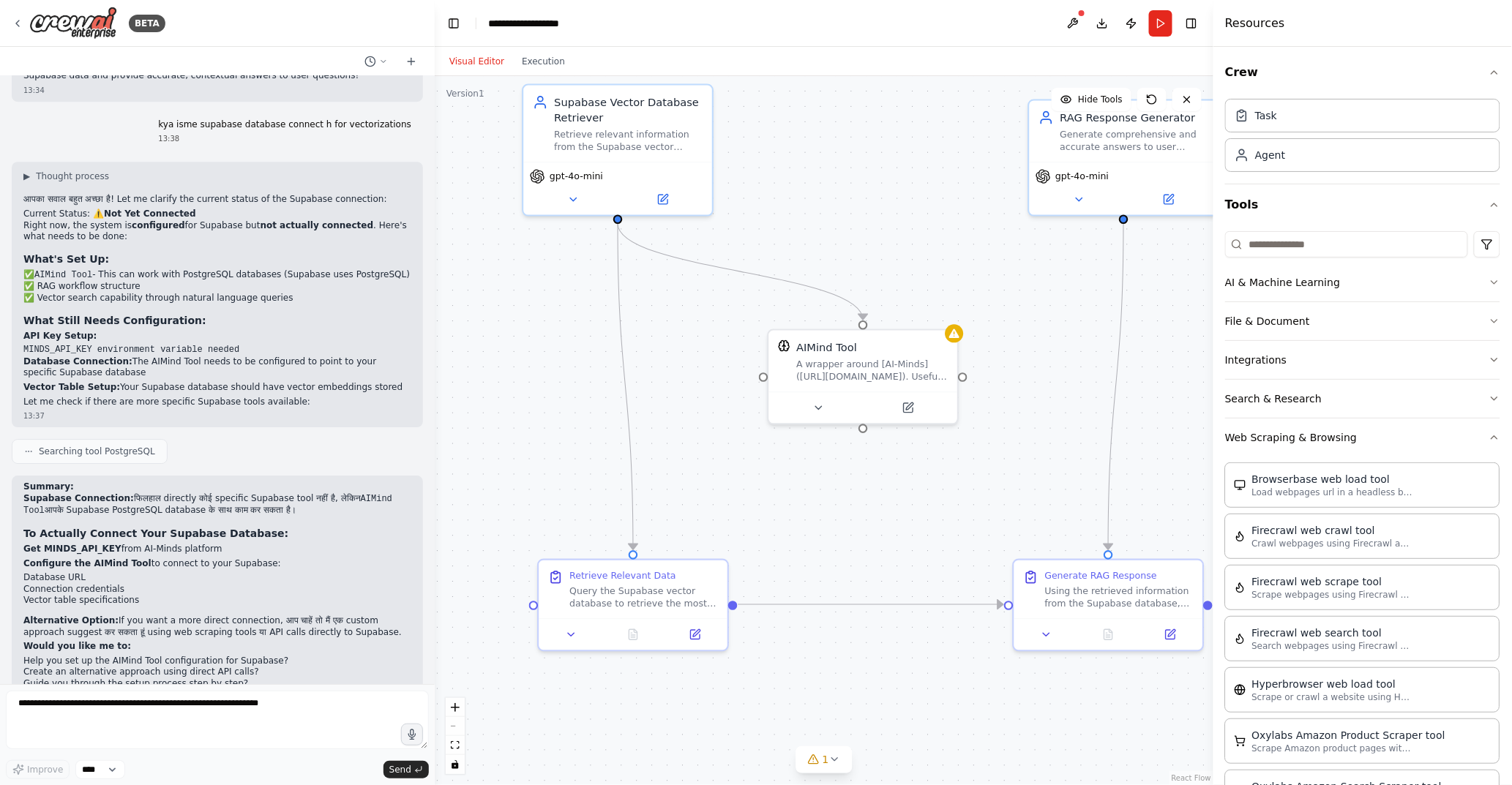
scroll to position [0, 0]
click at [1316, 148] on div "Agent" at bounding box center [1362, 155] width 275 height 34
click at [1303, 154] on div "Agent" at bounding box center [1362, 155] width 275 height 34
click at [1293, 119] on div "Task" at bounding box center [1362, 115] width 275 height 34
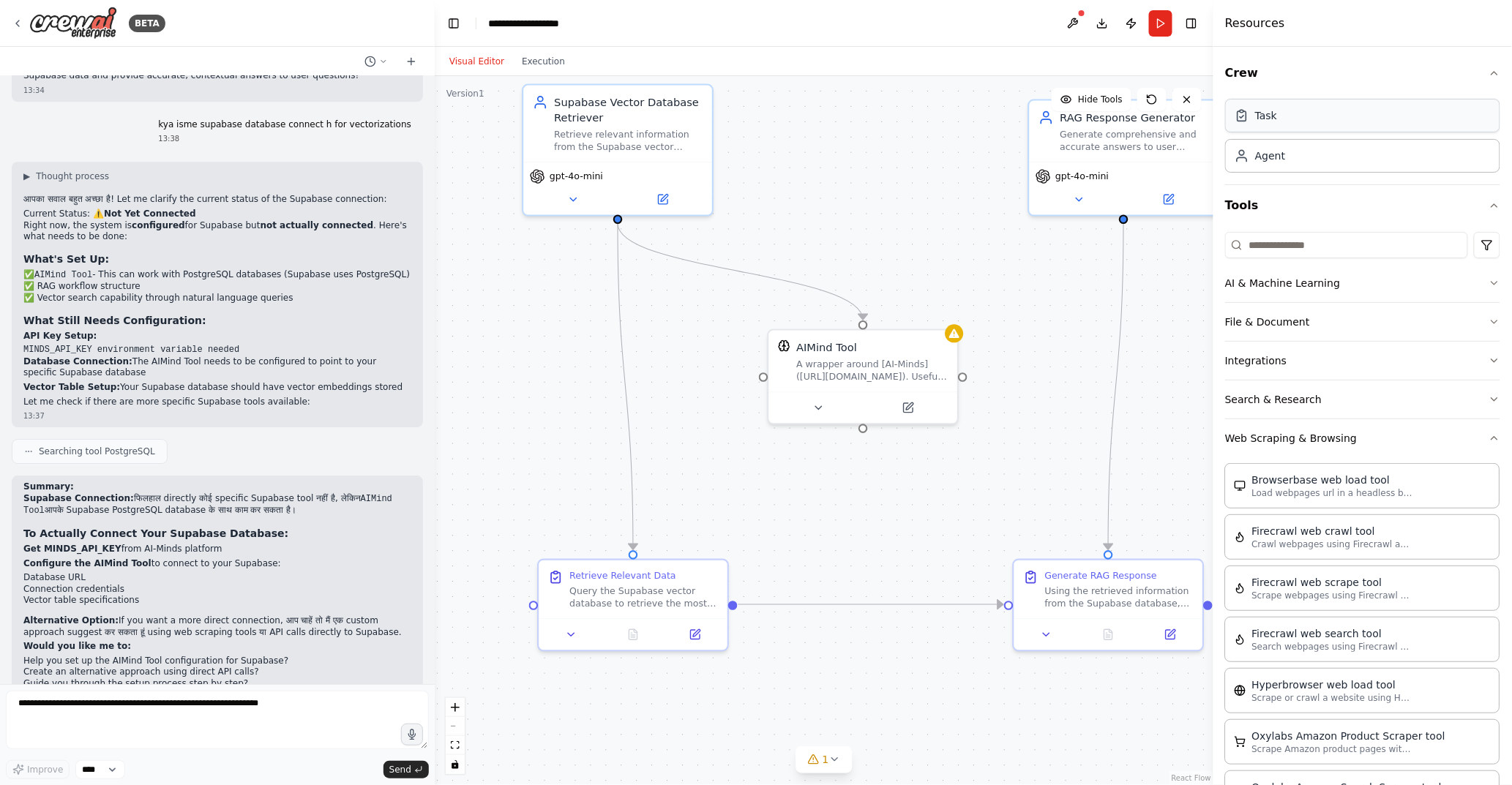
click at [1293, 119] on div "Task" at bounding box center [1362, 115] width 275 height 34
click at [1268, 156] on div "Agent" at bounding box center [1270, 155] width 30 height 15
click at [1288, 127] on div "Task" at bounding box center [1362, 115] width 275 height 34
click at [1483, 251] on html "BETA make a project in crew agentic Ai in supabase database has a data in vecto…" at bounding box center [756, 392] width 1512 height 785
click at [1469, 243] on html "BETA make a project in crew agentic Ai in supabase database has a data in vecto…" at bounding box center [756, 392] width 1512 height 785
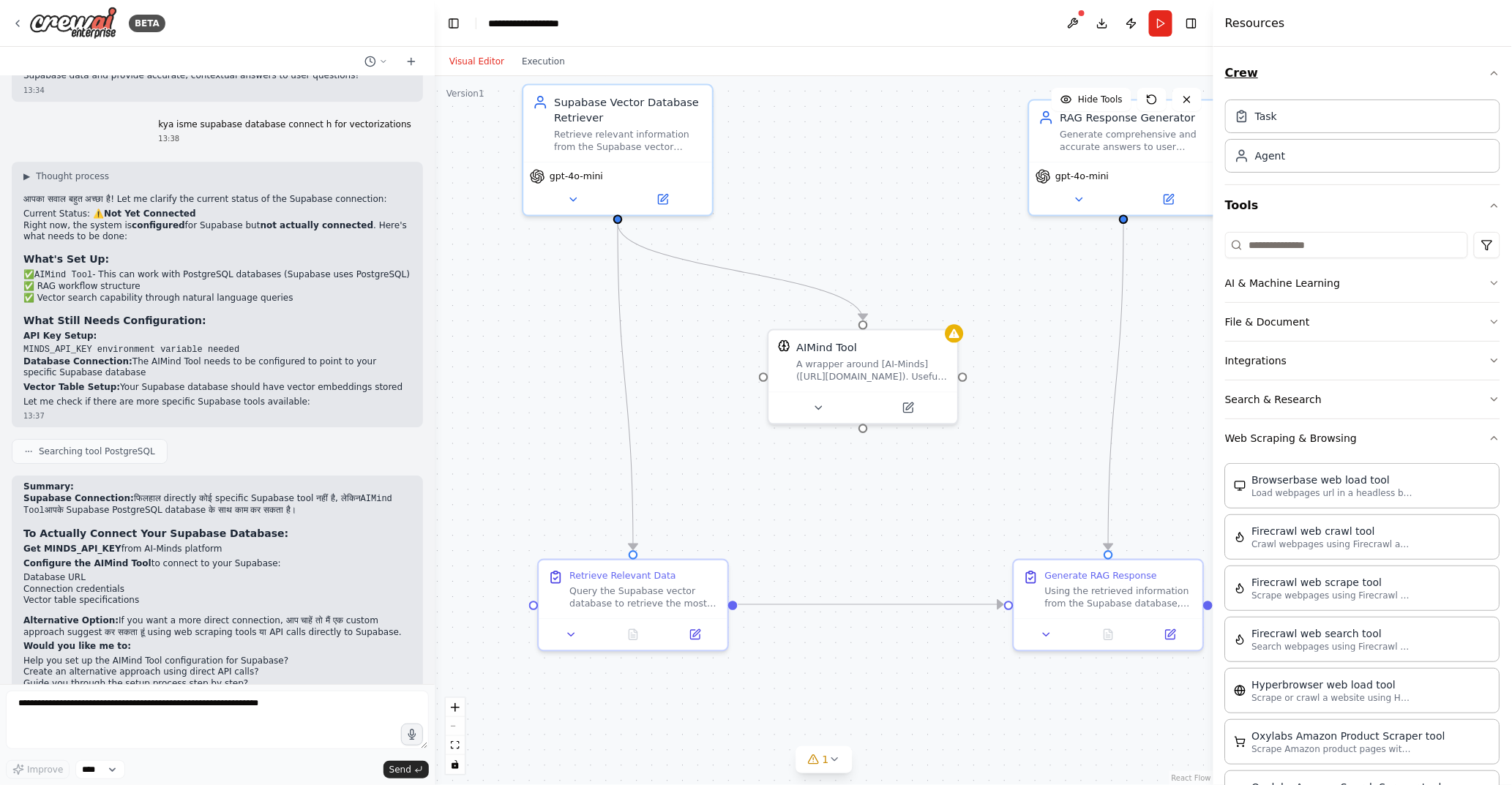
click at [1489, 79] on icon "button" at bounding box center [1495, 73] width 12 height 12
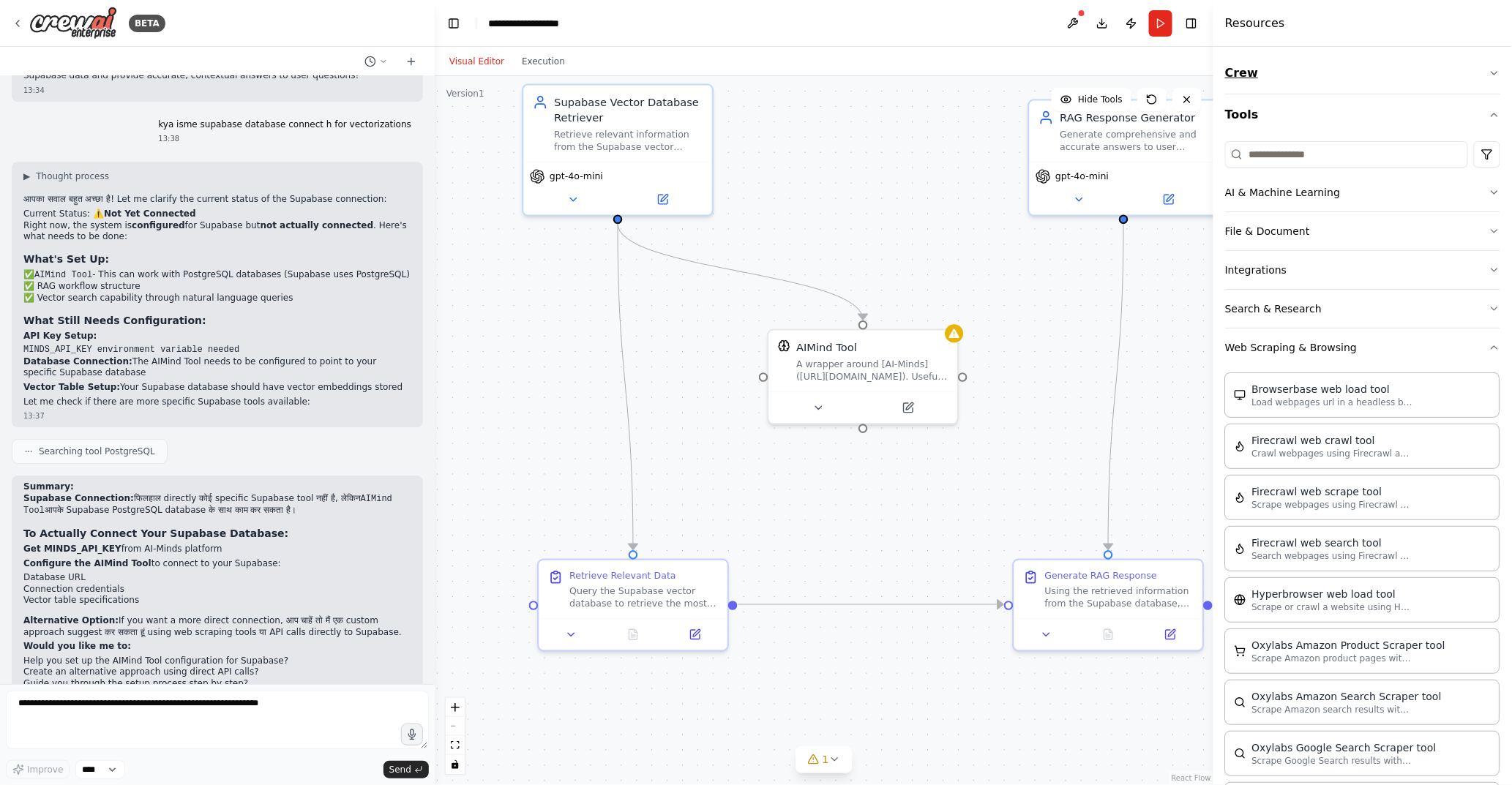
click at [1489, 79] on icon "button" at bounding box center [1495, 73] width 12 height 12
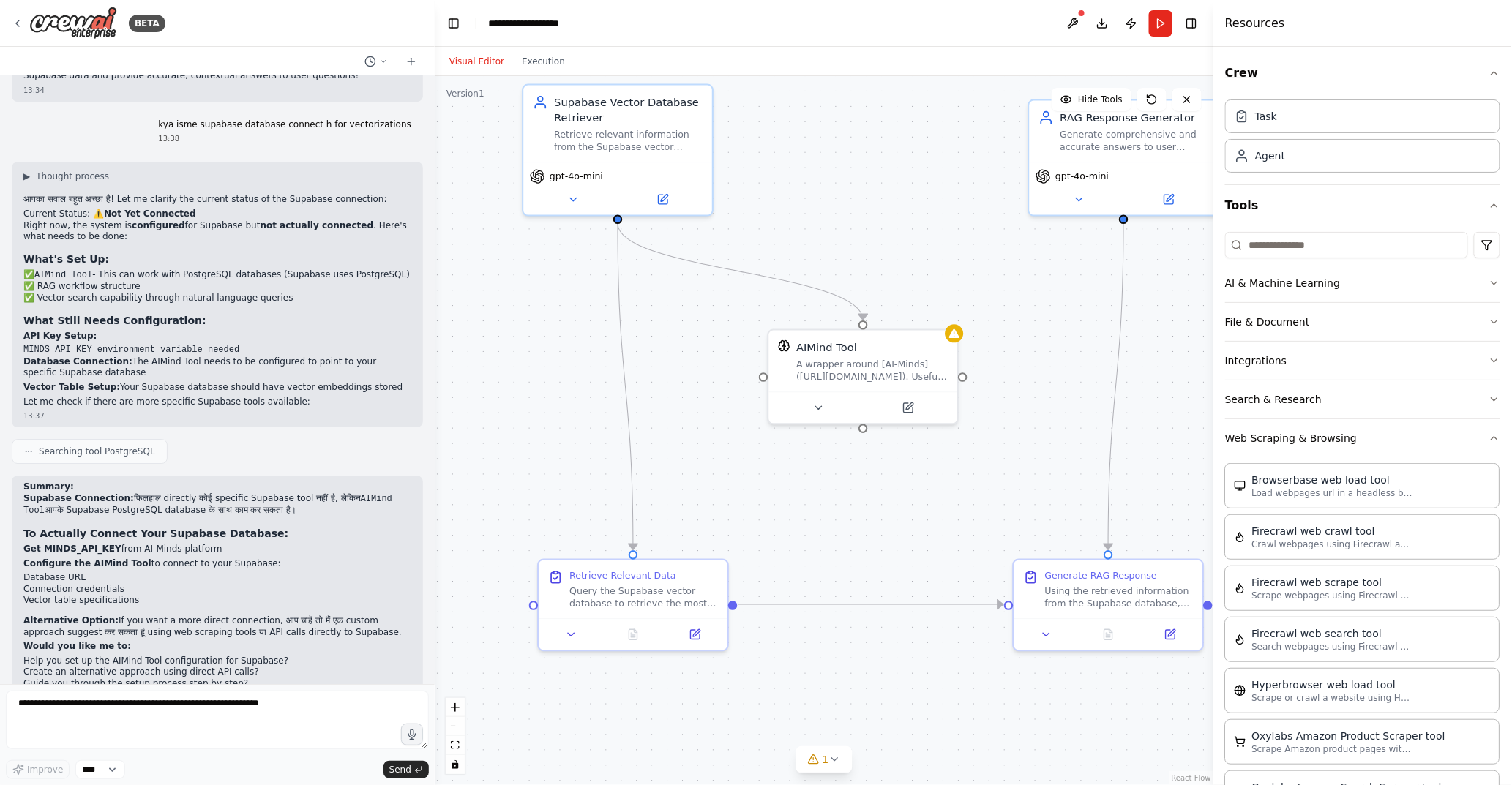
click at [1489, 79] on icon "button" at bounding box center [1495, 73] width 12 height 12
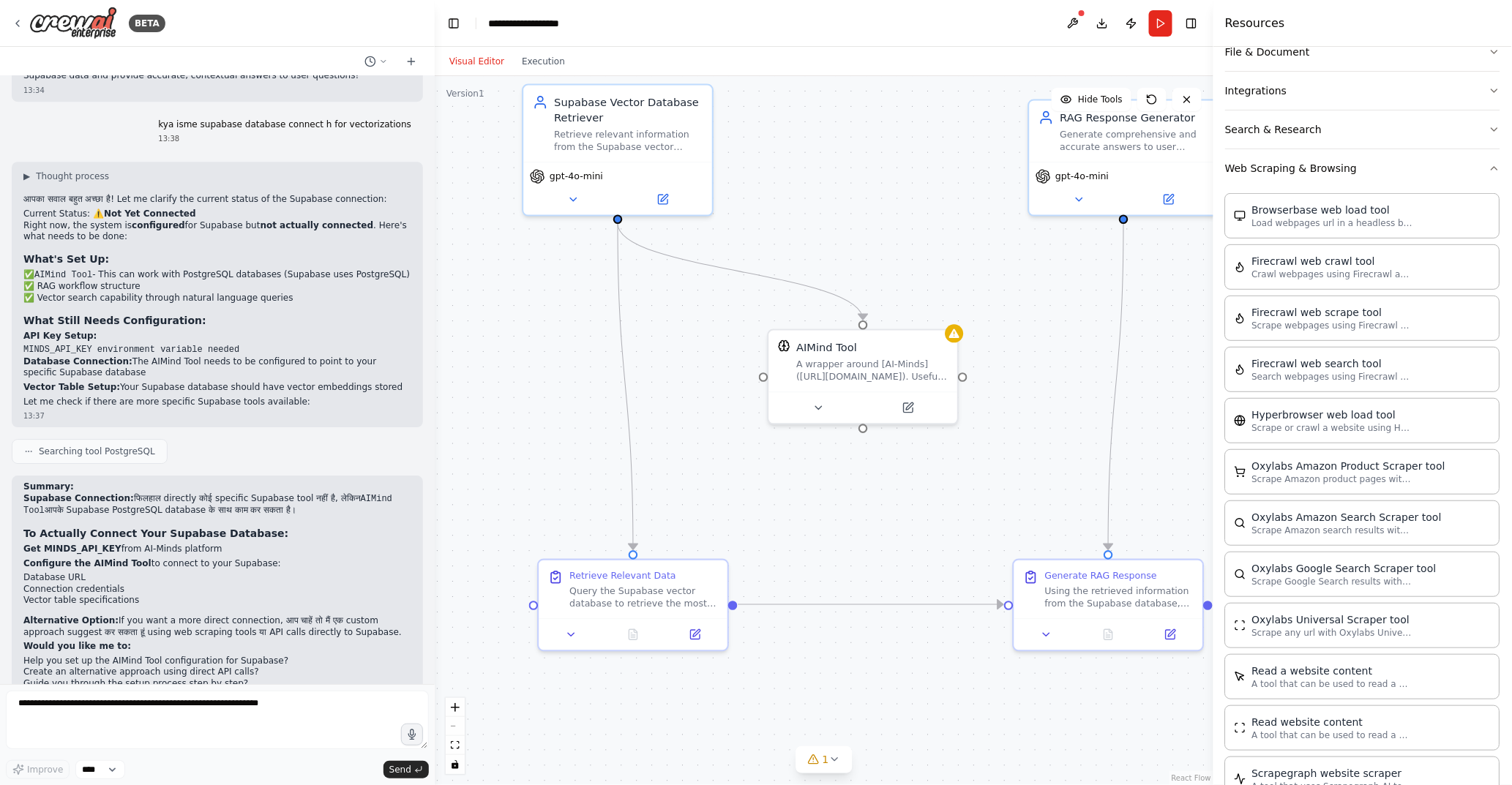
scroll to position [336, 0]
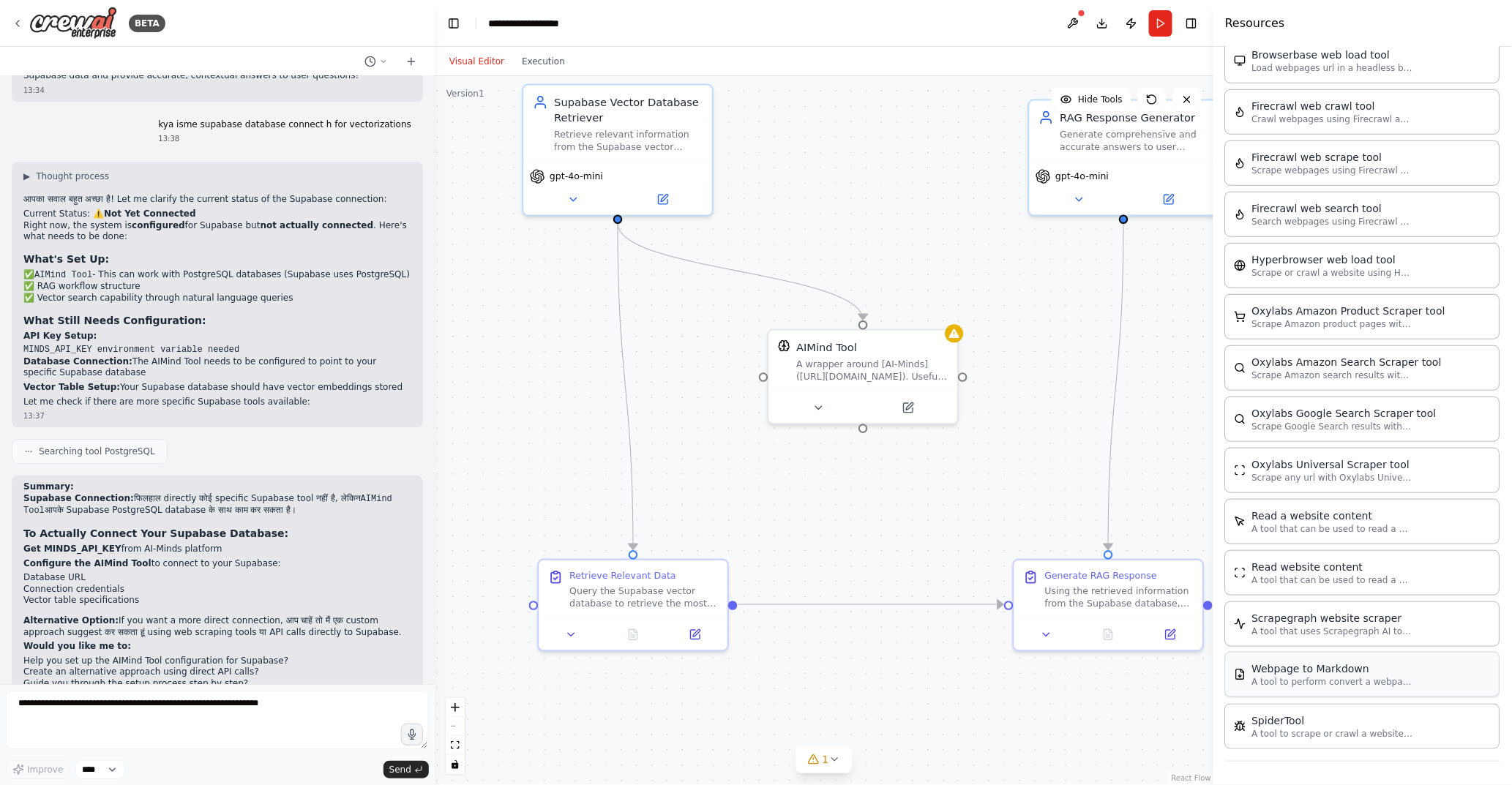
click at [1306, 682] on p "A tool to perform convert a webpage to markdown to make it easier for LLMs to u…" at bounding box center [1333, 682] width 161 height 12
click at [801, 473] on div ".deletable-edge-delete-btn { width: 20px; height: 20px; border: 0px solid #ffff…" at bounding box center [823, 431] width 778 height 709
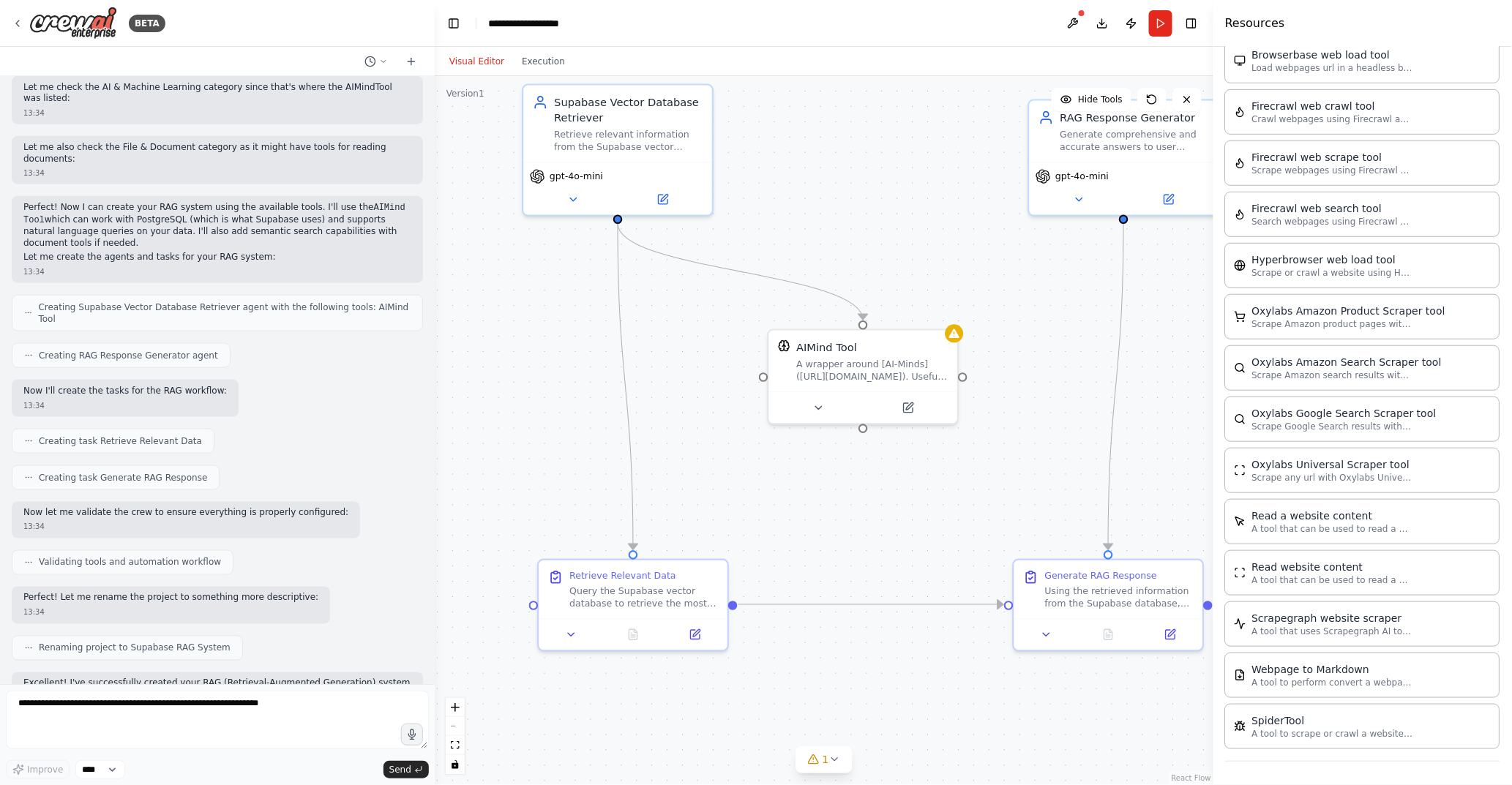
scroll to position [503, 0]
